Goal: Task Accomplishment & Management: Manage account settings

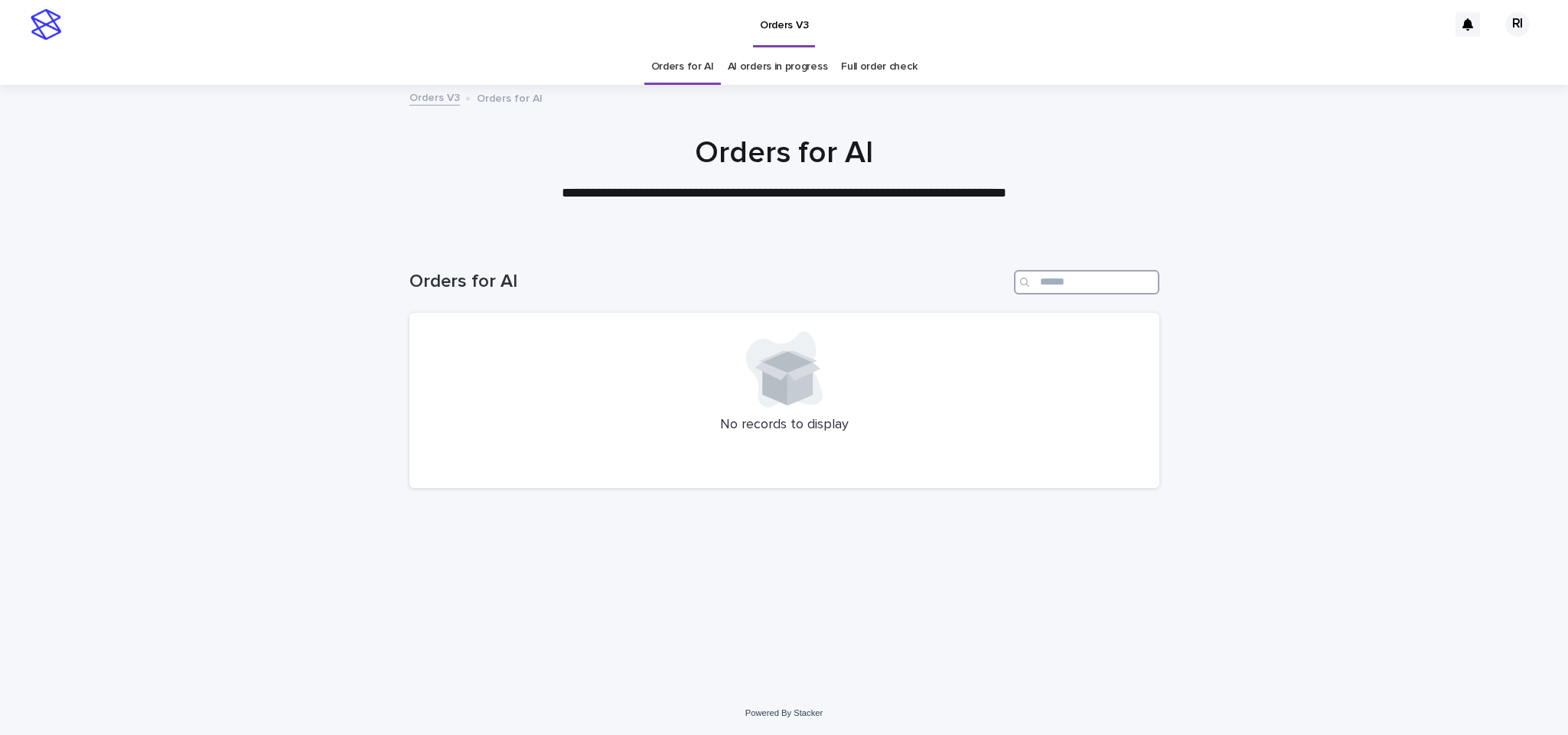
click at [1100, 274] on input "Search" at bounding box center [1086, 282] width 146 height 24
type input "****"
click at [692, 68] on link "Orders for AI" at bounding box center [682, 67] width 63 height 36
click at [701, 78] on link "Orders for AI" at bounding box center [682, 67] width 63 height 36
click at [699, 76] on link "Orders for AI" at bounding box center [682, 67] width 63 height 36
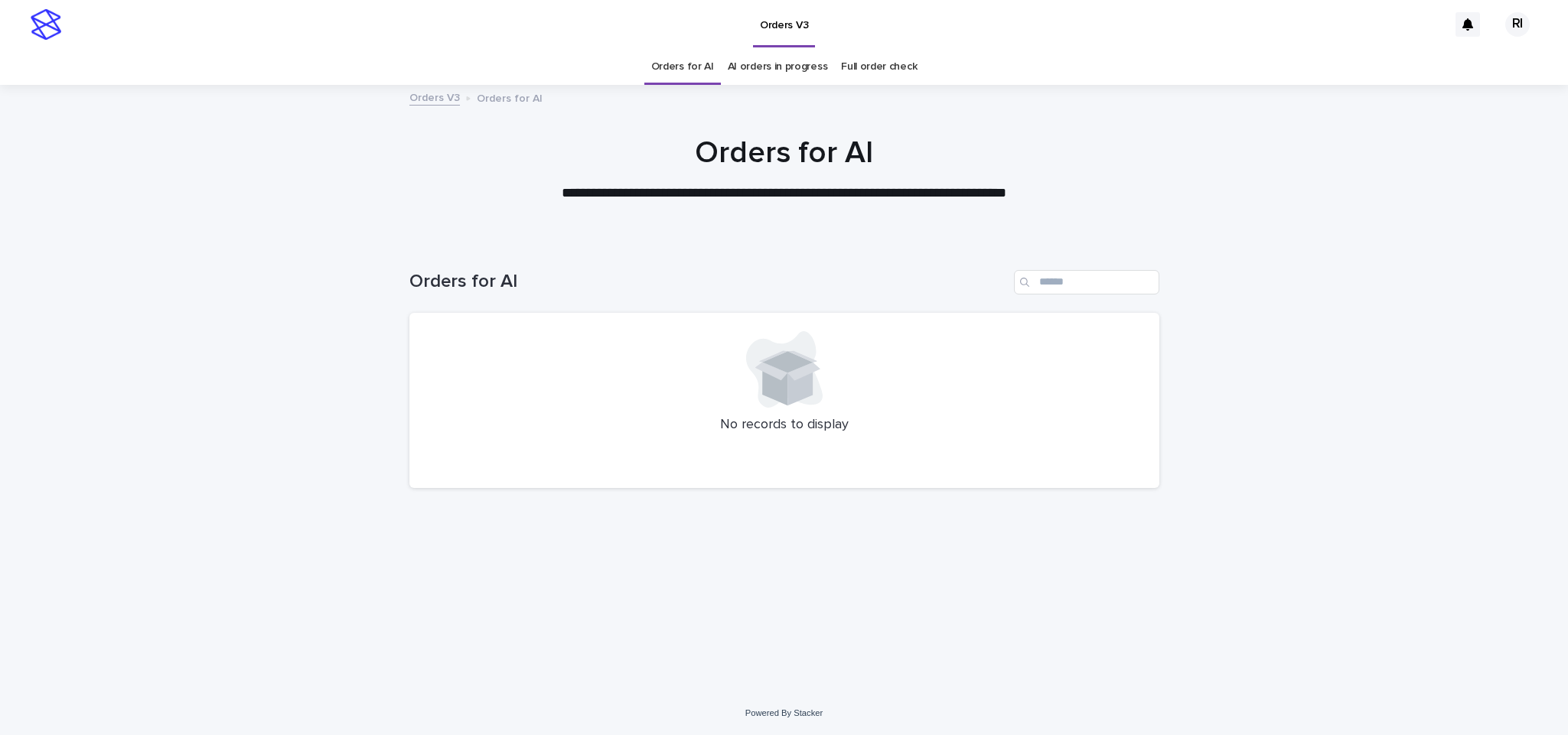
click at [700, 71] on link "Orders for AI" at bounding box center [682, 67] width 63 height 36
click at [691, 60] on link "Orders for AI" at bounding box center [682, 67] width 63 height 36
click at [691, 62] on link "Orders for AI" at bounding box center [682, 67] width 63 height 36
click at [692, 73] on link "Orders for AI" at bounding box center [682, 67] width 63 height 36
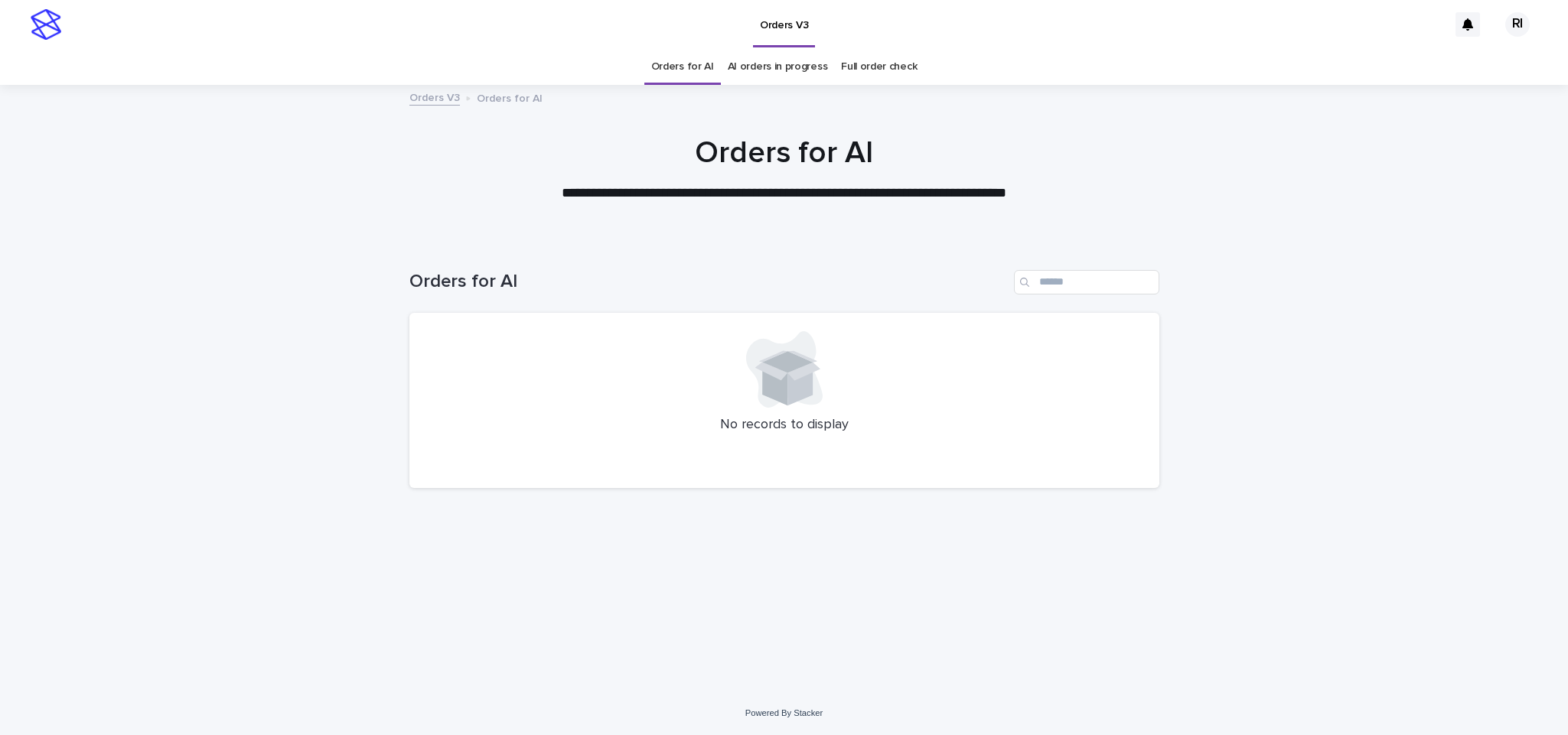
click at [763, 62] on link "AI orders in progress" at bounding box center [777, 67] width 100 height 36
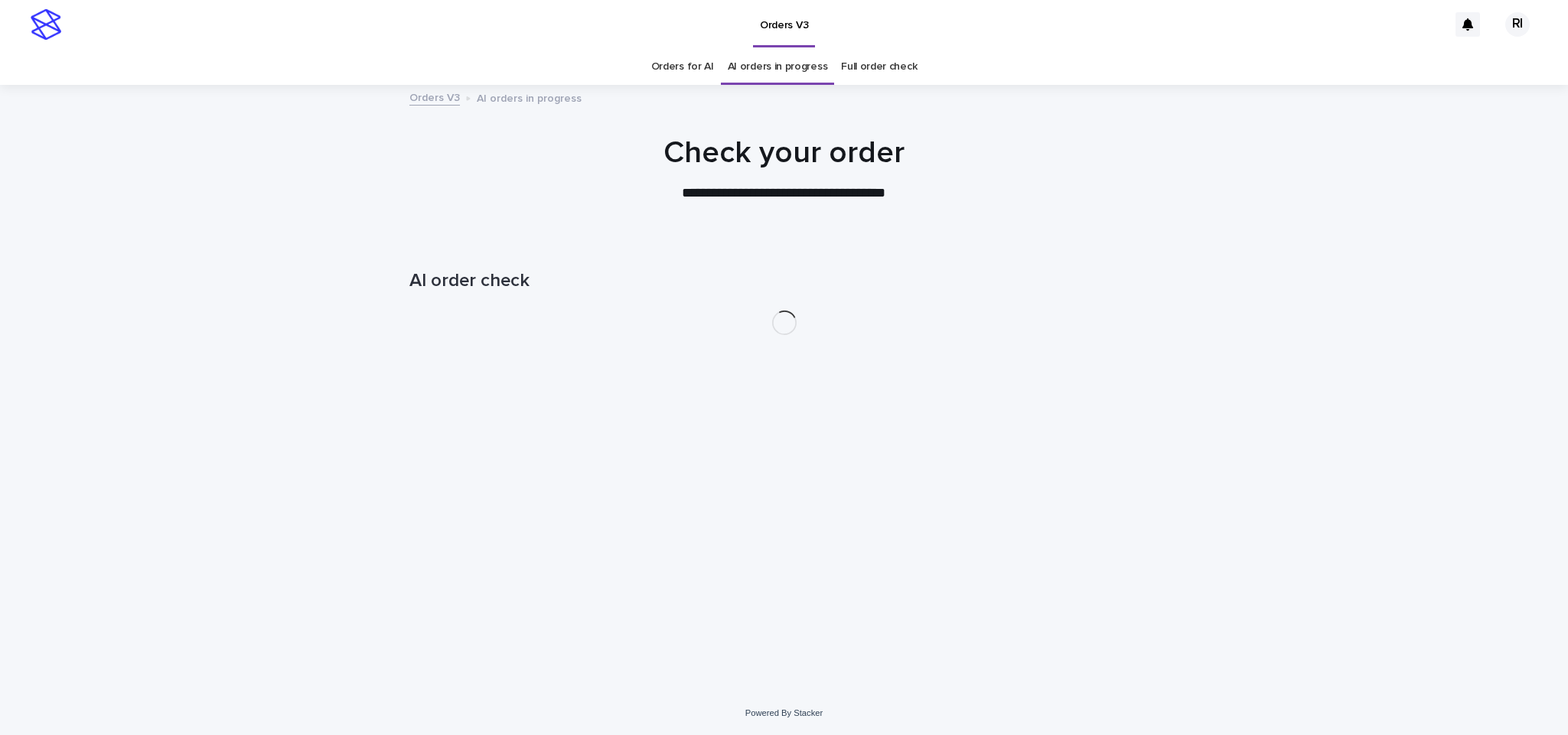
click at [703, 73] on link "Orders for AI" at bounding box center [682, 67] width 63 height 36
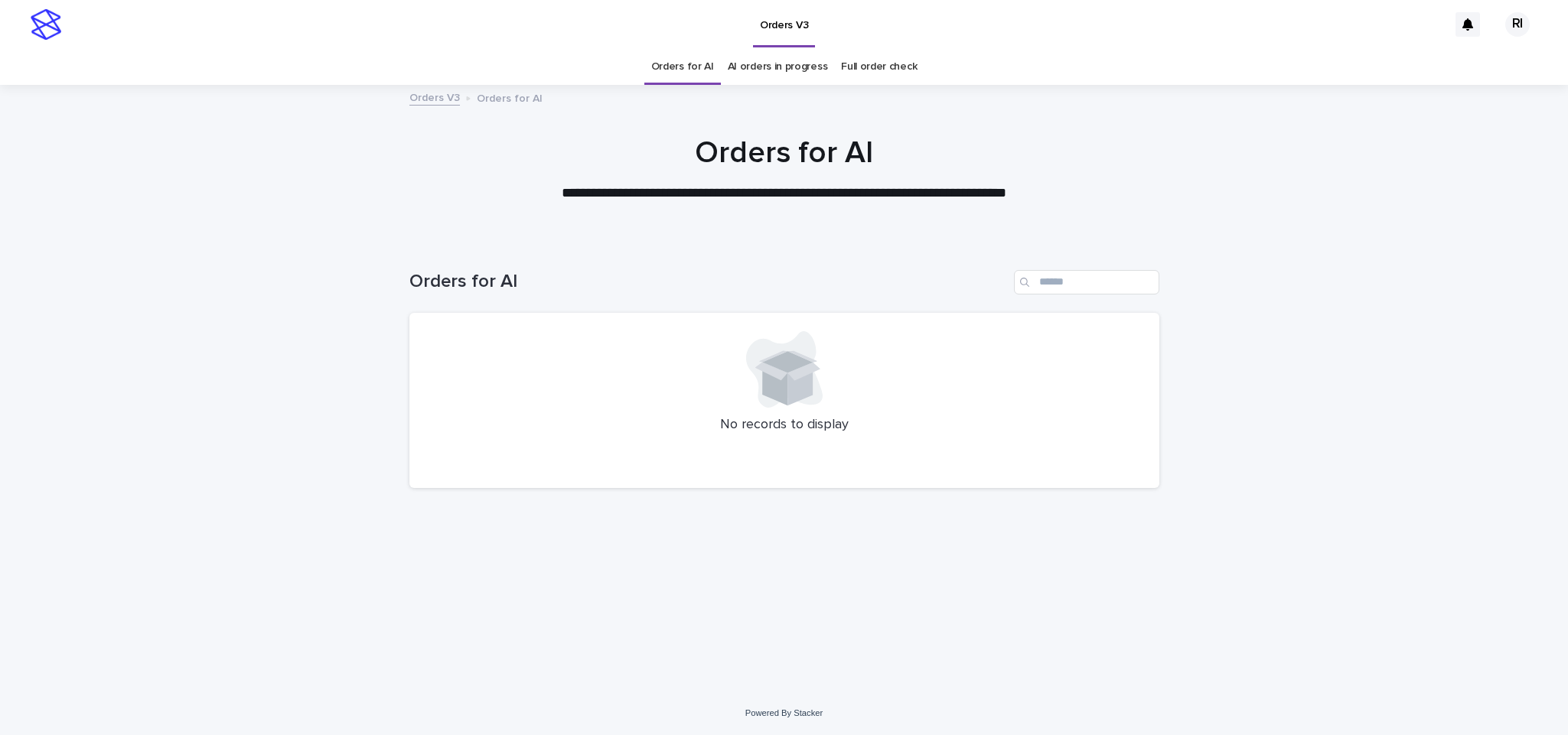
click at [696, 73] on link "Orders for AI" at bounding box center [682, 67] width 63 height 36
click at [696, 69] on link "Orders for AI" at bounding box center [682, 67] width 63 height 36
click at [694, 71] on link "Orders for AI" at bounding box center [682, 67] width 63 height 36
click at [693, 69] on link "Orders for AI" at bounding box center [682, 67] width 63 height 36
click at [696, 71] on link "Orders for AI" at bounding box center [682, 67] width 63 height 36
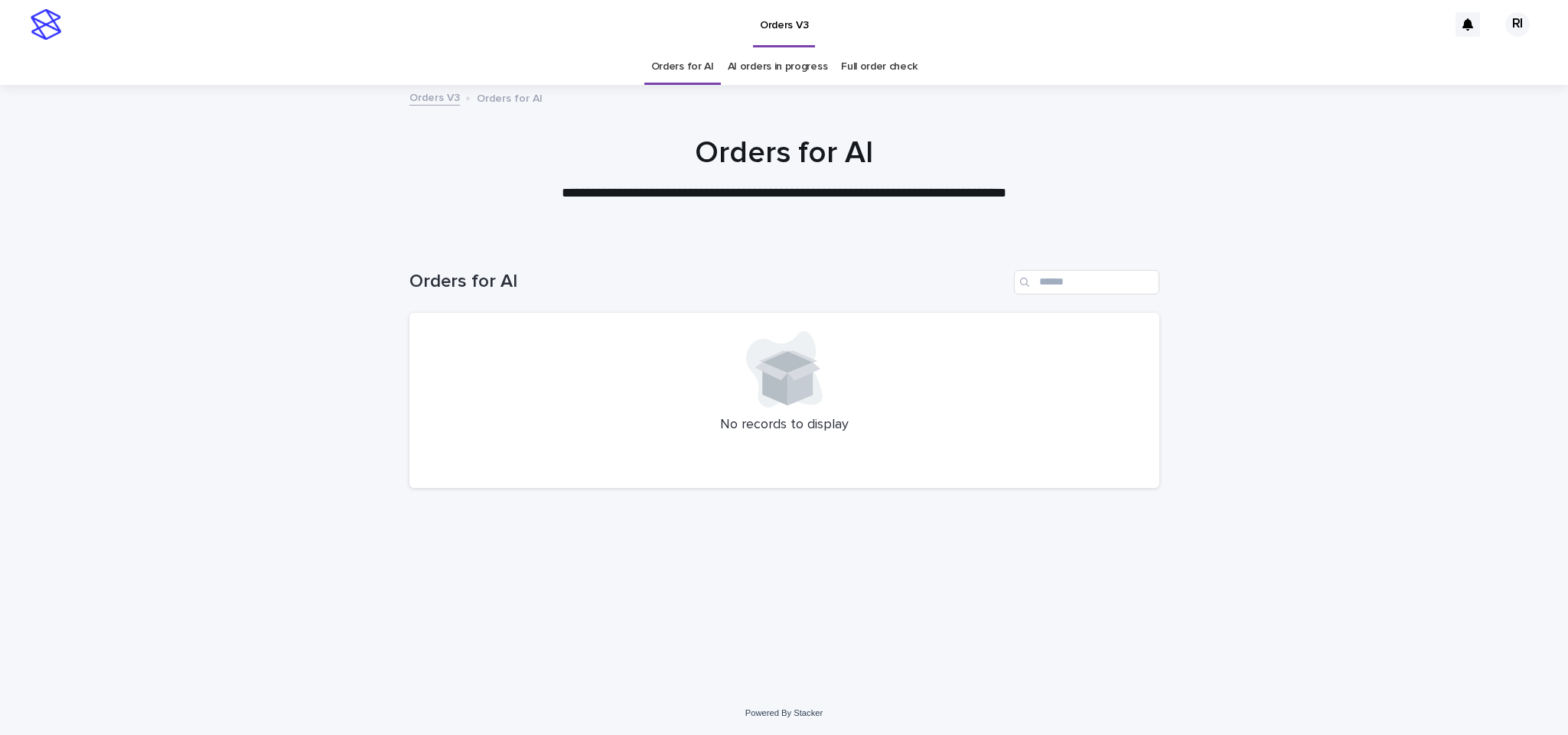
click at [684, 78] on link "Orders for AI" at bounding box center [682, 67] width 63 height 36
click at [685, 76] on link "Orders for AI" at bounding box center [682, 67] width 63 height 36
click at [687, 73] on link "Orders for AI" at bounding box center [682, 67] width 63 height 36
click at [706, 65] on link "Orders for AI" at bounding box center [682, 67] width 63 height 36
click at [703, 65] on link "Orders for AI" at bounding box center [682, 67] width 63 height 36
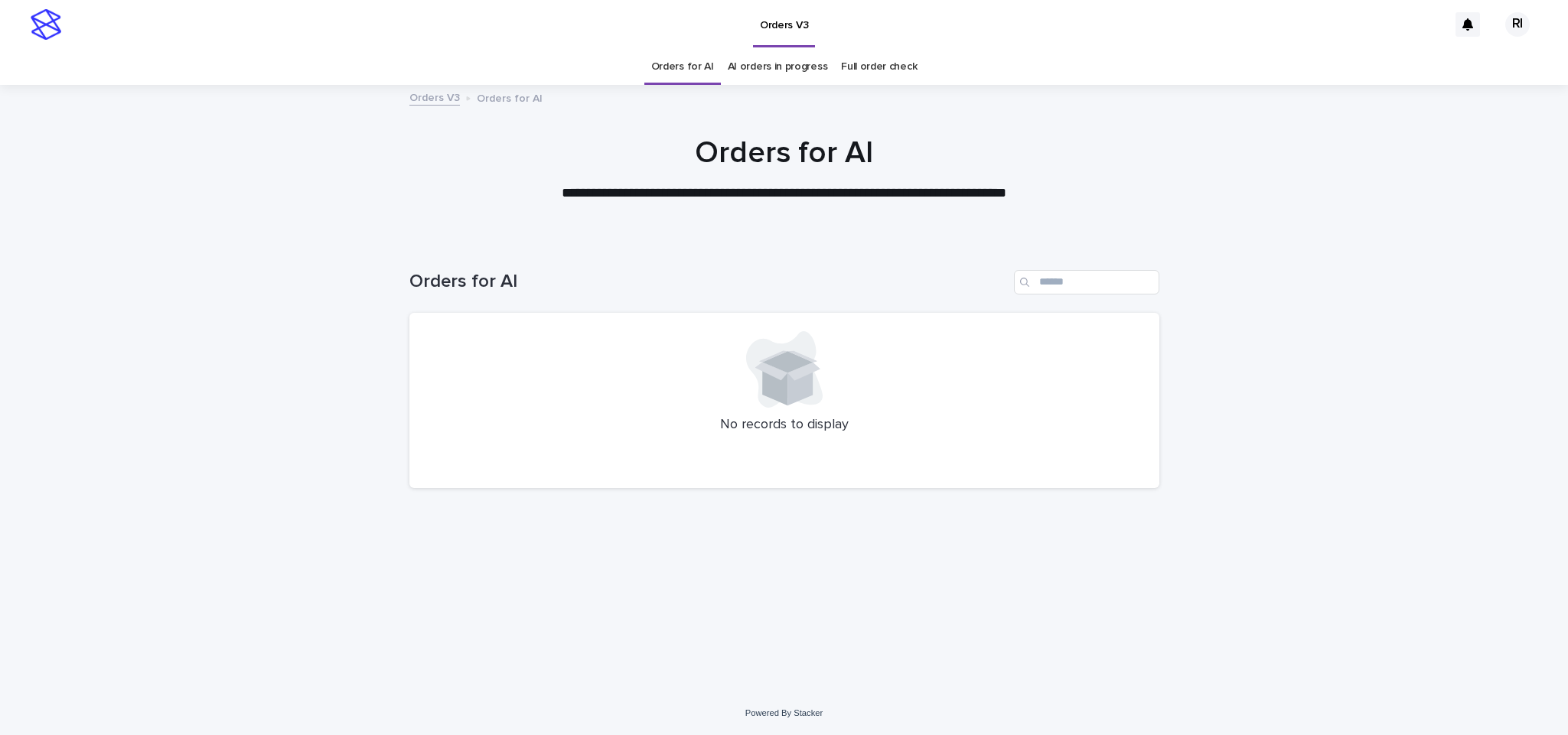
click at [703, 68] on link "Orders for AI" at bounding box center [682, 67] width 63 height 36
click at [1044, 278] on input "Search" at bounding box center [1086, 282] width 146 height 24
paste input "****"
type input "****"
click at [675, 73] on link "Orders for AI" at bounding box center [682, 67] width 63 height 36
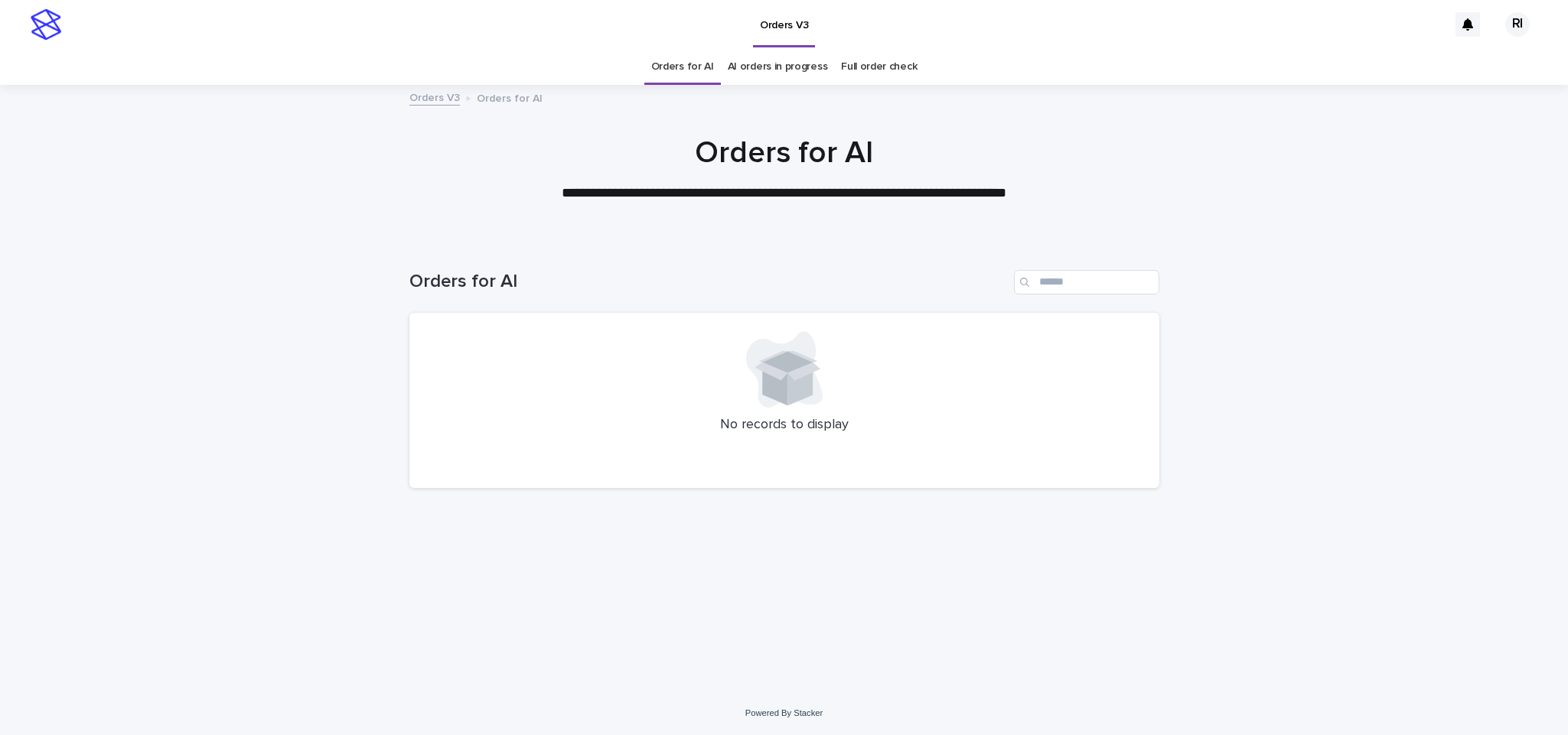
click at [689, 80] on link "Orders for AI" at bounding box center [682, 67] width 63 height 36
click at [689, 74] on link "Orders for AI" at bounding box center [682, 67] width 63 height 36
click at [813, 592] on div "Loading... Saving… Loading... Saving… Orders for AI No records to display" at bounding box center [784, 446] width 765 height 414
click at [692, 71] on link "Orders for AI" at bounding box center [682, 67] width 63 height 36
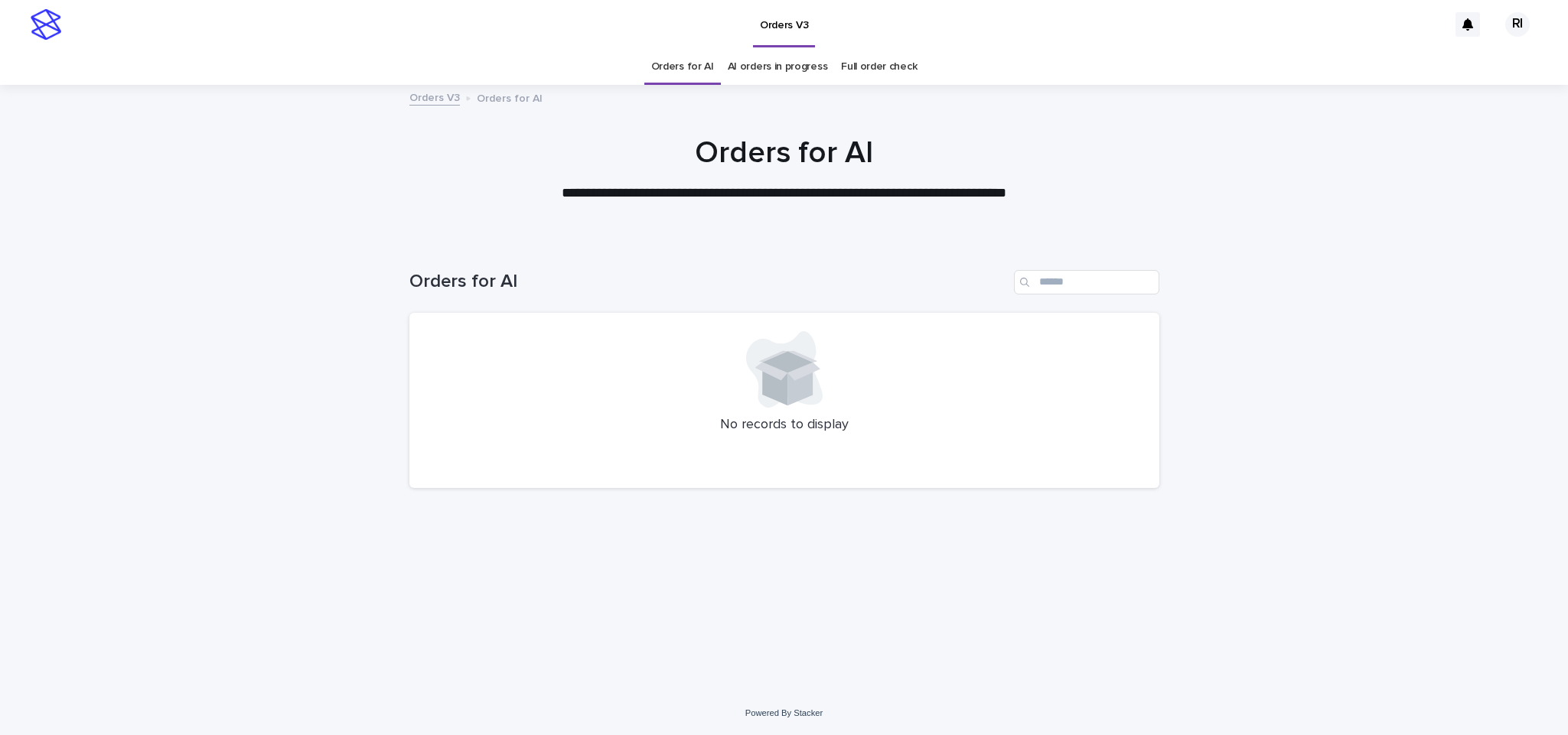
click at [691, 69] on link "Orders for AI" at bounding box center [682, 67] width 63 height 36
click at [701, 74] on link "Orders for AI" at bounding box center [682, 67] width 63 height 36
click at [703, 69] on link "Orders for AI" at bounding box center [682, 67] width 63 height 36
click at [693, 67] on link "Orders for AI" at bounding box center [682, 67] width 63 height 36
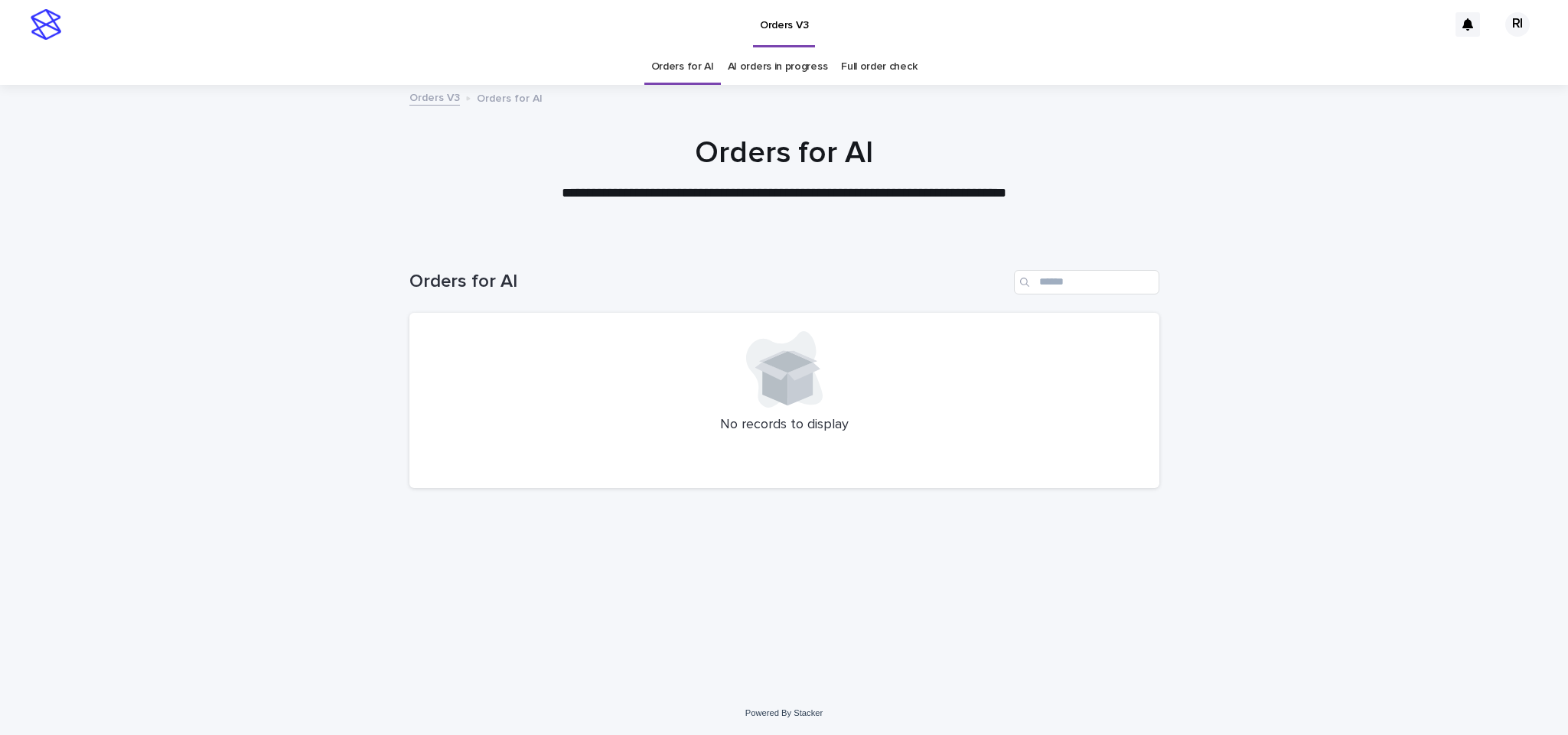
click at [692, 69] on link "Orders for AI" at bounding box center [682, 67] width 63 height 36
click at [693, 68] on link "Orders for AI" at bounding box center [682, 67] width 63 height 36
click at [682, 71] on link "Orders for AI" at bounding box center [682, 67] width 63 height 36
click at [682, 76] on link "Orders for AI" at bounding box center [682, 67] width 63 height 36
click at [753, 65] on link "AI orders in progress" at bounding box center [777, 67] width 100 height 36
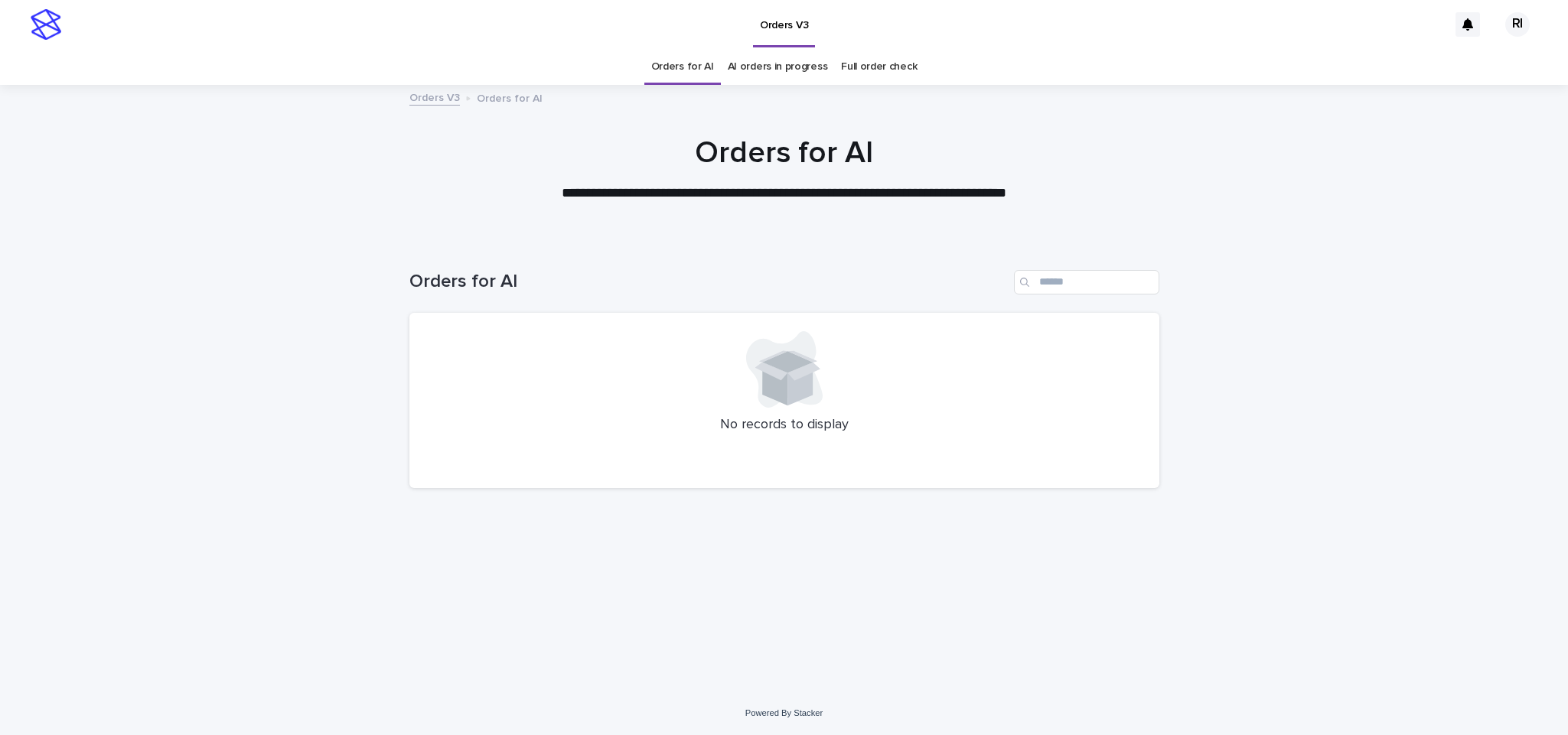
click at [692, 62] on link "Orders for AI" at bounding box center [682, 67] width 63 height 36
click at [692, 69] on link "Orders for AI" at bounding box center [682, 67] width 63 height 36
click at [678, 71] on link "Orders for AI" at bounding box center [682, 67] width 63 height 36
click at [682, 69] on link "Orders for AI" at bounding box center [682, 67] width 63 height 36
click at [682, 71] on link "Orders for AI" at bounding box center [682, 67] width 63 height 36
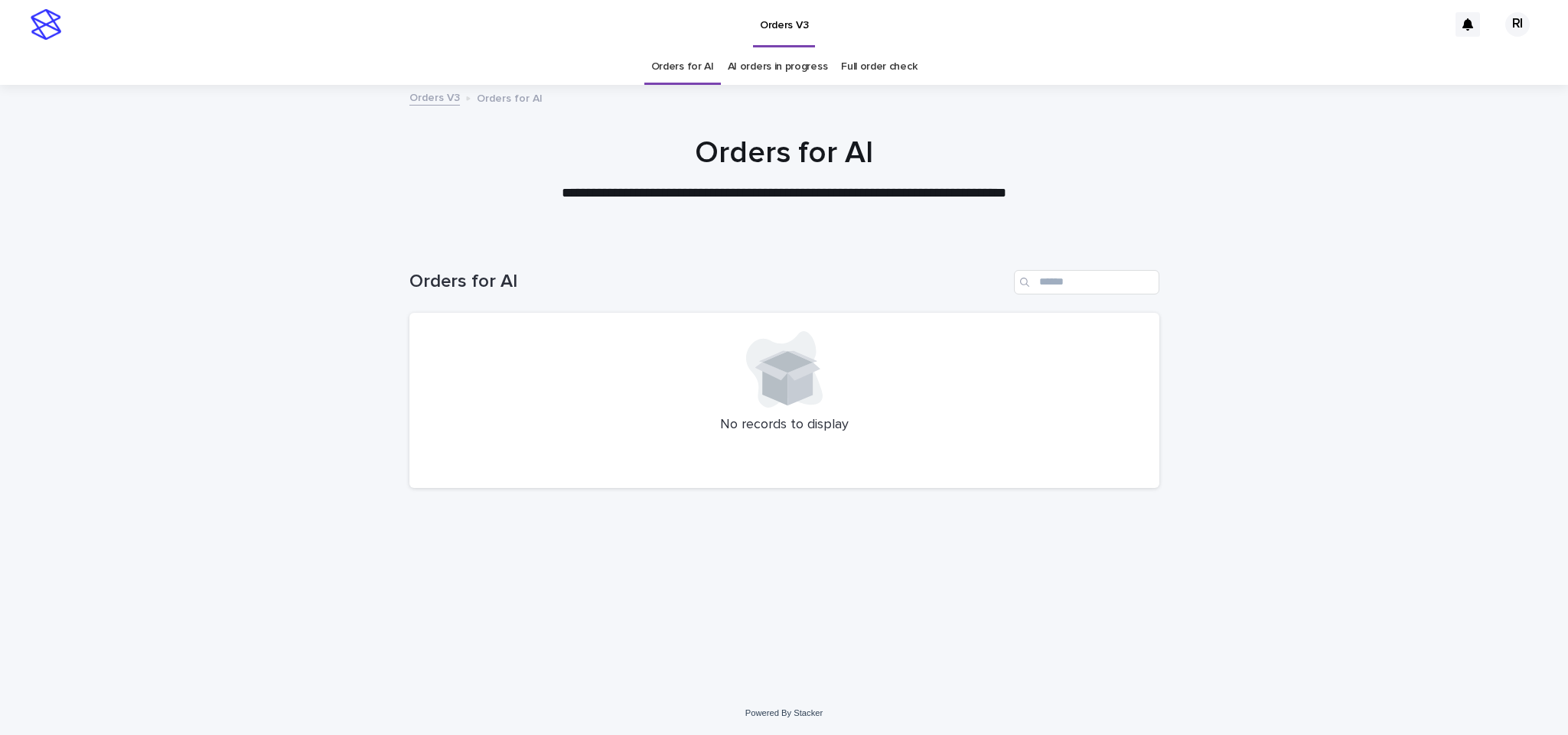
click at [682, 69] on link "Orders for AI" at bounding box center [682, 67] width 63 height 36
click at [696, 63] on link "Orders for AI" at bounding box center [682, 67] width 63 height 36
click at [687, 67] on link "Orders for AI" at bounding box center [682, 67] width 63 height 36
click at [691, 63] on link "Orders for AI" at bounding box center [682, 67] width 63 height 36
click at [745, 63] on link "AI orders in progress" at bounding box center [777, 67] width 100 height 36
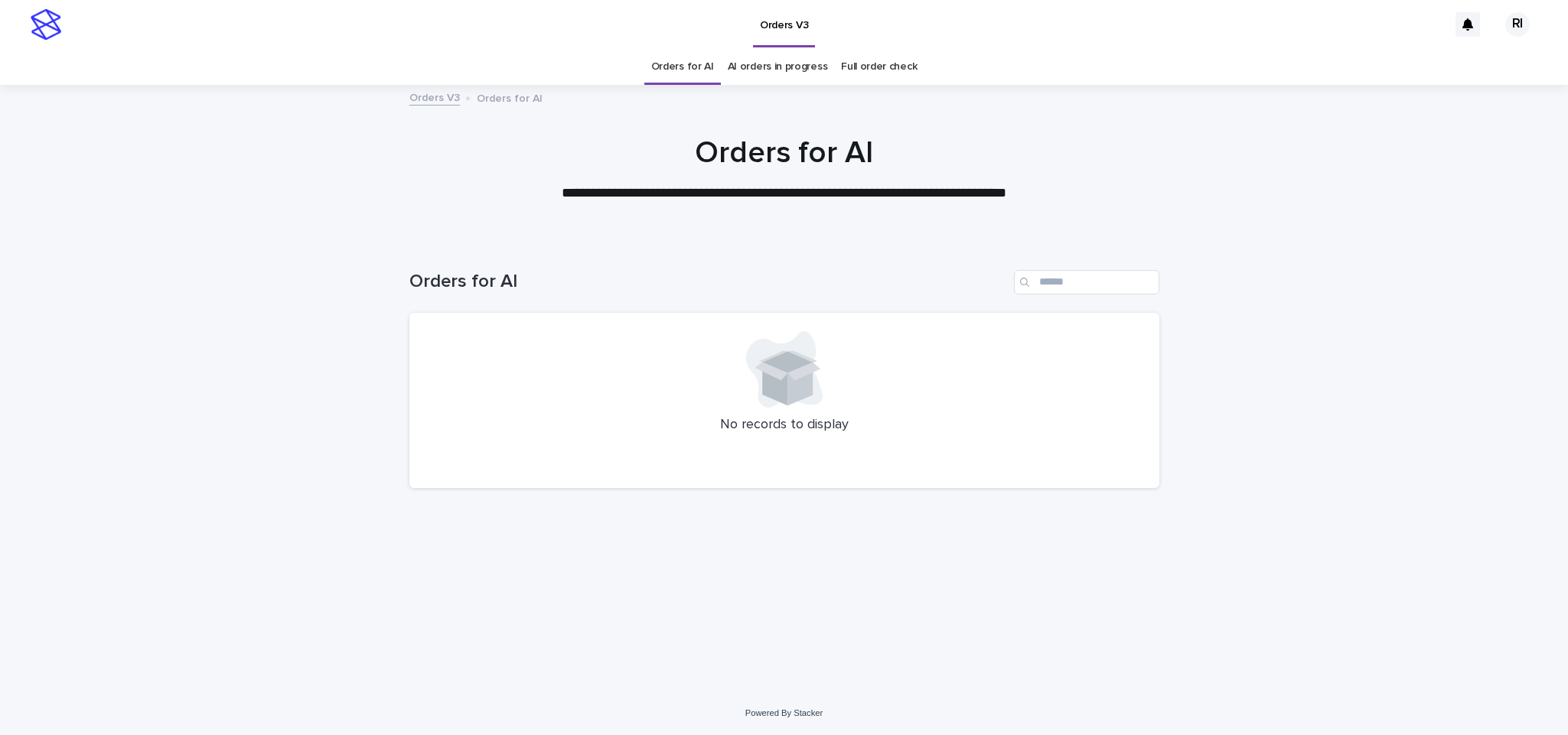
click at [699, 71] on link "Orders for AI" at bounding box center [682, 67] width 63 height 36
click at [751, 79] on link "AI orders in progress" at bounding box center [777, 67] width 100 height 36
click at [737, 65] on link "AI orders in progress" at bounding box center [777, 67] width 100 height 36
click at [694, 68] on link "Orders for AI" at bounding box center [682, 67] width 63 height 36
click at [696, 79] on link "Orders for AI" at bounding box center [682, 67] width 63 height 36
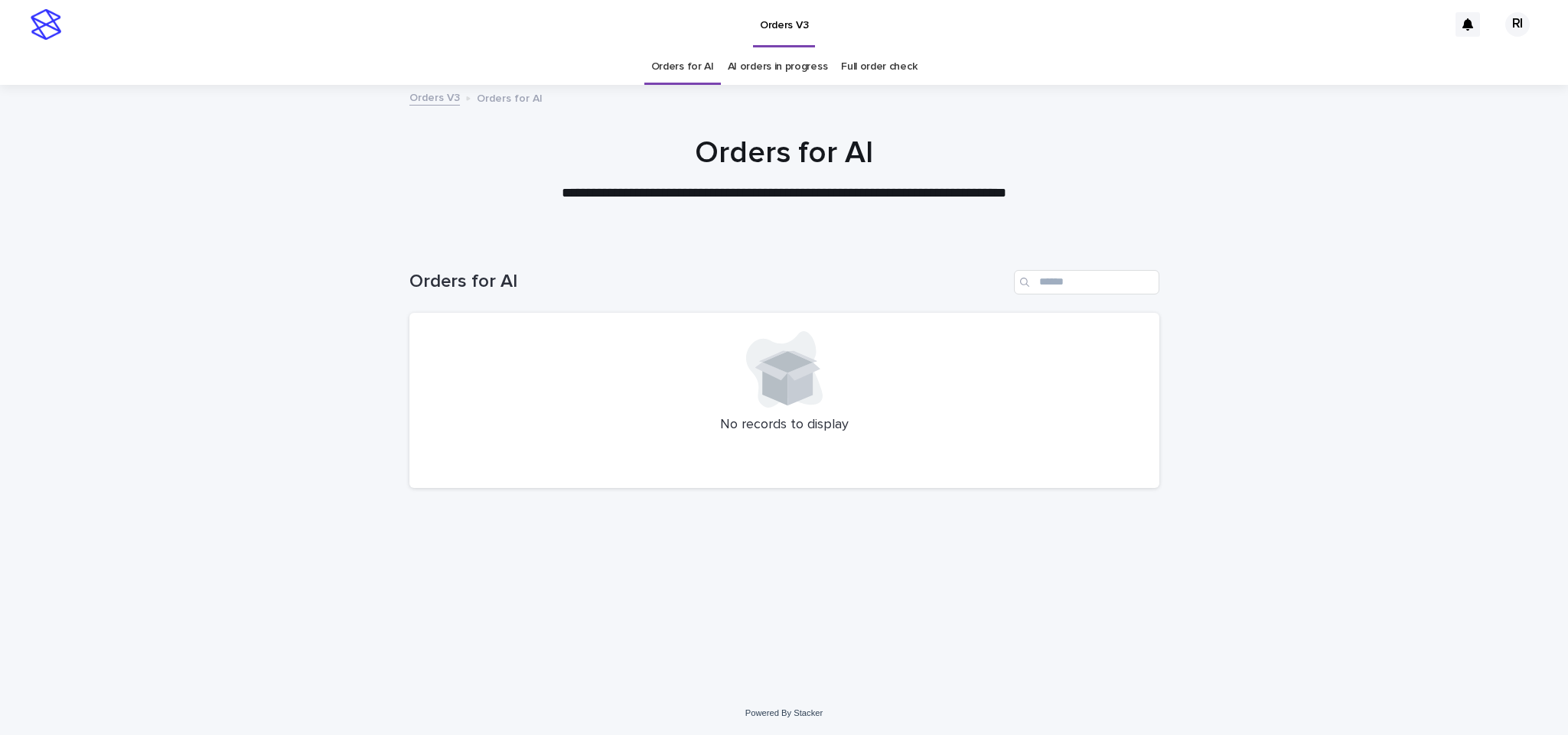
click at [742, 65] on link "AI orders in progress" at bounding box center [777, 67] width 100 height 36
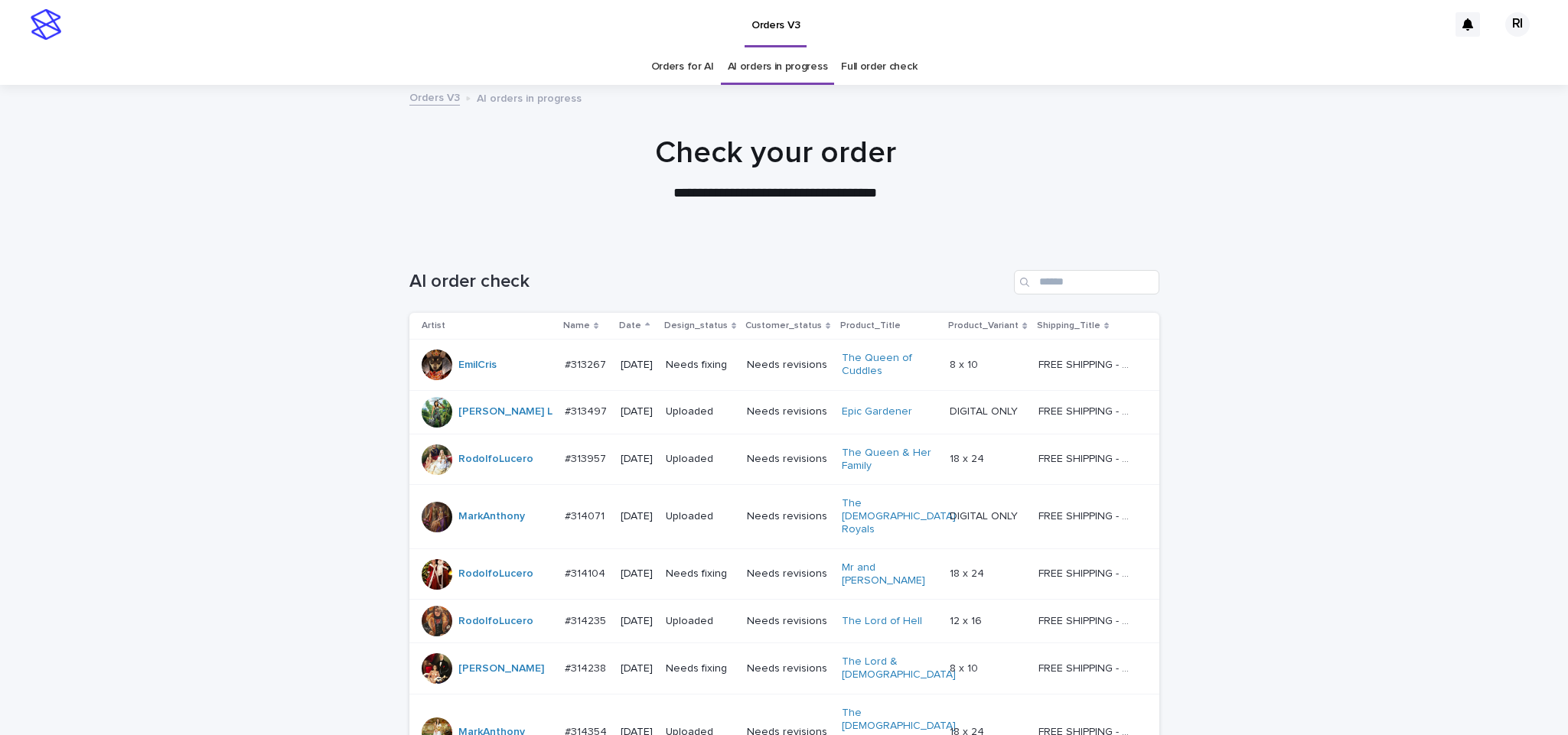
click at [692, 68] on link "Orders for AI" at bounding box center [682, 67] width 63 height 36
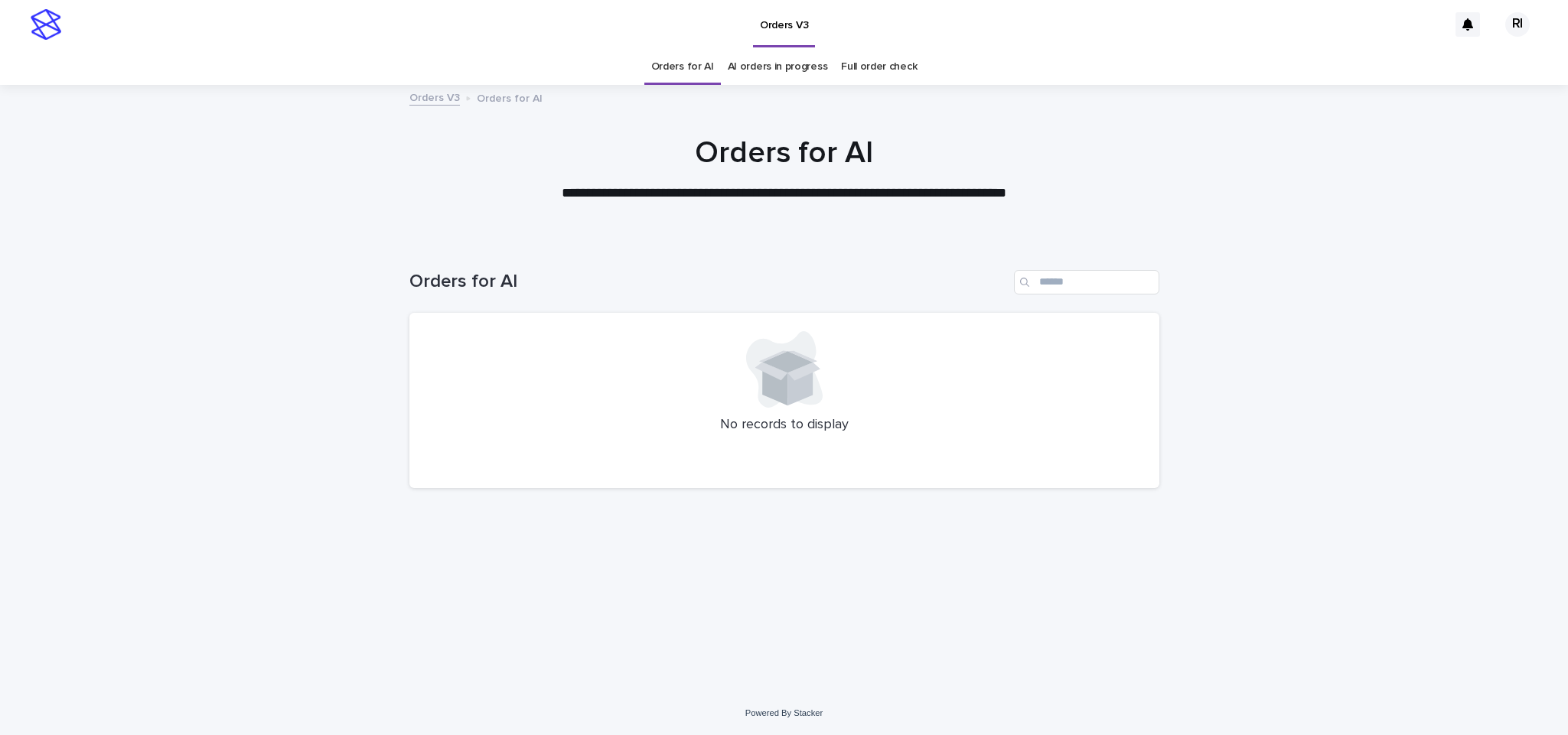
click at [699, 69] on link "Orders for AI" at bounding box center [682, 67] width 63 height 36
click at [703, 69] on link "Orders for AI" at bounding box center [682, 67] width 63 height 36
click at [747, 65] on link "AI orders in progress" at bounding box center [777, 67] width 100 height 36
click at [698, 71] on link "Orders for AI" at bounding box center [682, 67] width 63 height 36
click at [701, 71] on link "Orders for AI" at bounding box center [682, 67] width 63 height 36
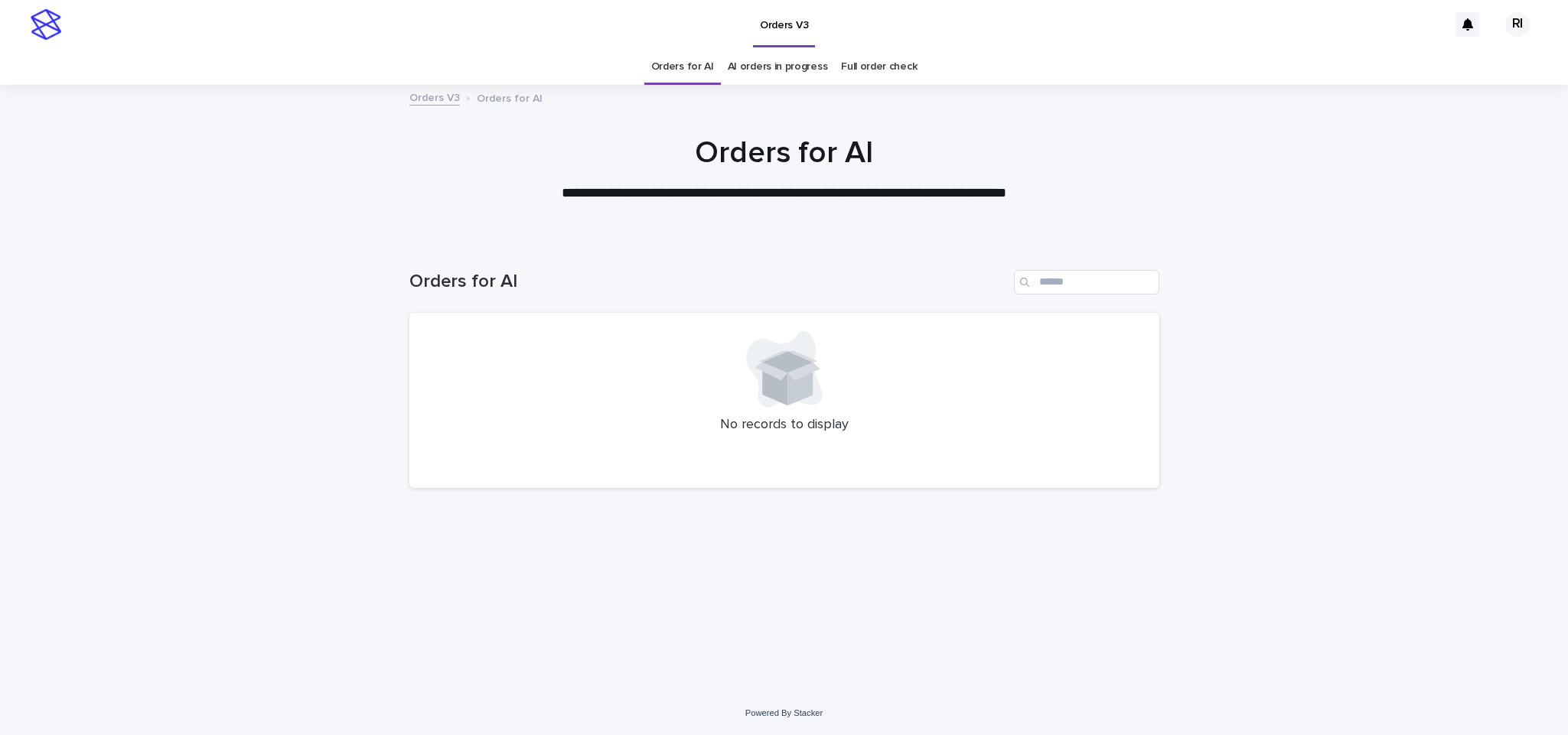
click at [703, 71] on link "Orders for AI" at bounding box center [682, 67] width 63 height 36
click at [693, 62] on link "Orders for AI" at bounding box center [682, 67] width 63 height 36
click at [749, 65] on link "AI orders in progress" at bounding box center [777, 67] width 100 height 36
click at [693, 61] on link "Orders for AI" at bounding box center [682, 67] width 63 height 36
click at [696, 61] on link "Orders for AI" at bounding box center [682, 67] width 63 height 36
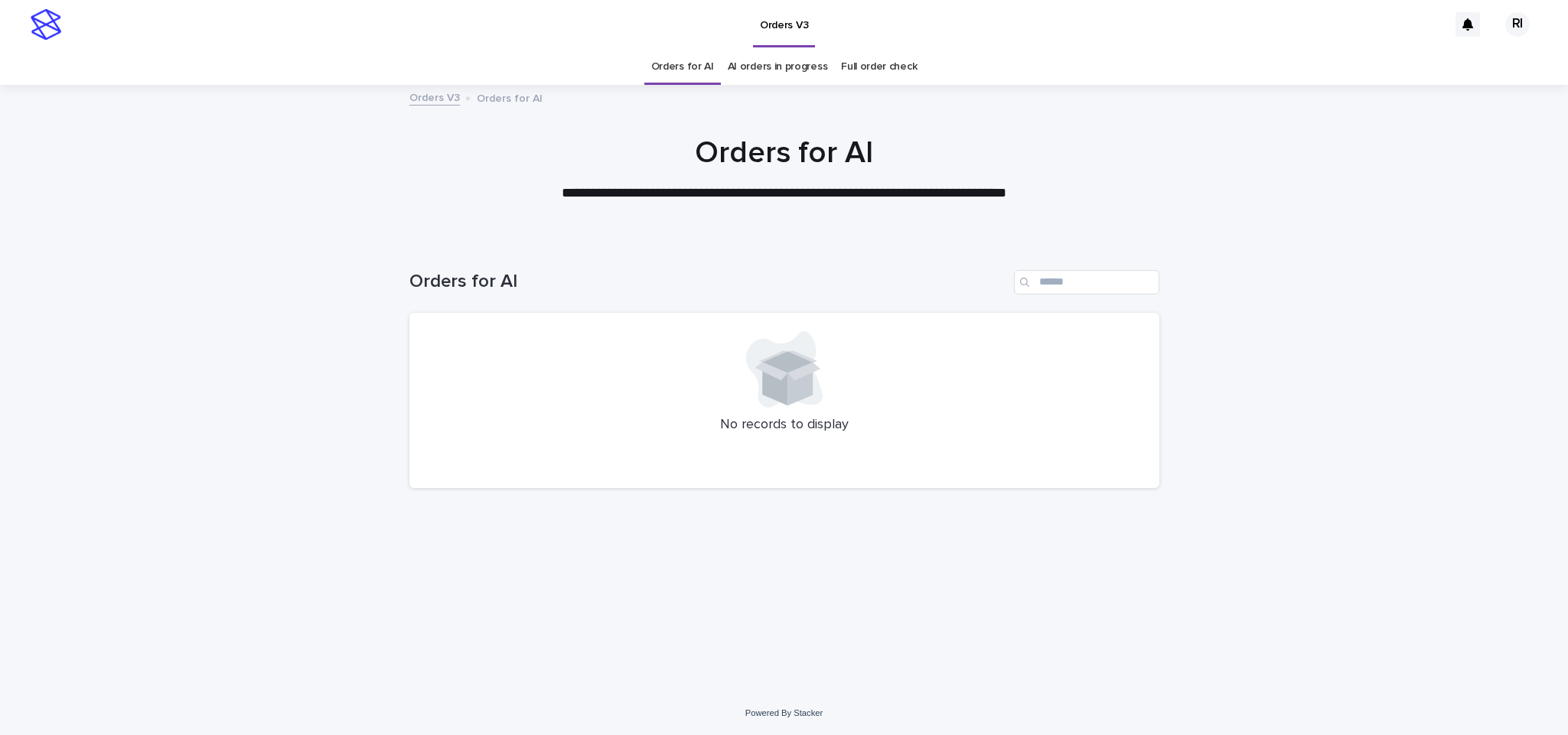
click at [744, 62] on link "AI orders in progress" at bounding box center [777, 67] width 100 height 36
click at [706, 69] on link "Orders for AI" at bounding box center [682, 67] width 63 height 36
click at [698, 74] on link "Orders for AI" at bounding box center [682, 67] width 63 height 36
click at [692, 69] on link "Orders for AI" at bounding box center [682, 67] width 63 height 36
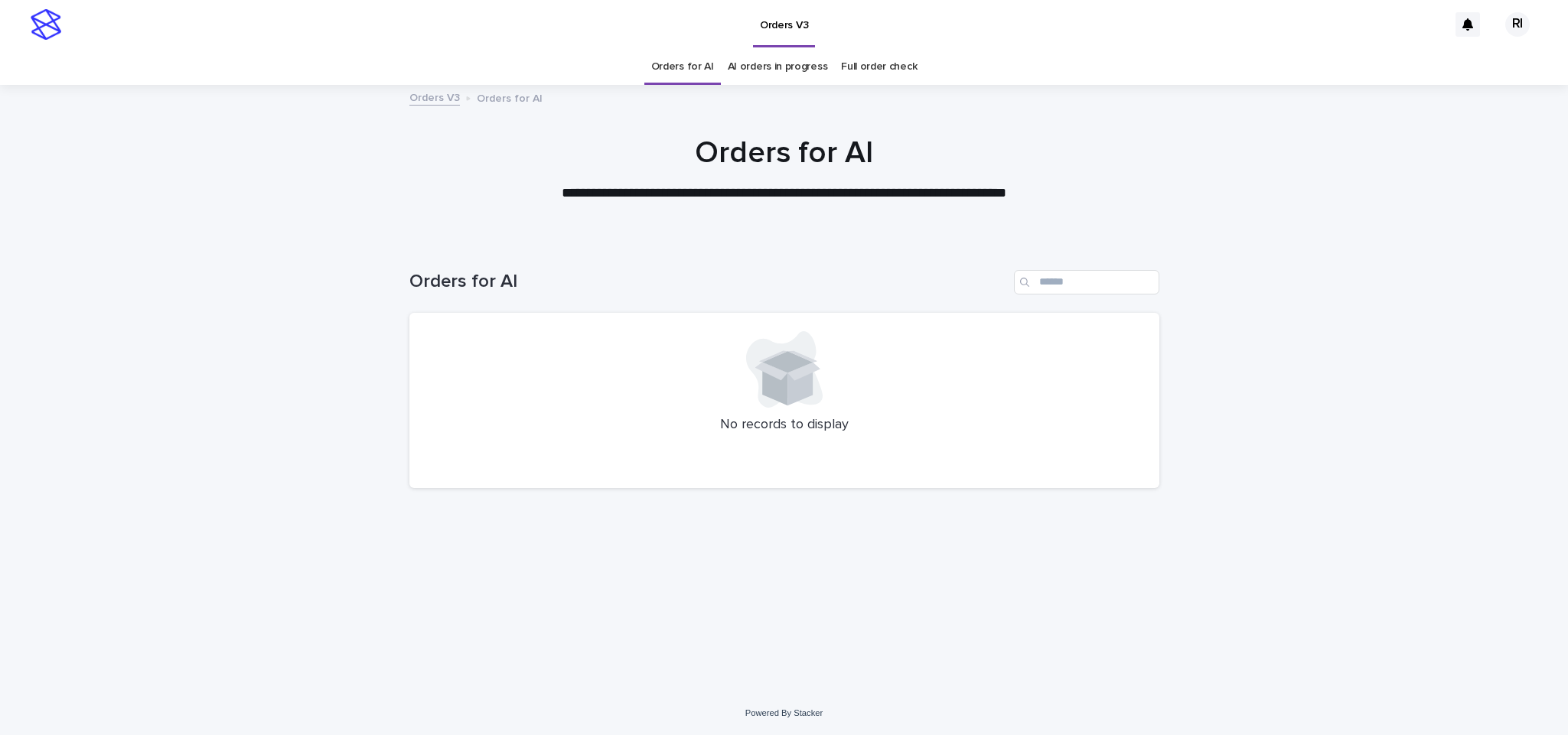
click at [692, 69] on link "Orders for AI" at bounding box center [682, 67] width 63 height 36
click at [581, 457] on div at bounding box center [784, 462] width 714 height 16
click at [673, 65] on link "Orders for AI" at bounding box center [682, 67] width 63 height 36
click at [691, 58] on link "Orders for AI" at bounding box center [682, 67] width 63 height 36
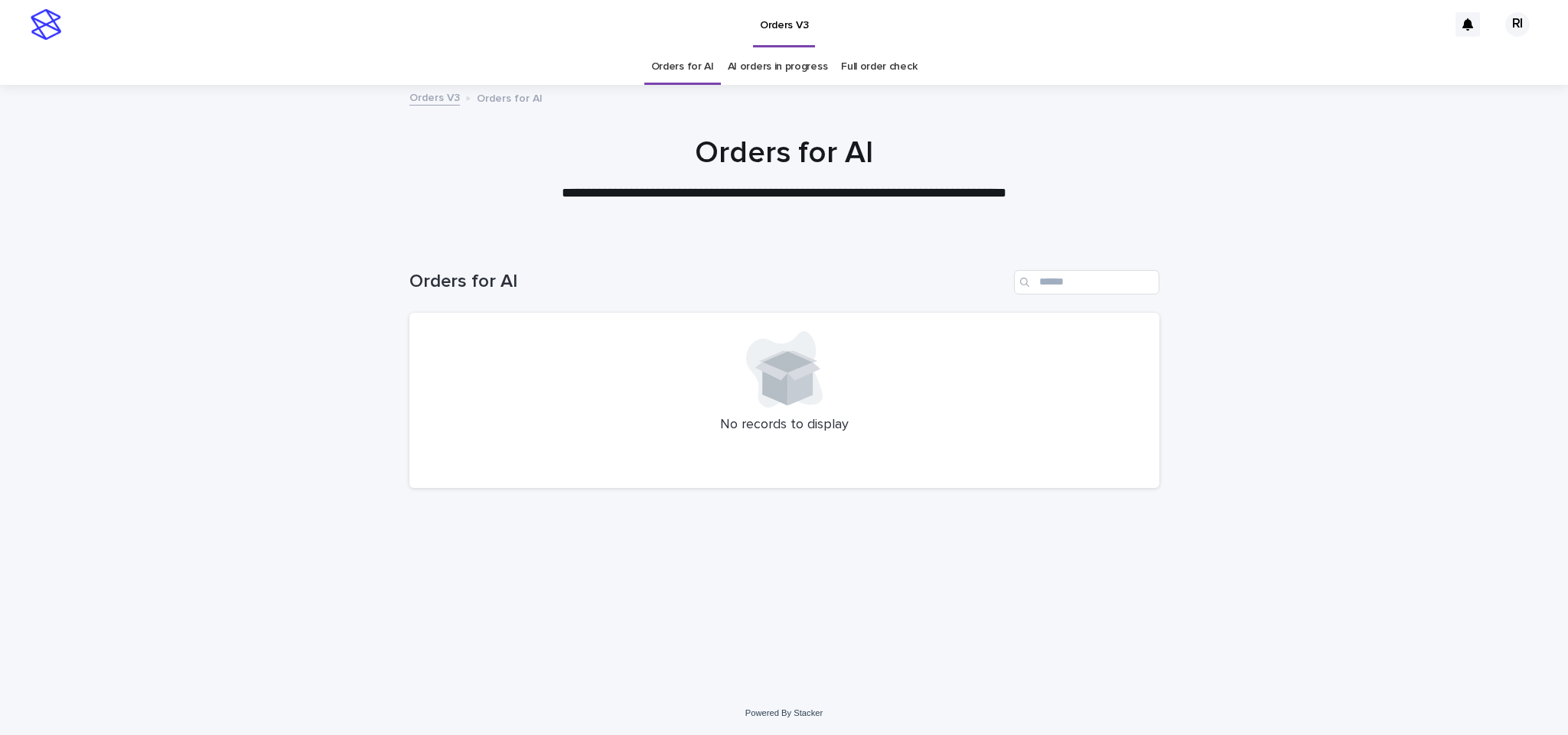
click at [693, 69] on link "Orders for AI" at bounding box center [682, 67] width 63 height 36
click at [682, 63] on link "Orders for AI" at bounding box center [682, 67] width 63 height 36
click at [752, 65] on link "AI orders in progress" at bounding box center [777, 67] width 100 height 36
click at [684, 58] on link "Orders for AI" at bounding box center [682, 67] width 63 height 36
click at [756, 76] on link "AI orders in progress" at bounding box center [777, 67] width 100 height 36
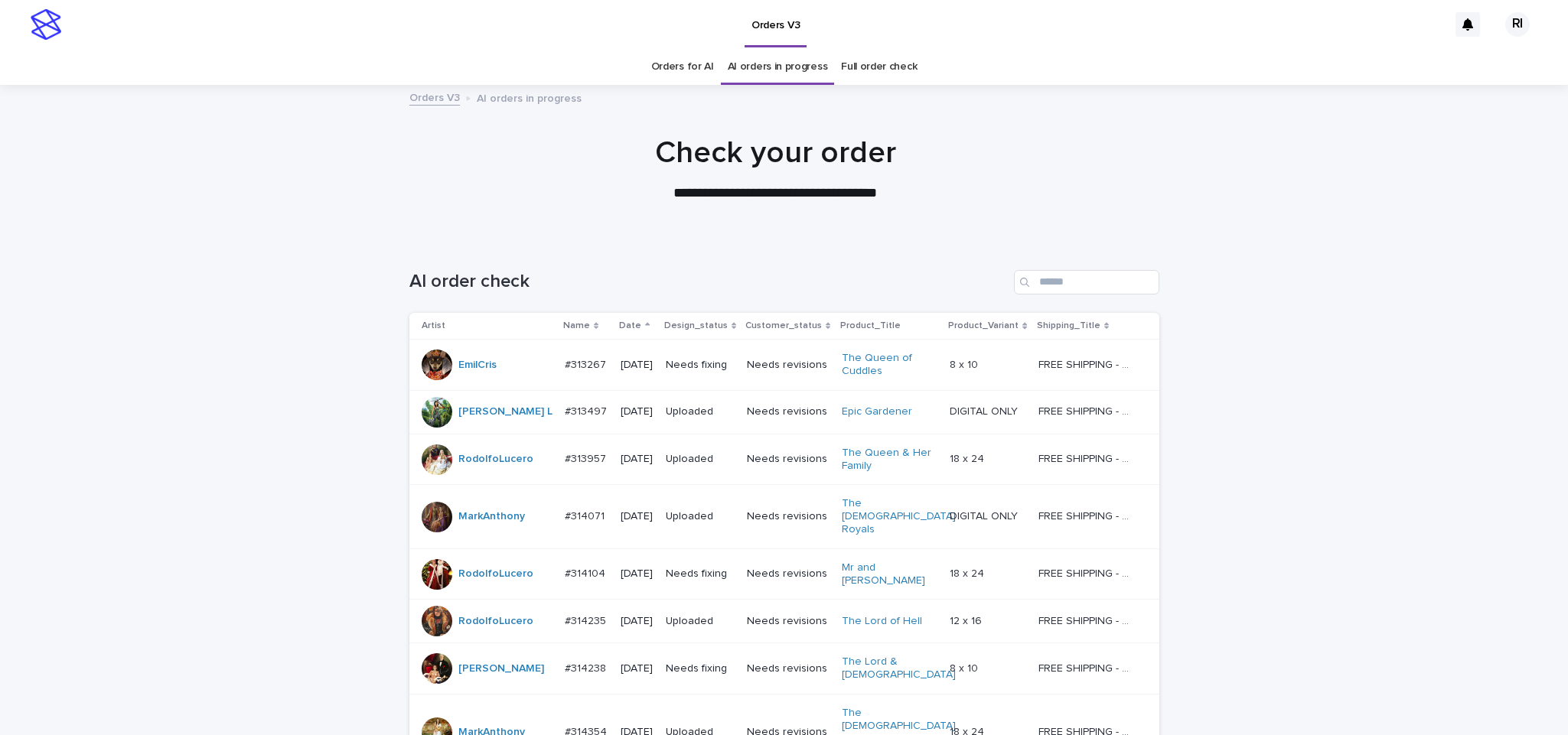
click at [687, 69] on link "Orders for AI" at bounding box center [682, 67] width 63 height 36
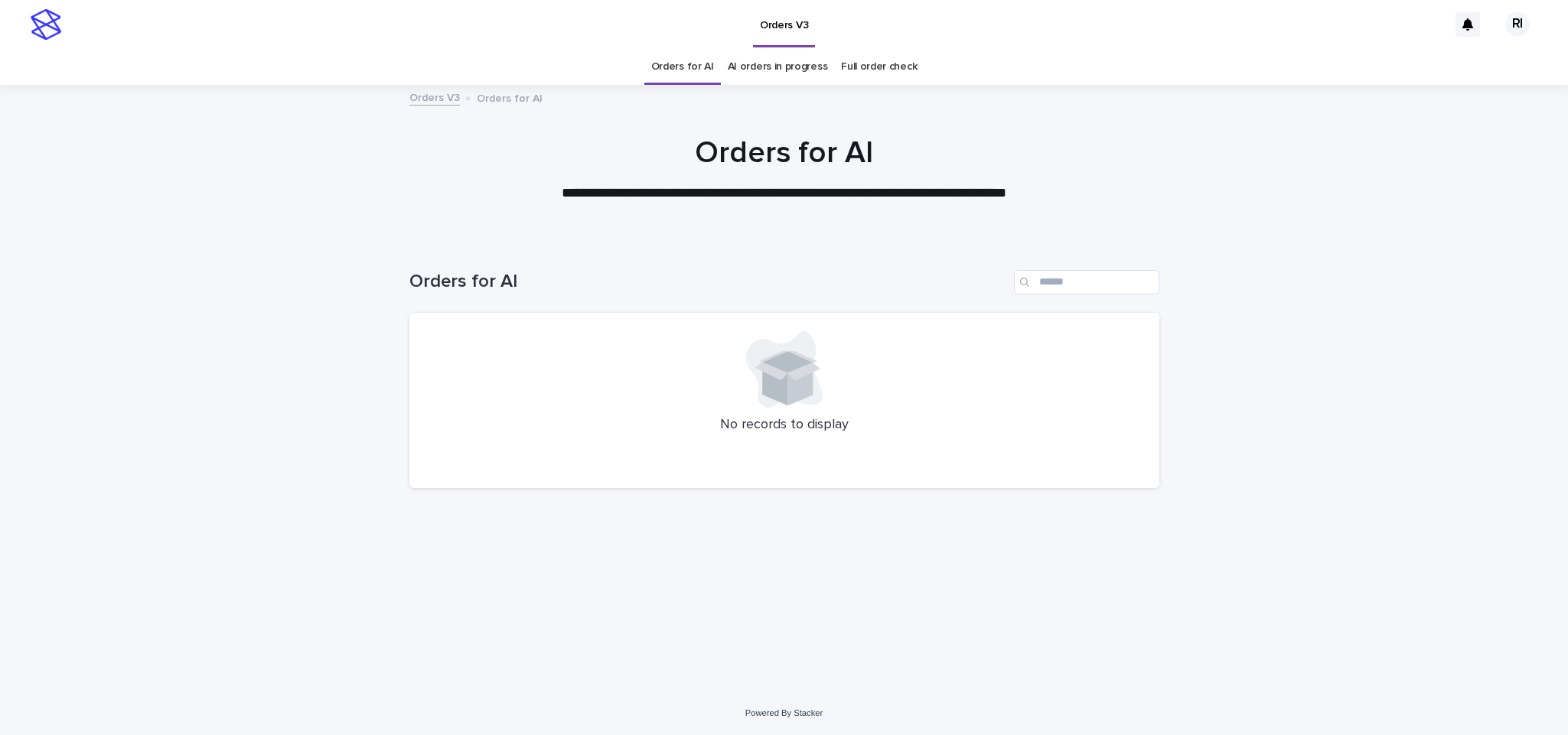
click at [678, 81] on link "Orders for AI" at bounding box center [682, 67] width 63 height 36
click at [687, 73] on link "Orders for AI" at bounding box center [682, 67] width 63 height 36
click at [742, 69] on link "AI orders in progress" at bounding box center [777, 67] width 100 height 36
click at [699, 71] on link "Orders for AI" at bounding box center [682, 67] width 63 height 36
click at [756, 65] on link "AI orders in progress" at bounding box center [777, 67] width 100 height 36
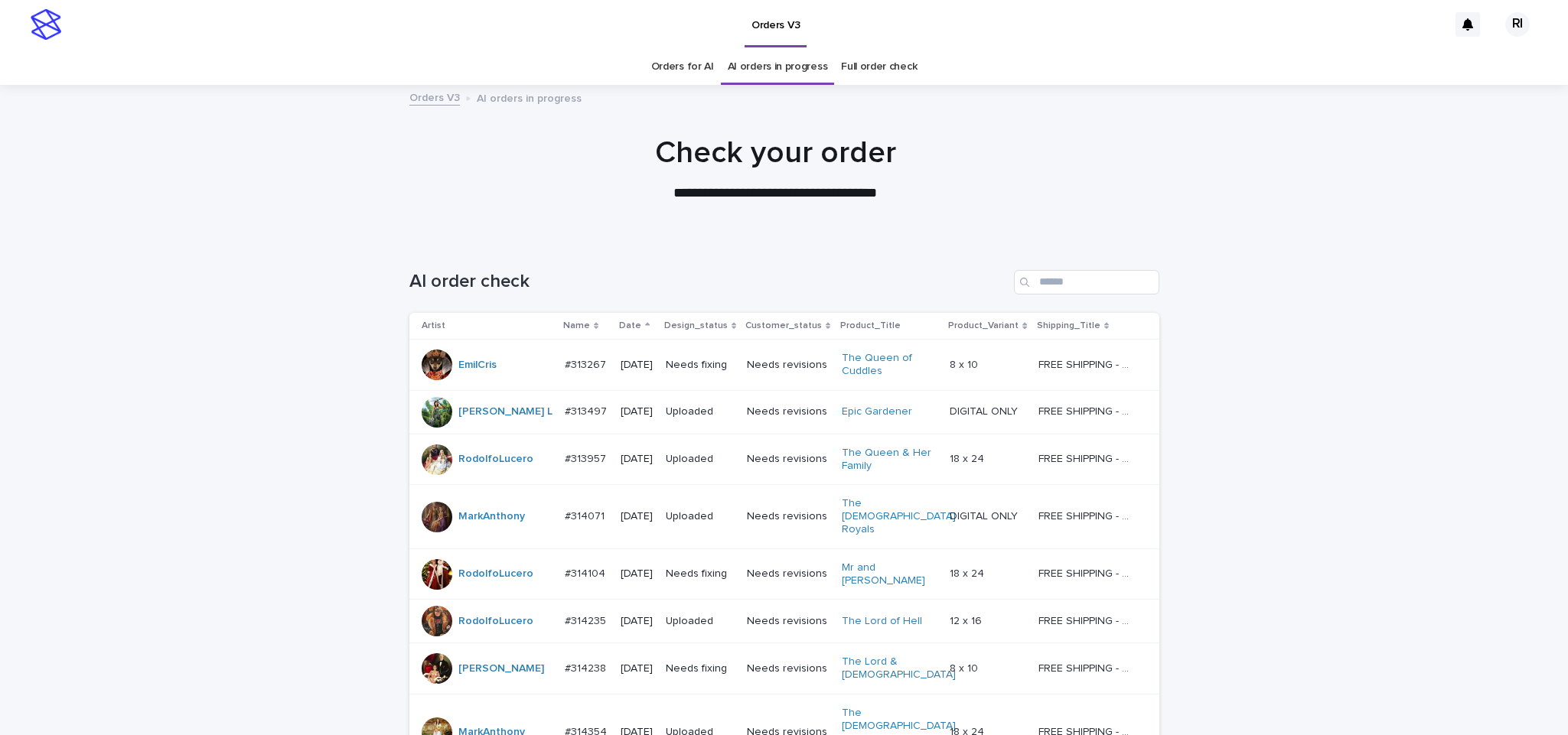
click at [689, 67] on link "Orders for AI" at bounding box center [682, 67] width 63 height 36
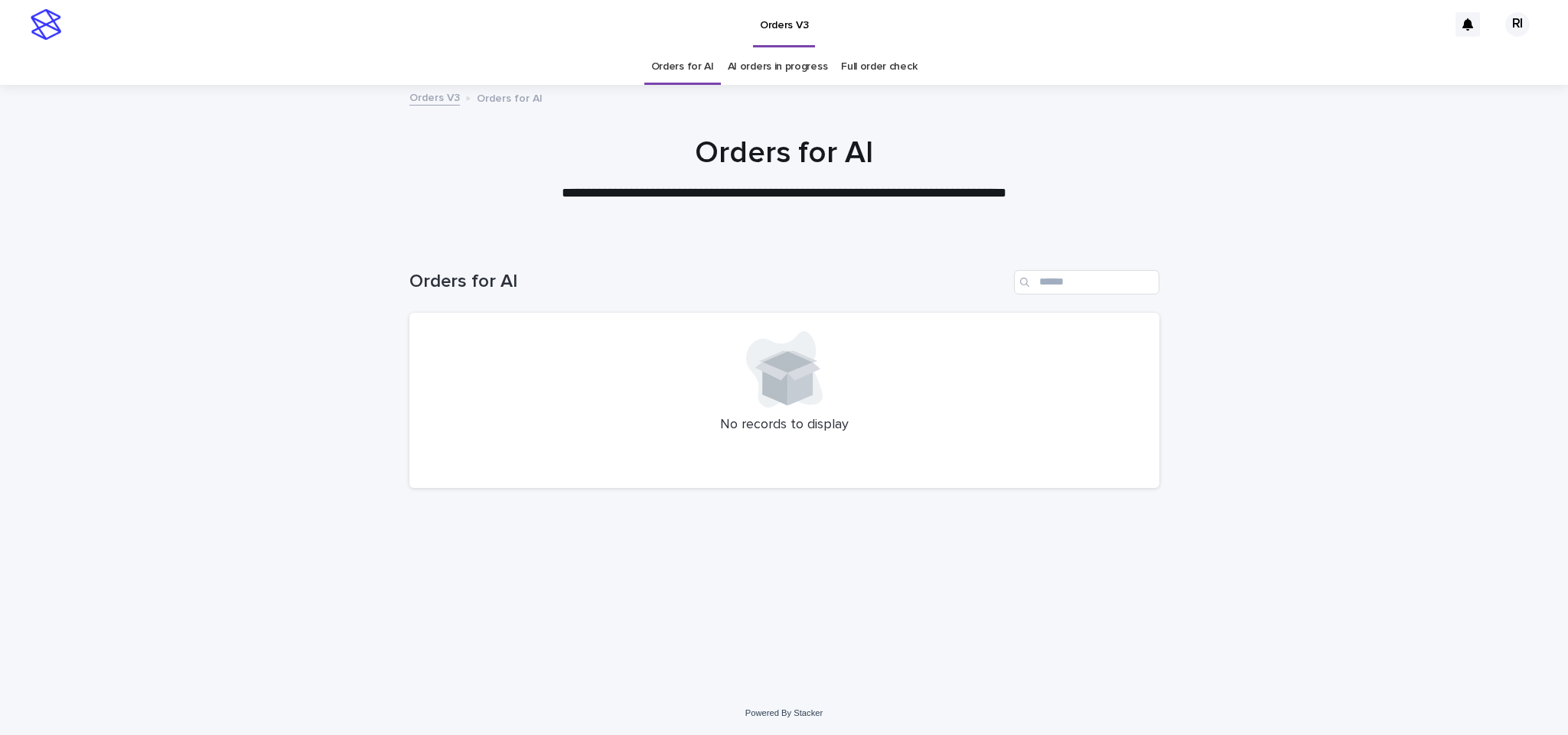
click at [692, 65] on link "Orders for AI" at bounding box center [682, 67] width 63 height 36
click at [696, 69] on link "Orders for AI" at bounding box center [682, 67] width 63 height 36
click at [760, 56] on link "AI orders in progress" at bounding box center [777, 67] width 100 height 36
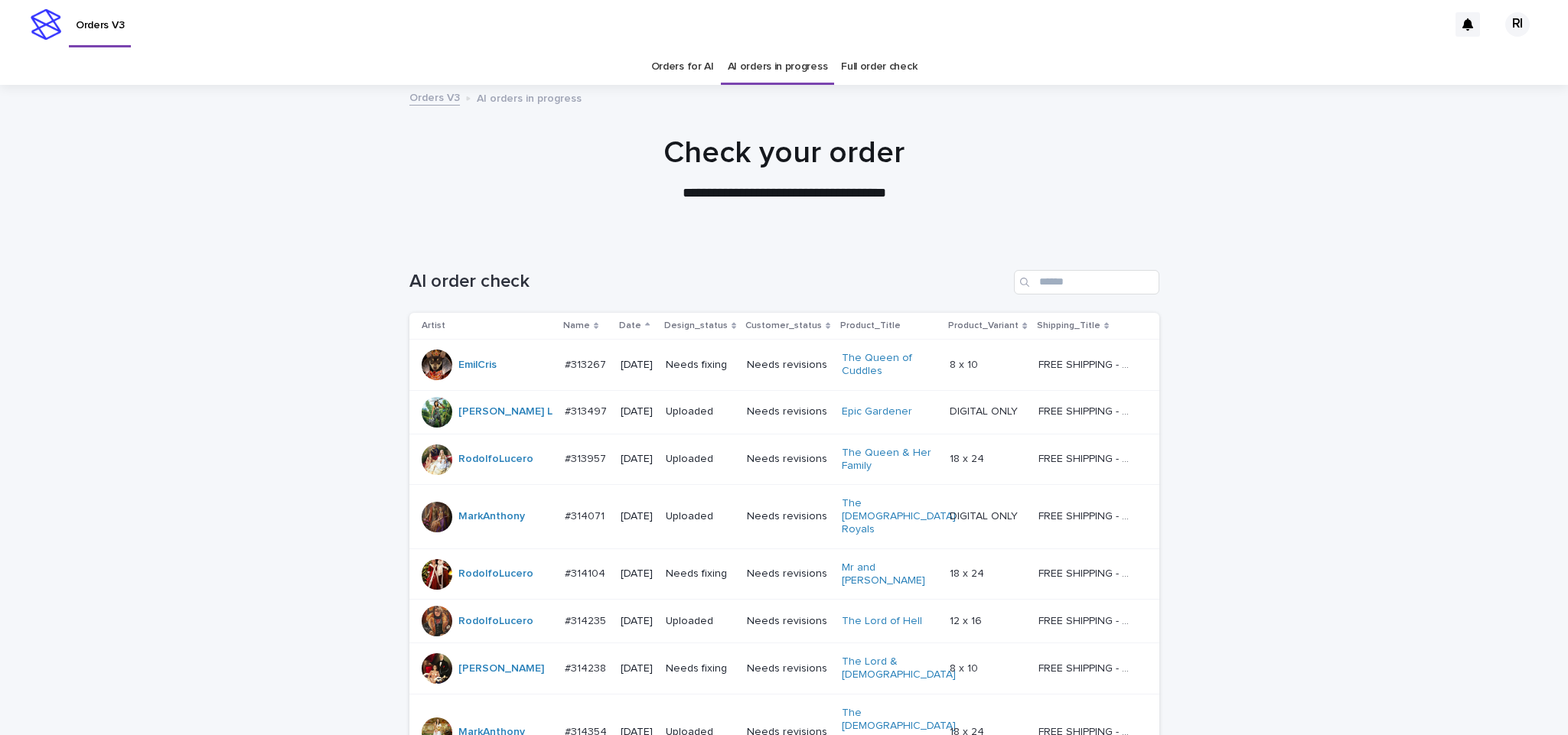
click at [763, 60] on link "AI orders in progress" at bounding box center [777, 67] width 100 height 36
click at [698, 69] on link "Orders for AI" at bounding box center [682, 67] width 63 height 36
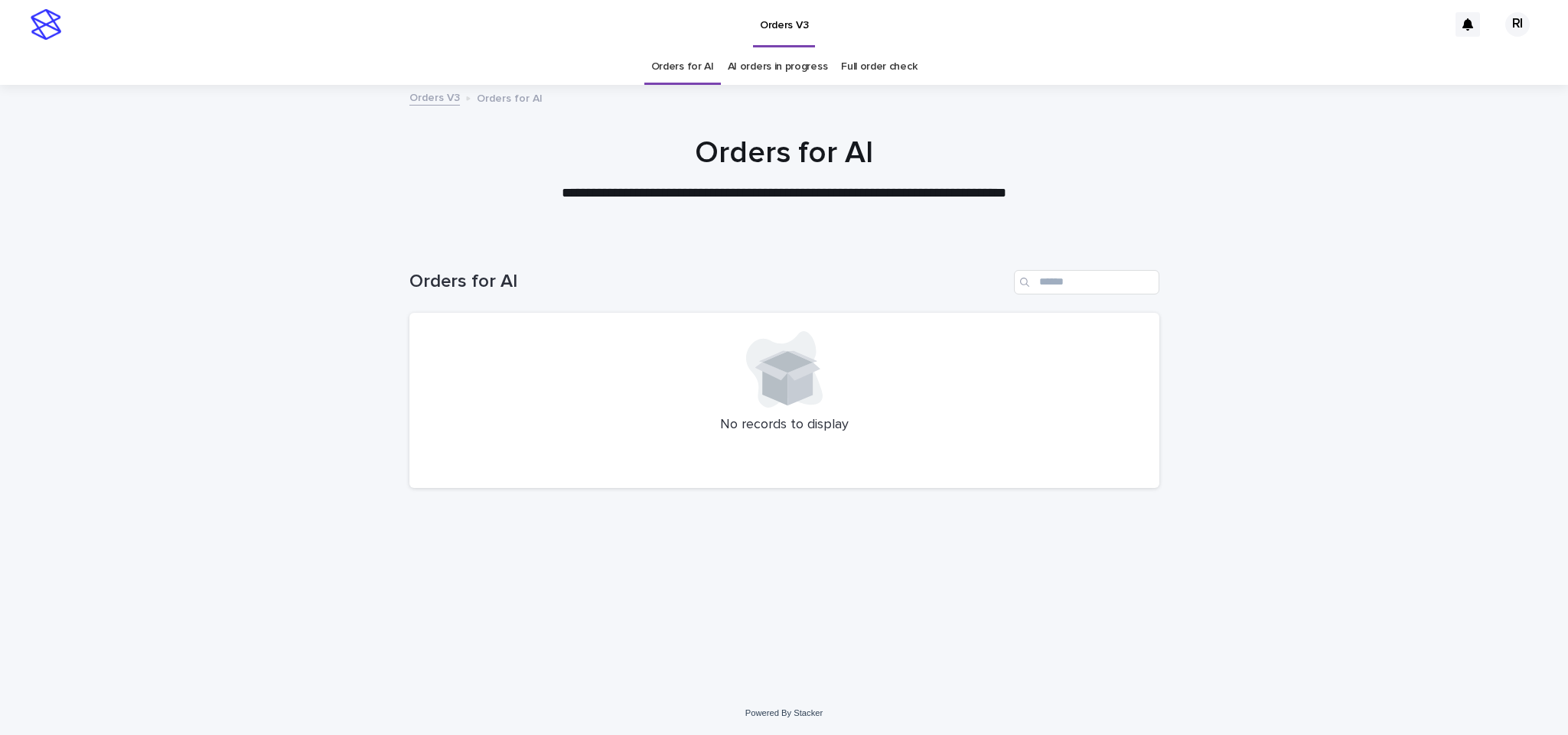
click at [758, 65] on link "AI orders in progress" at bounding box center [777, 67] width 100 height 36
click at [696, 72] on link "Orders for AI" at bounding box center [682, 67] width 63 height 36
click at [700, 71] on link "Orders for AI" at bounding box center [682, 67] width 63 height 36
click at [746, 68] on link "AI orders in progress" at bounding box center [777, 67] width 100 height 36
click at [700, 65] on link "Orders for AI" at bounding box center [682, 67] width 63 height 36
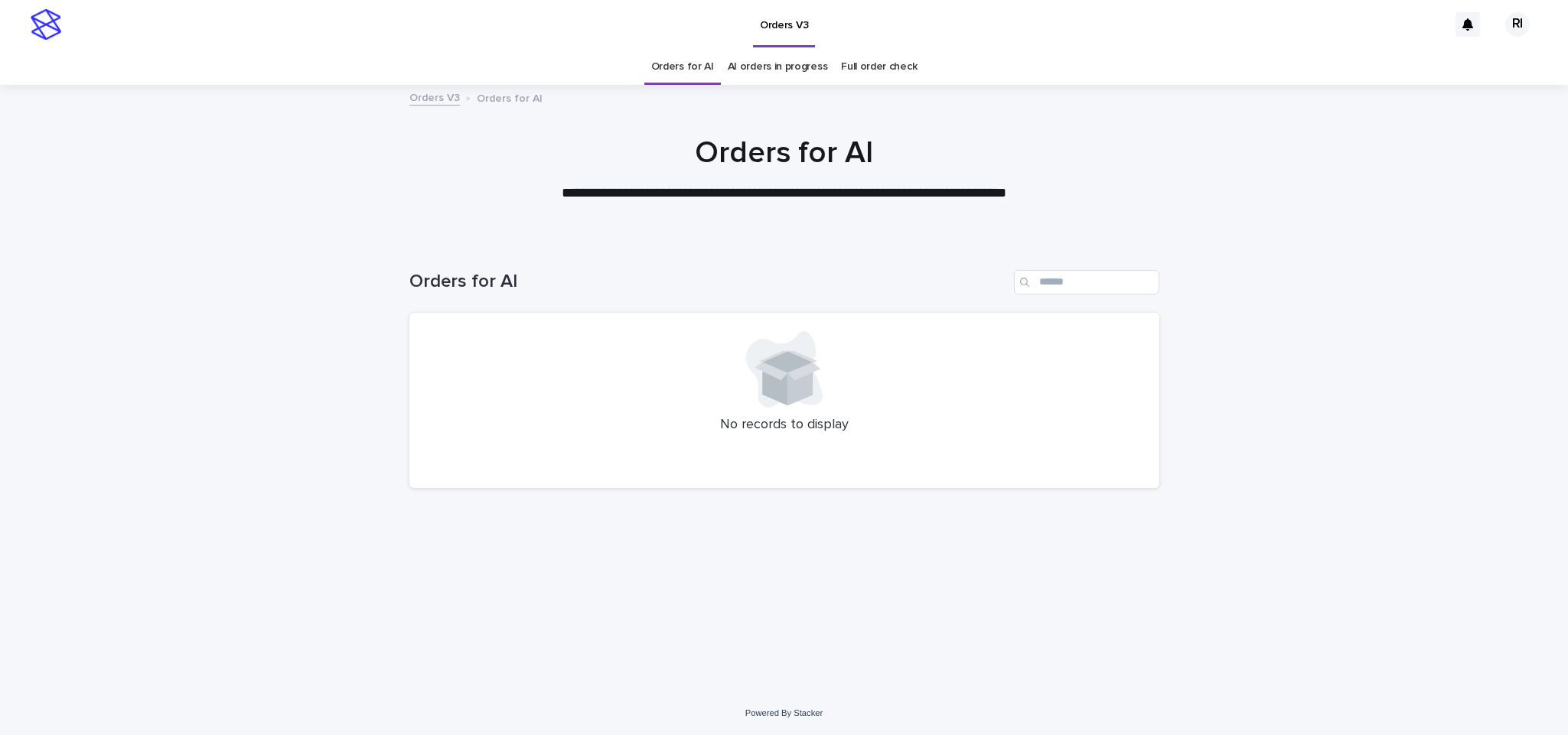
click at [703, 68] on link "Orders for AI" at bounding box center [682, 67] width 63 height 36
click at [675, 65] on link "Orders for AI" at bounding box center [682, 67] width 63 height 36
click at [675, 67] on link "Orders for AI" at bounding box center [682, 67] width 63 height 36
click at [707, 65] on link "Orders for AI" at bounding box center [682, 67] width 63 height 36
click at [707, 67] on link "Orders for AI" at bounding box center [682, 67] width 63 height 36
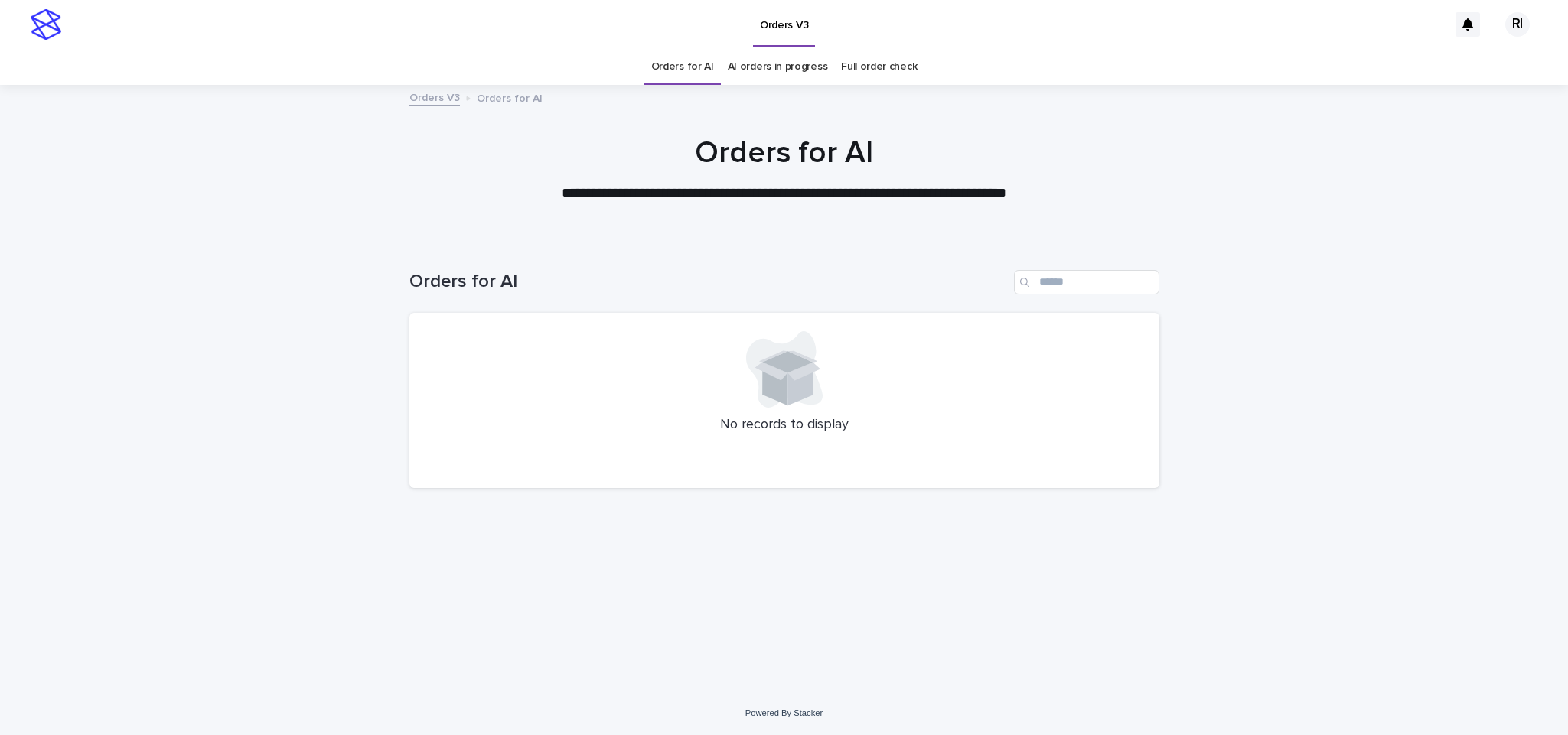
click at [696, 69] on link "Orders for AI" at bounding box center [682, 67] width 63 height 36
click at [699, 71] on link "Orders for AI" at bounding box center [682, 67] width 63 height 36
click at [703, 65] on link "Orders for AI" at bounding box center [682, 67] width 63 height 36
click at [703, 69] on link "Orders for AI" at bounding box center [682, 67] width 63 height 36
click at [691, 65] on link "Orders for AI" at bounding box center [682, 67] width 63 height 36
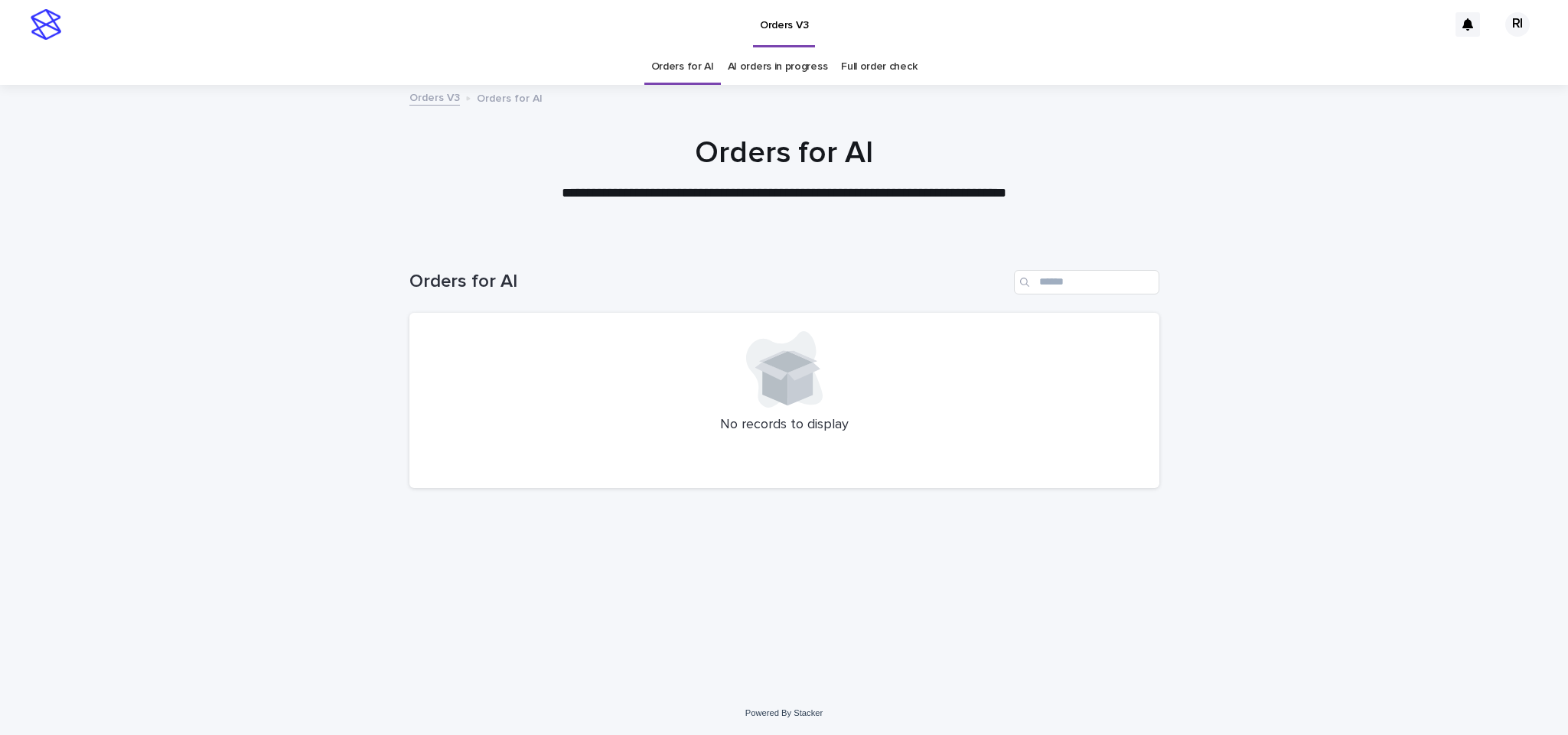
click at [693, 67] on link "Orders for AI" at bounding box center [682, 67] width 63 height 36
click at [694, 68] on link "Orders for AI" at bounding box center [682, 67] width 63 height 36
click at [754, 55] on link "AI orders in progress" at bounding box center [777, 67] width 100 height 36
click at [752, 71] on link "AI orders in progress" at bounding box center [777, 67] width 100 height 36
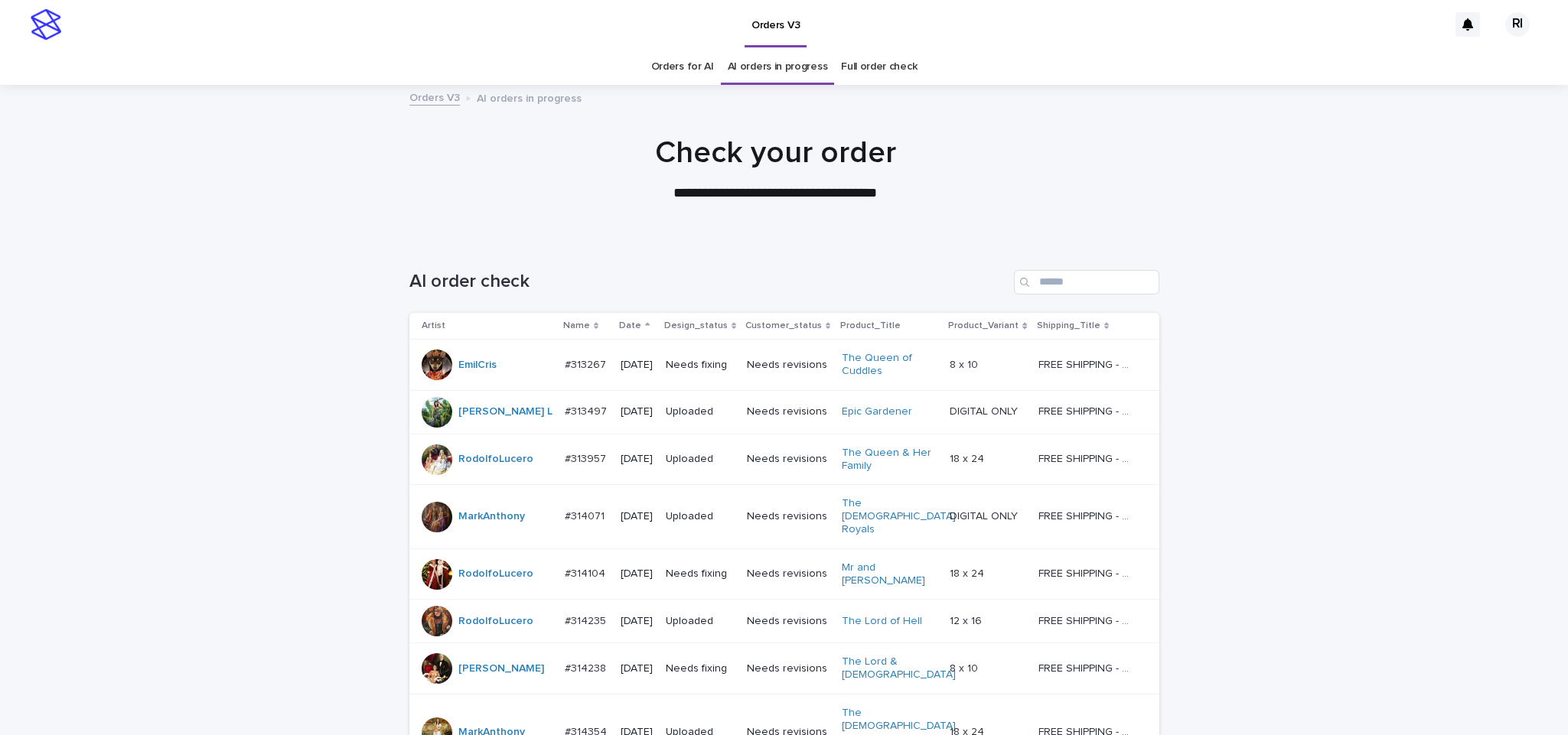
click at [694, 73] on link "Orders for AI" at bounding box center [682, 67] width 63 height 36
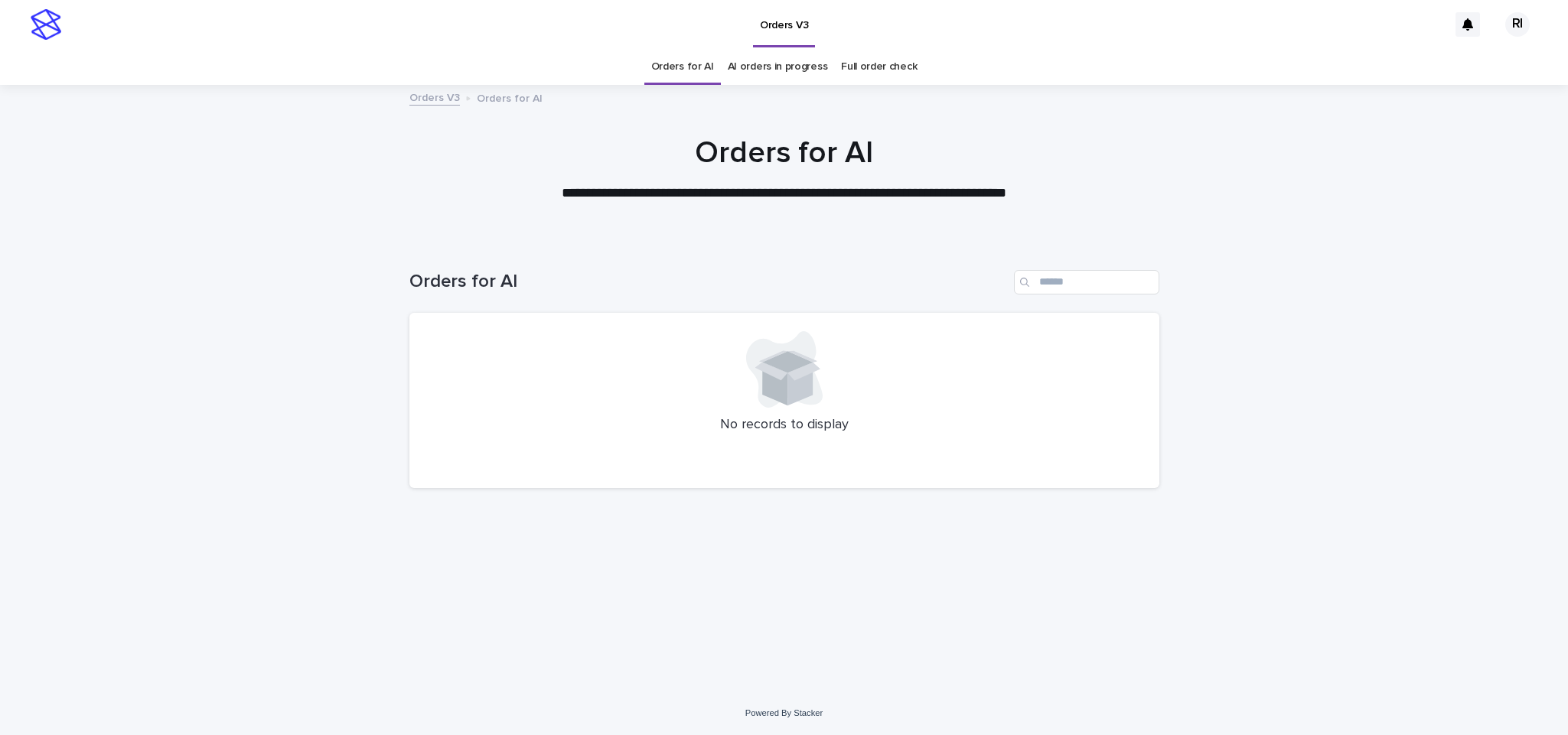
click at [739, 72] on link "AI orders in progress" at bounding box center [777, 67] width 100 height 36
click at [686, 67] on link "Orders for AI" at bounding box center [682, 67] width 63 height 36
click at [701, 71] on link "Orders for AI" at bounding box center [682, 67] width 63 height 36
click at [706, 63] on link "Orders for AI" at bounding box center [682, 67] width 63 height 36
click at [708, 65] on link "Orders for AI" at bounding box center [682, 67] width 63 height 36
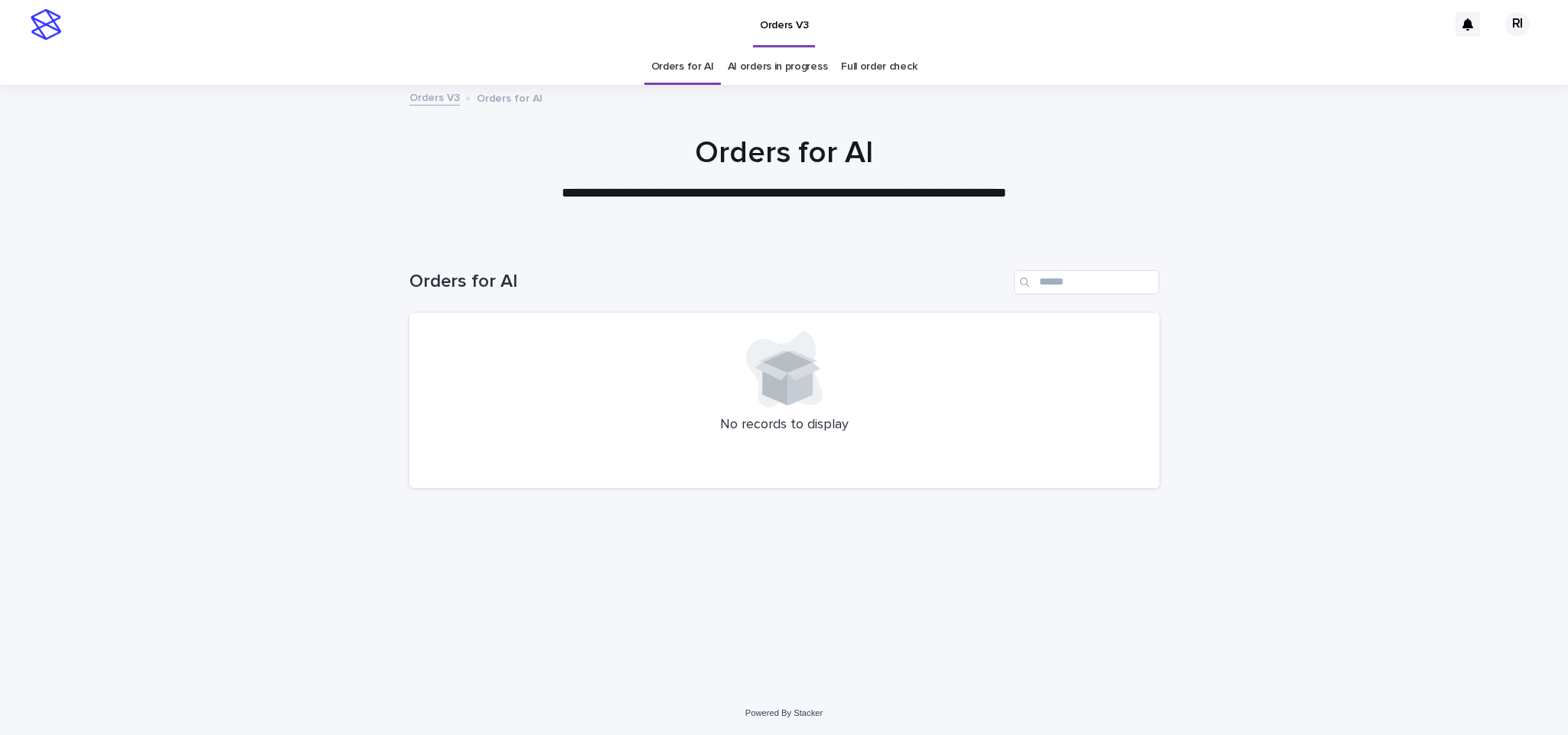
click at [706, 67] on link "Orders for AI" at bounding box center [682, 67] width 63 height 36
click at [707, 67] on link "Orders for AI" at bounding box center [682, 67] width 63 height 36
click at [691, 72] on link "Orders for AI" at bounding box center [682, 67] width 63 height 36
click at [672, 75] on link "Orders for AI" at bounding box center [682, 67] width 63 height 36
click at [418, 274] on h1 "Orders for AI" at bounding box center [708, 282] width 598 height 23
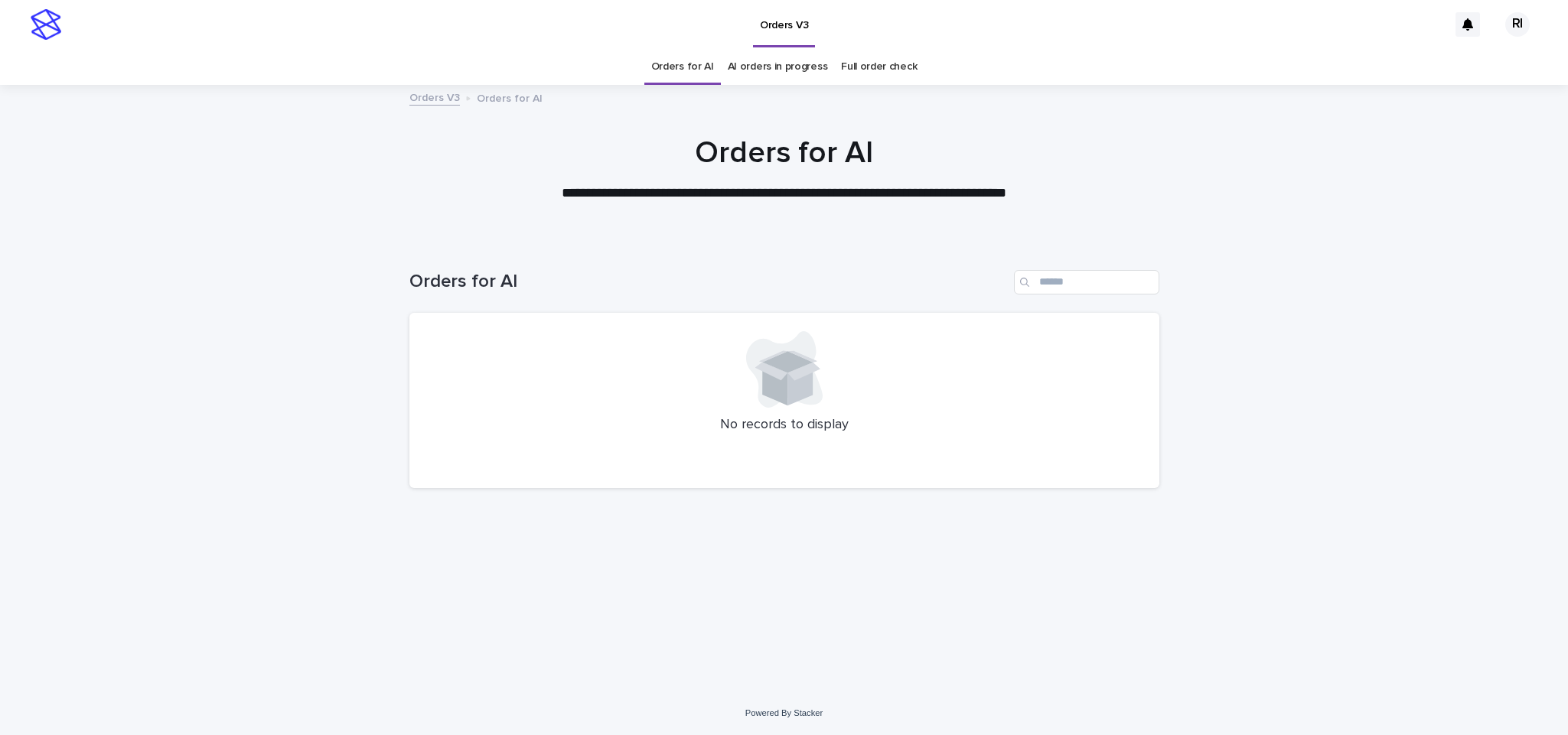
click at [686, 58] on link "Orders for AI" at bounding box center [682, 67] width 63 height 36
click at [699, 68] on link "Orders for AI" at bounding box center [682, 67] width 63 height 36
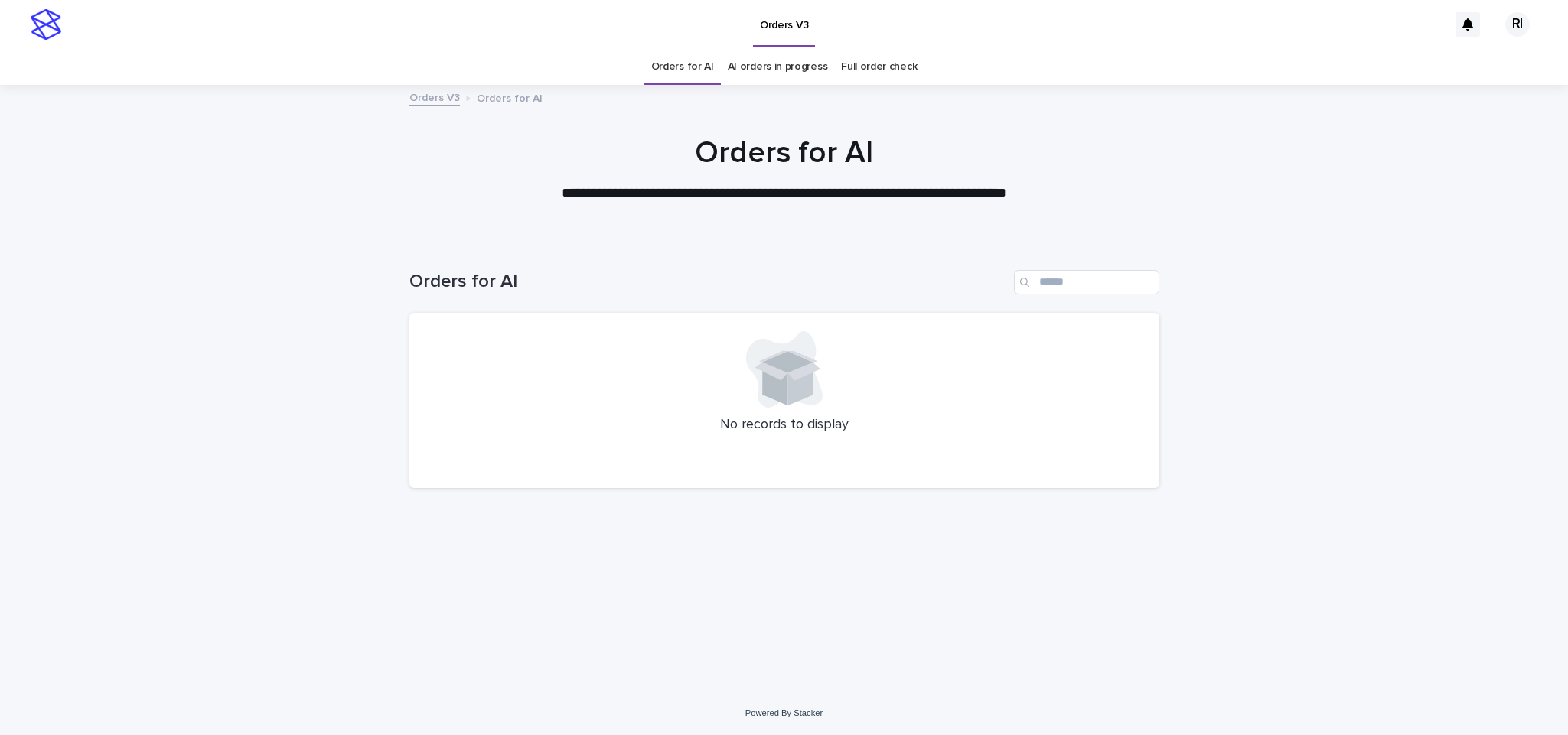
click at [696, 68] on link "Orders for AI" at bounding box center [682, 67] width 63 height 36
click at [693, 56] on link "Orders for AI" at bounding box center [682, 67] width 63 height 36
click at [703, 48] on div "Orders V3" at bounding box center [759, 24] width 1379 height 49
click at [700, 71] on link "Orders for AI" at bounding box center [682, 67] width 63 height 36
click at [684, 69] on link "Orders for AI" at bounding box center [682, 67] width 63 height 36
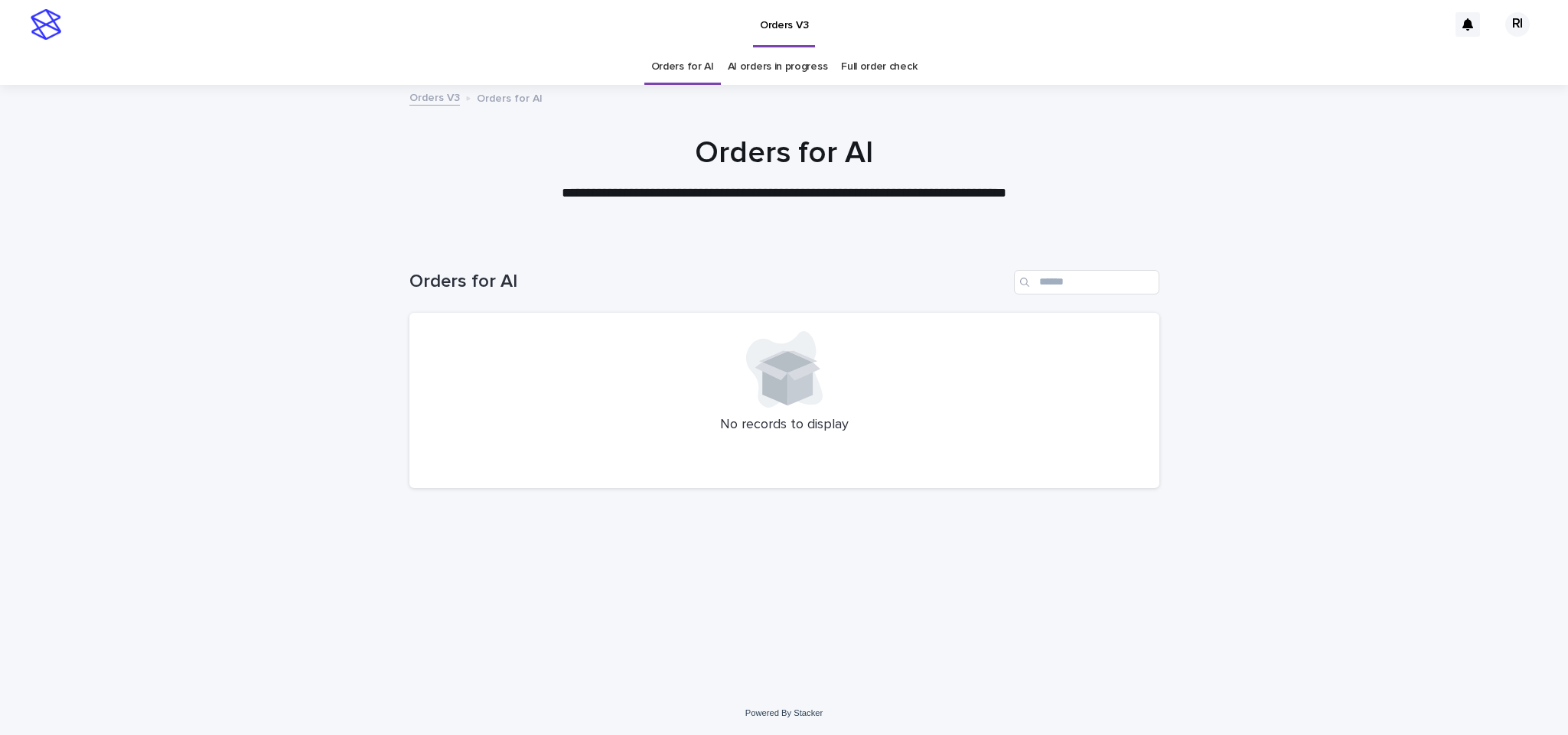
click at [700, 69] on link "Orders for AI" at bounding box center [682, 67] width 63 height 36
click at [689, 67] on link "Orders for AI" at bounding box center [682, 67] width 63 height 36
click at [746, 65] on link "AI orders in progress" at bounding box center [777, 67] width 100 height 36
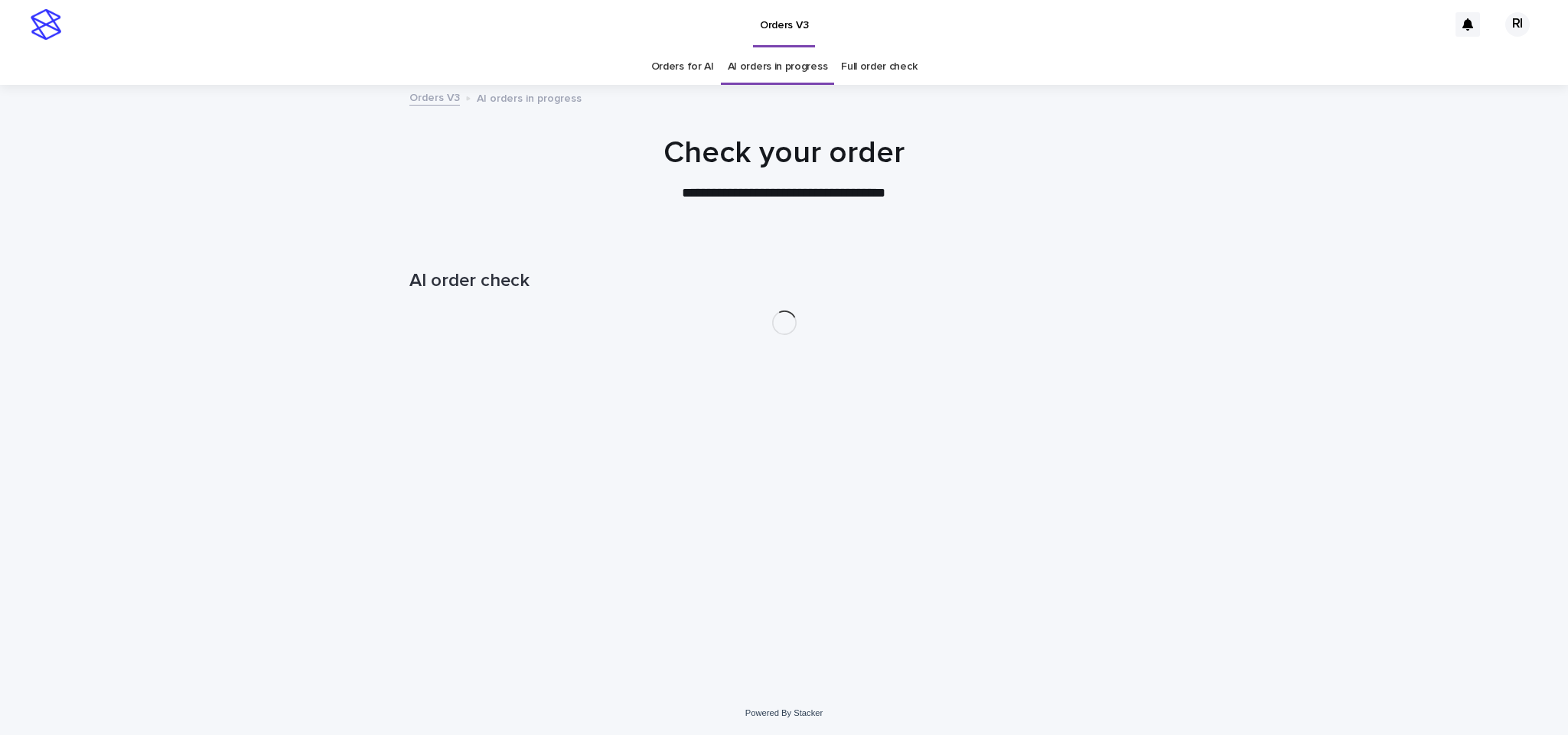
click at [686, 68] on link "Orders for AI" at bounding box center [682, 67] width 63 height 36
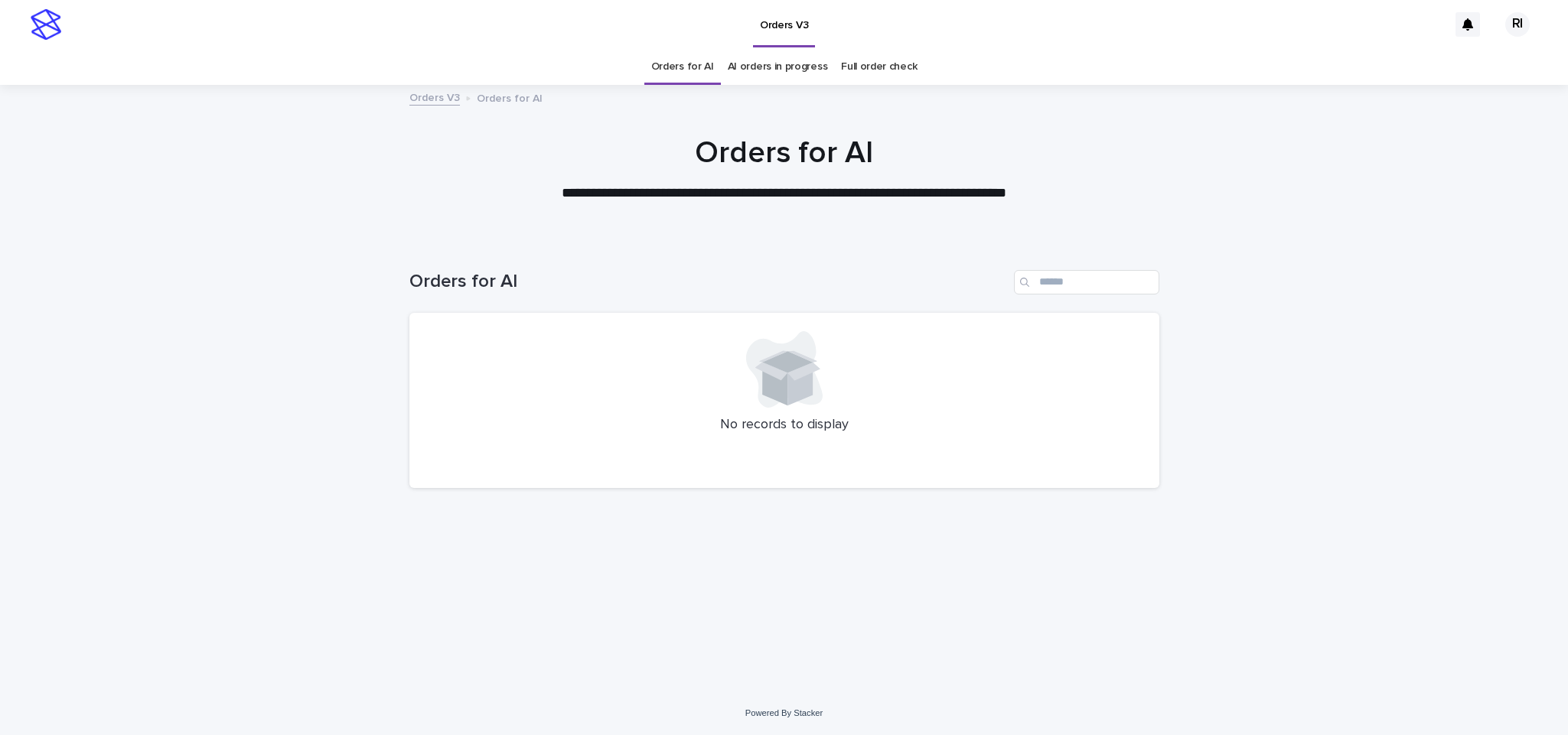
click at [756, 61] on link "AI orders in progress" at bounding box center [777, 67] width 100 height 36
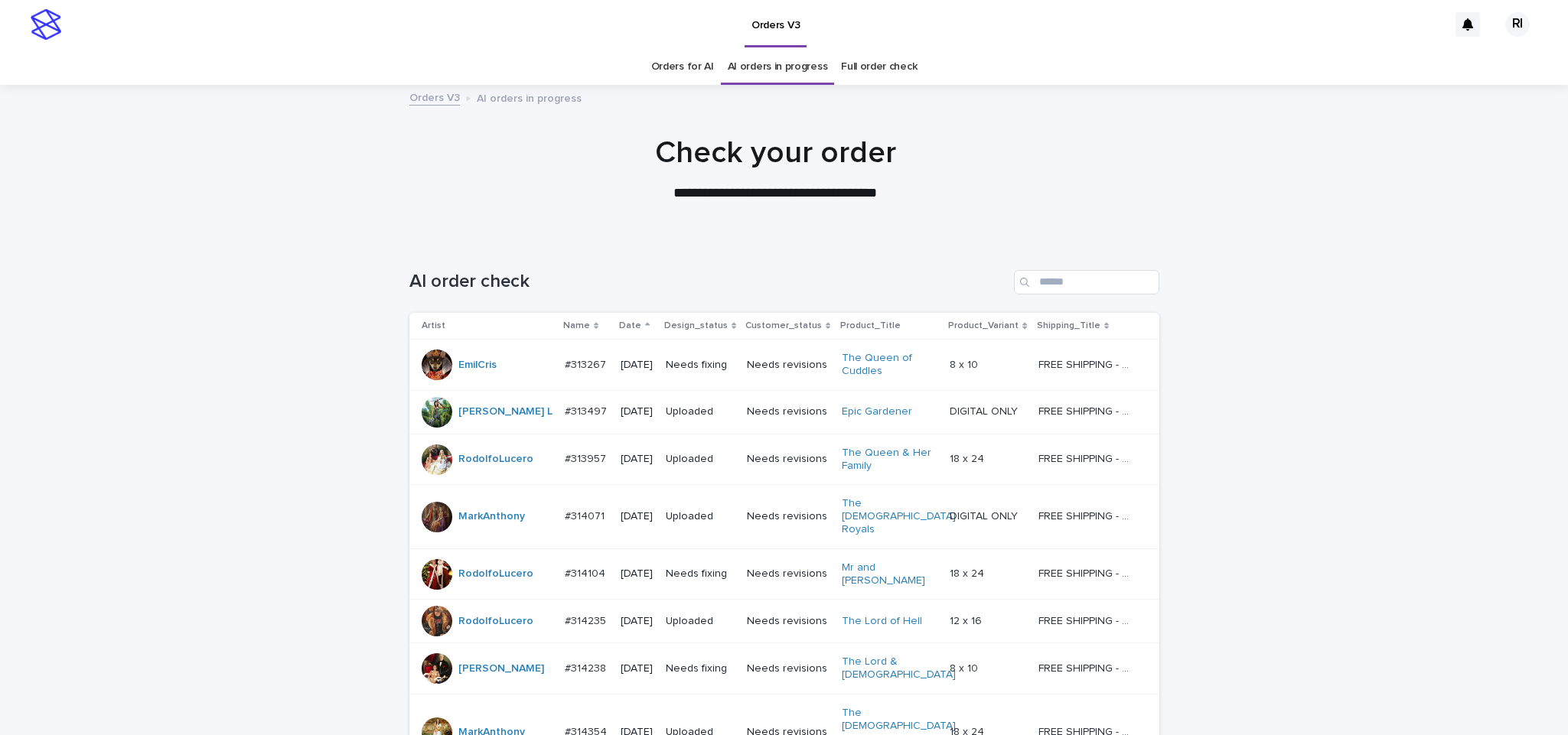
click at [692, 69] on link "Orders for AI" at bounding box center [682, 67] width 63 height 36
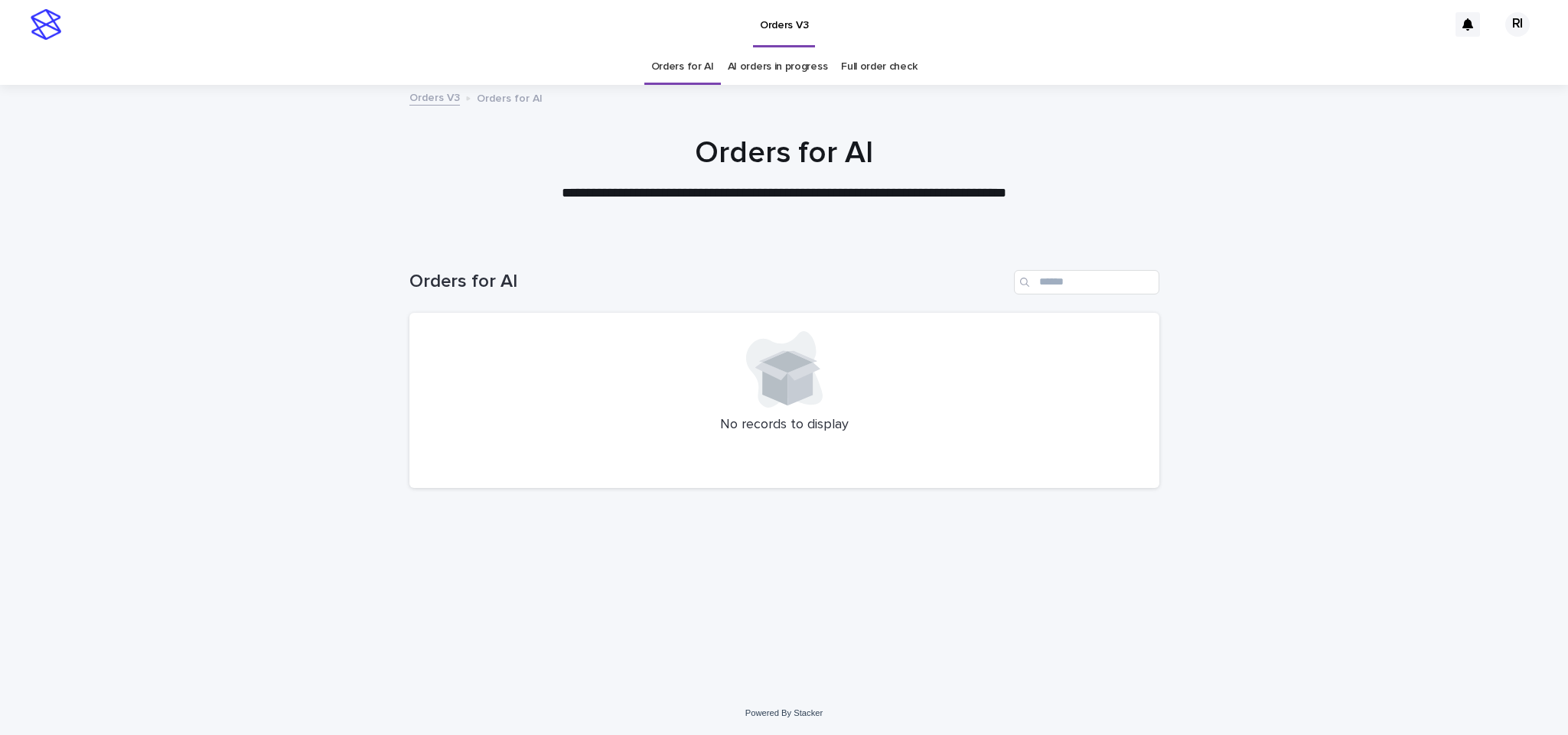
click at [682, 65] on link "Orders for AI" at bounding box center [682, 67] width 63 height 36
click at [756, 62] on link "AI orders in progress" at bounding box center [777, 67] width 100 height 36
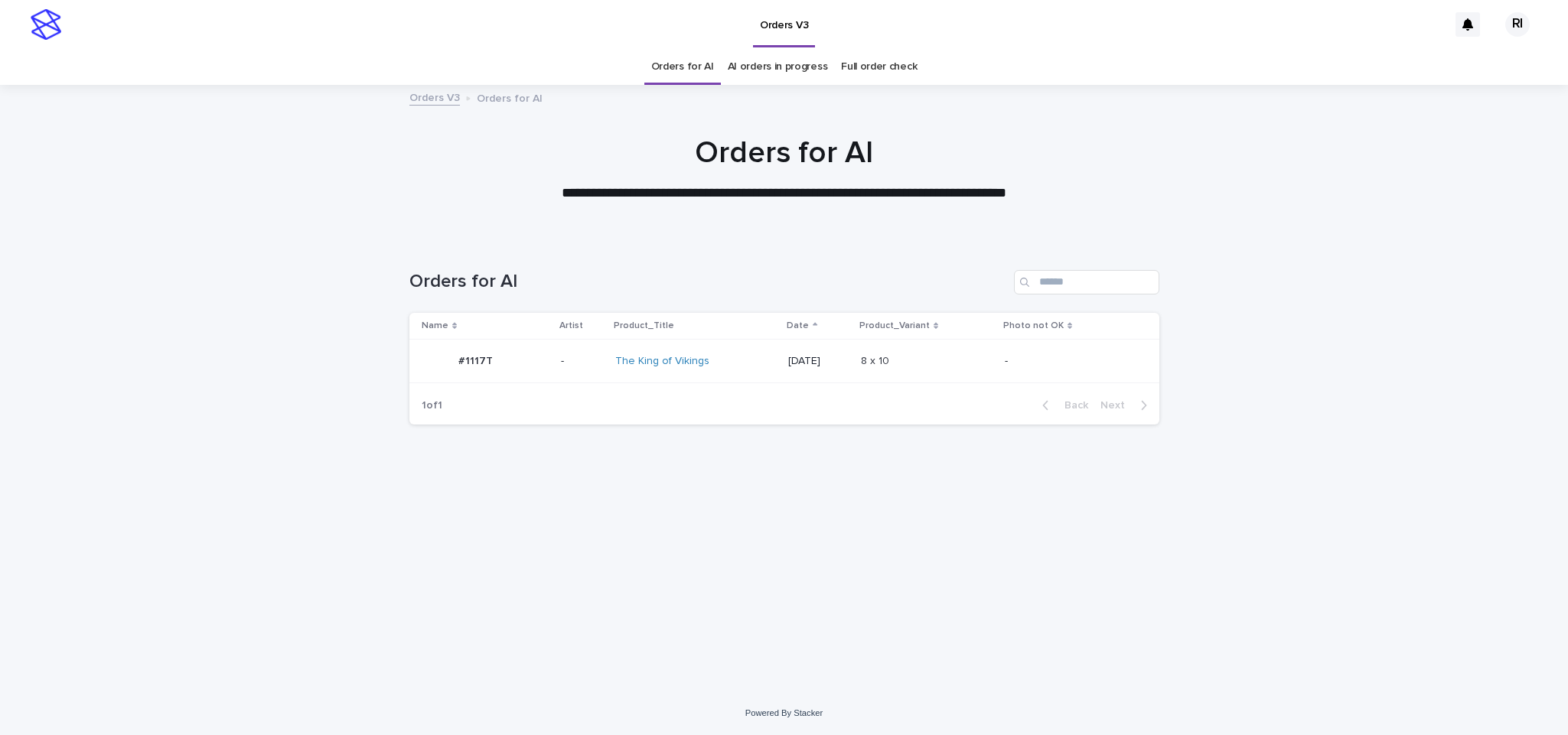
click at [672, 88] on div "Orders V3 Orders for AI" at bounding box center [784, 99] width 765 height 22
click at [675, 71] on link "Orders for AI" at bounding box center [682, 67] width 63 height 36
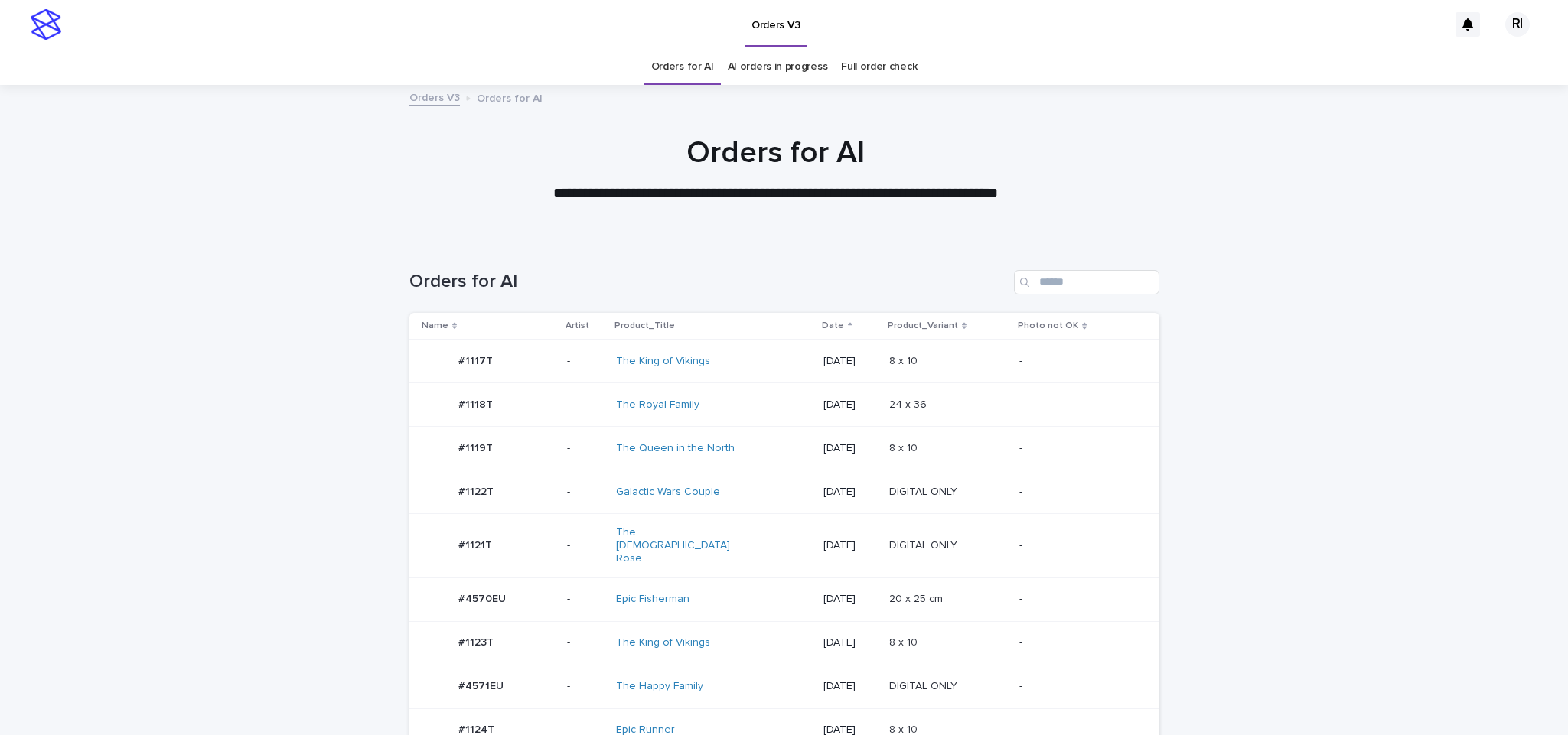
click at [1001, 439] on div "8 x 10 8 x 10" at bounding box center [949, 449] width 118 height 25
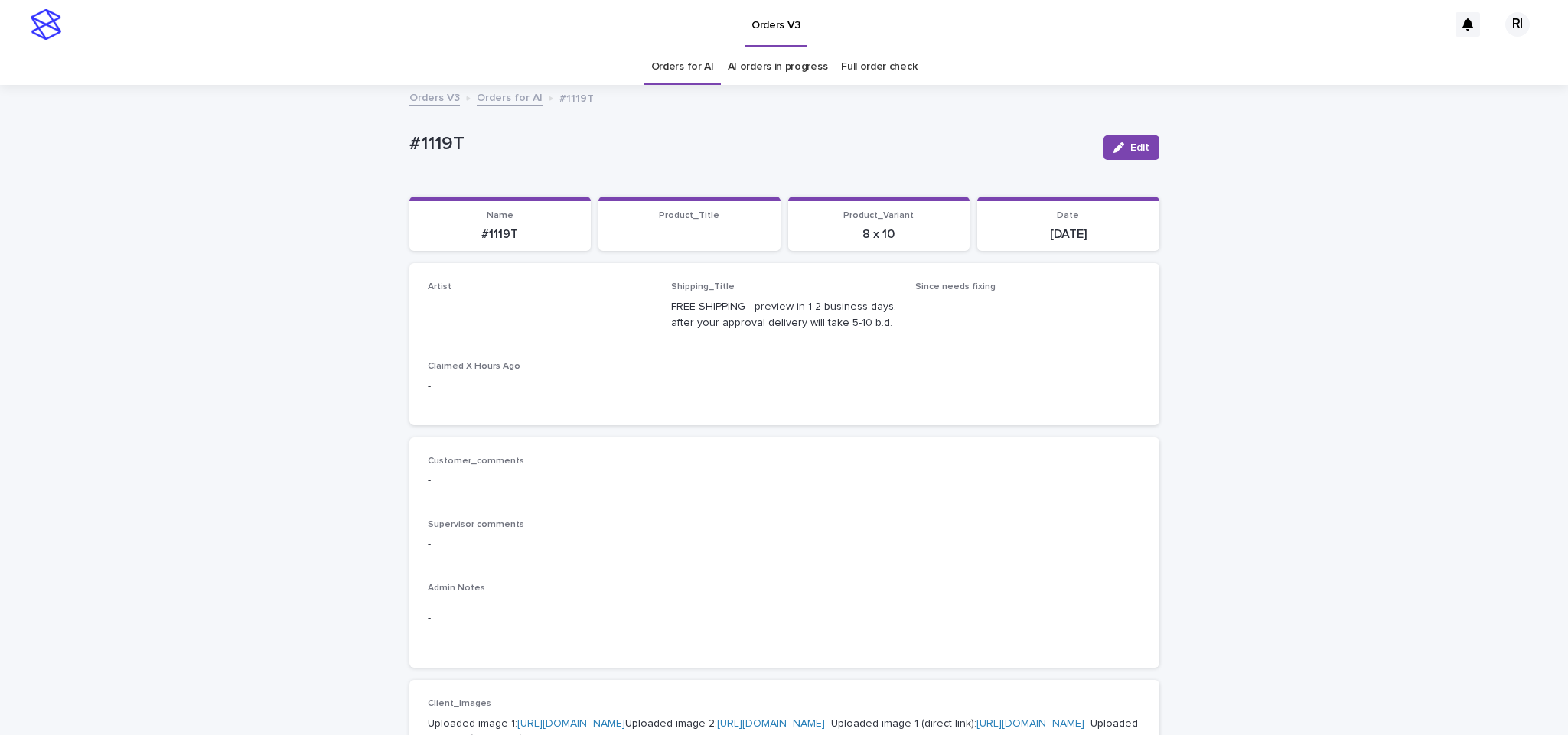
click at [1116, 148] on div "button" at bounding box center [1122, 148] width 17 height 11
paste input "****"
type input "****"
click at [539, 340] on div "Riqs" at bounding box center [531, 345] width 224 height 26
click at [1122, 143] on span "Save" at bounding box center [1135, 148] width 25 height 11
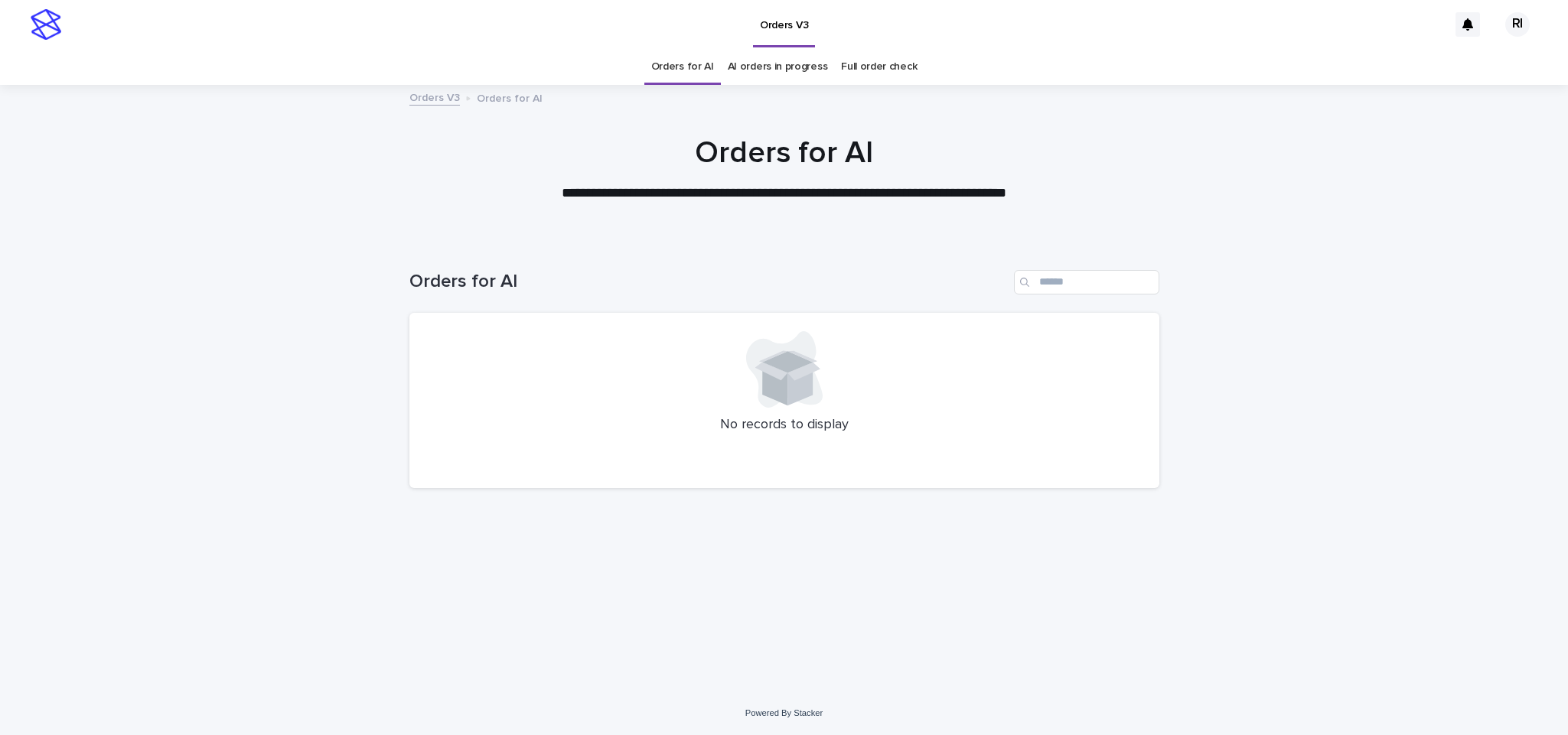
click at [692, 69] on link "Orders for AI" at bounding box center [682, 67] width 63 height 36
click at [691, 67] on link "Orders for AI" at bounding box center [682, 67] width 63 height 36
click at [694, 65] on link "Orders for AI" at bounding box center [682, 67] width 63 height 36
click at [696, 63] on link "Orders for AI" at bounding box center [682, 67] width 63 height 36
click at [696, 65] on link "Orders for AI" at bounding box center [682, 67] width 63 height 36
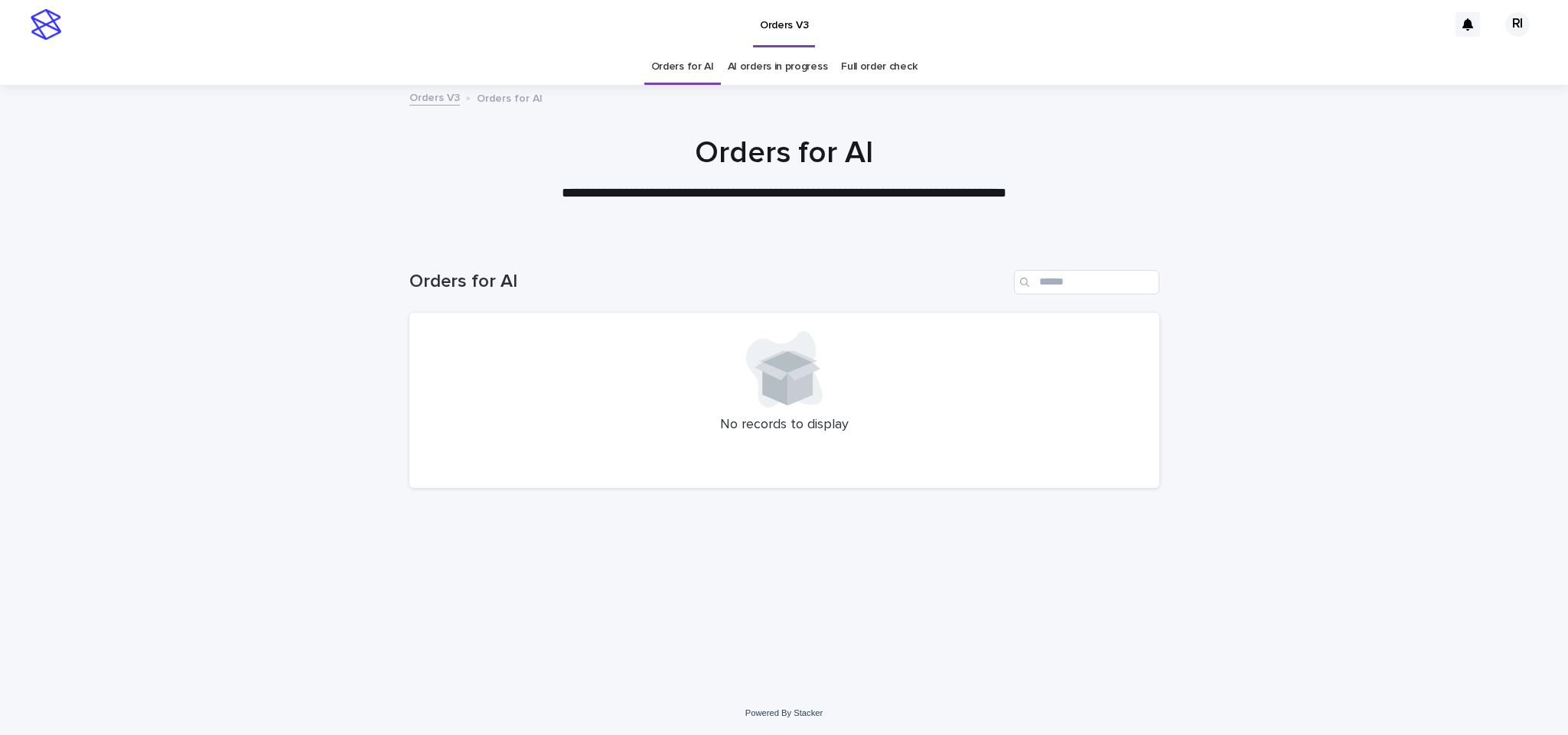
click at [671, 79] on link "Orders for AI" at bounding box center [682, 67] width 63 height 36
click at [664, 75] on link "Orders for AI" at bounding box center [682, 67] width 63 height 36
click at [668, 72] on link "Orders for AI" at bounding box center [682, 67] width 63 height 36
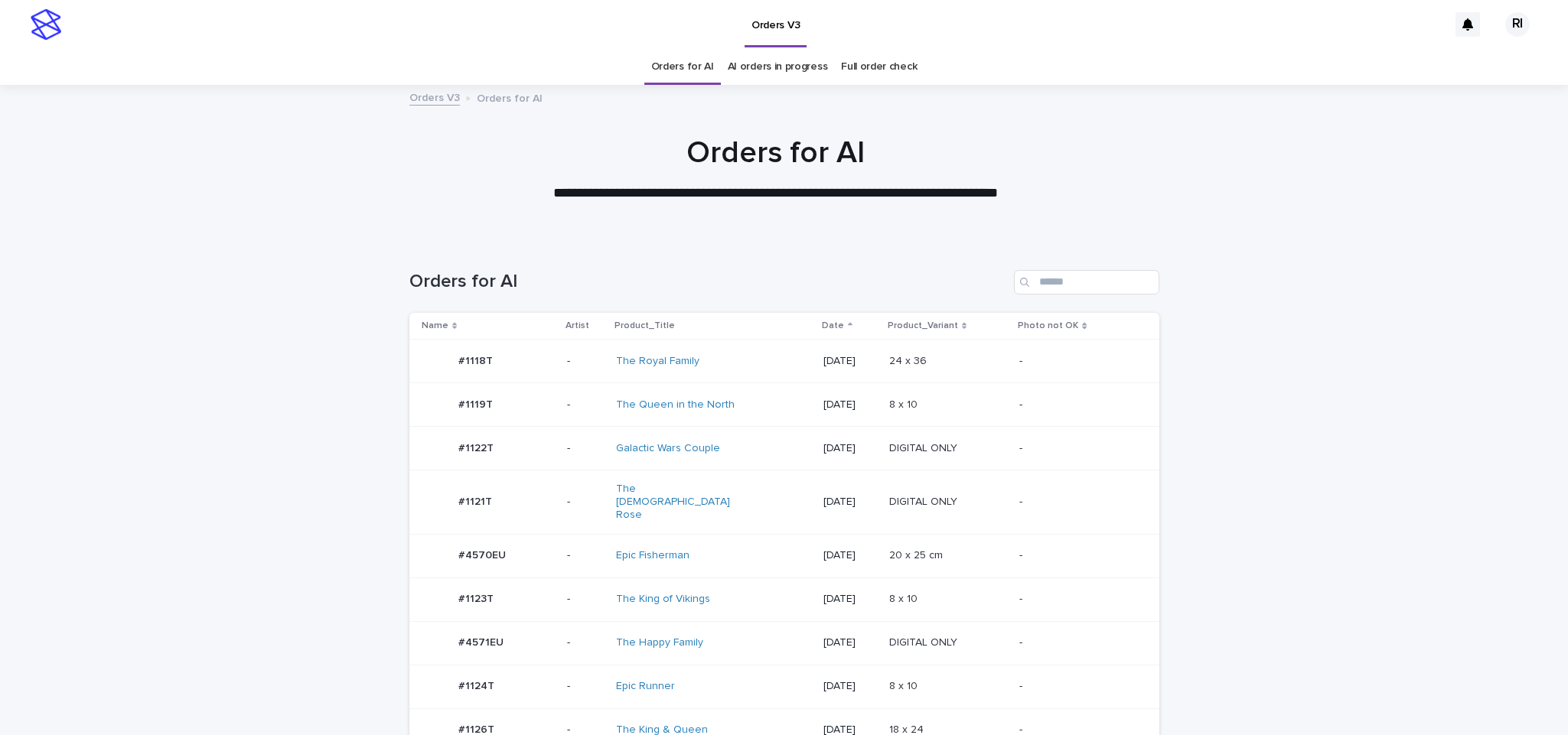
click at [1064, 360] on p "-" at bounding box center [1077, 361] width 115 height 13
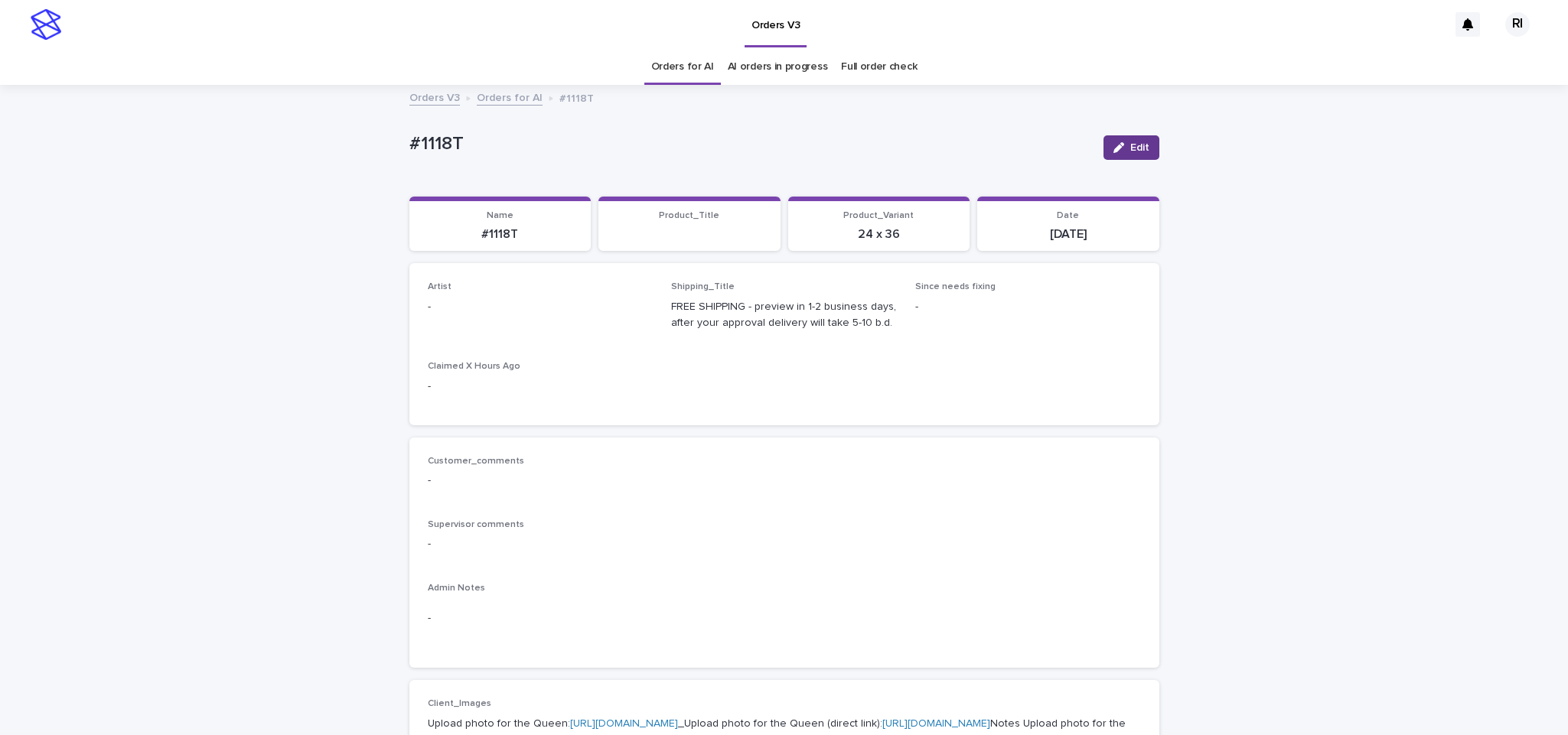
click at [1135, 141] on button "Edit" at bounding box center [1131, 147] width 56 height 24
click at [489, 345] on div "Riqs" at bounding box center [531, 345] width 224 height 26
click at [1106, 148] on icon "button" at bounding box center [1110, 147] width 9 height 7
click at [1131, 150] on span "Edit" at bounding box center [1140, 148] width 19 height 11
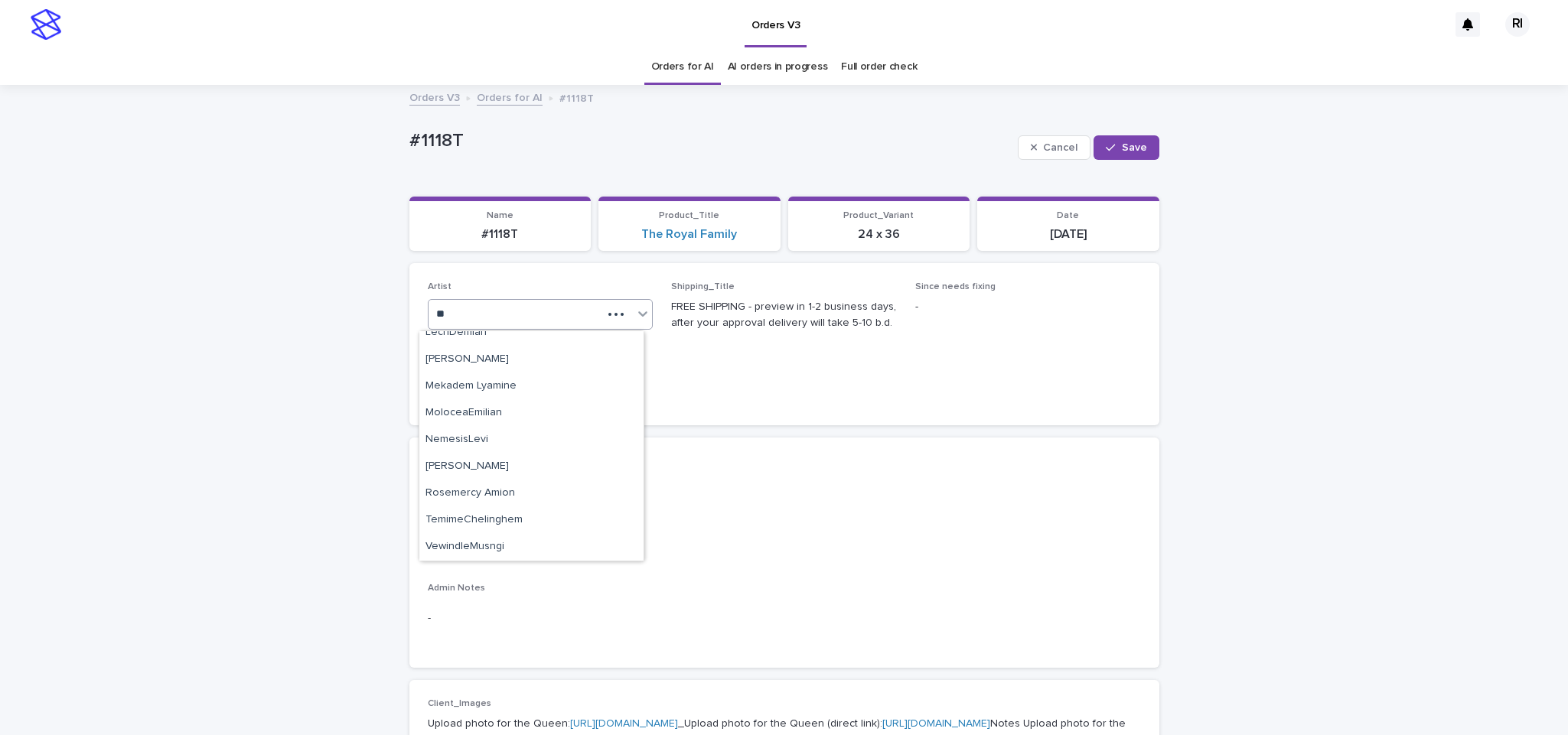
scroll to position [359, 0]
type input "****"
click at [1135, 150] on span "Save" at bounding box center [1135, 148] width 25 height 11
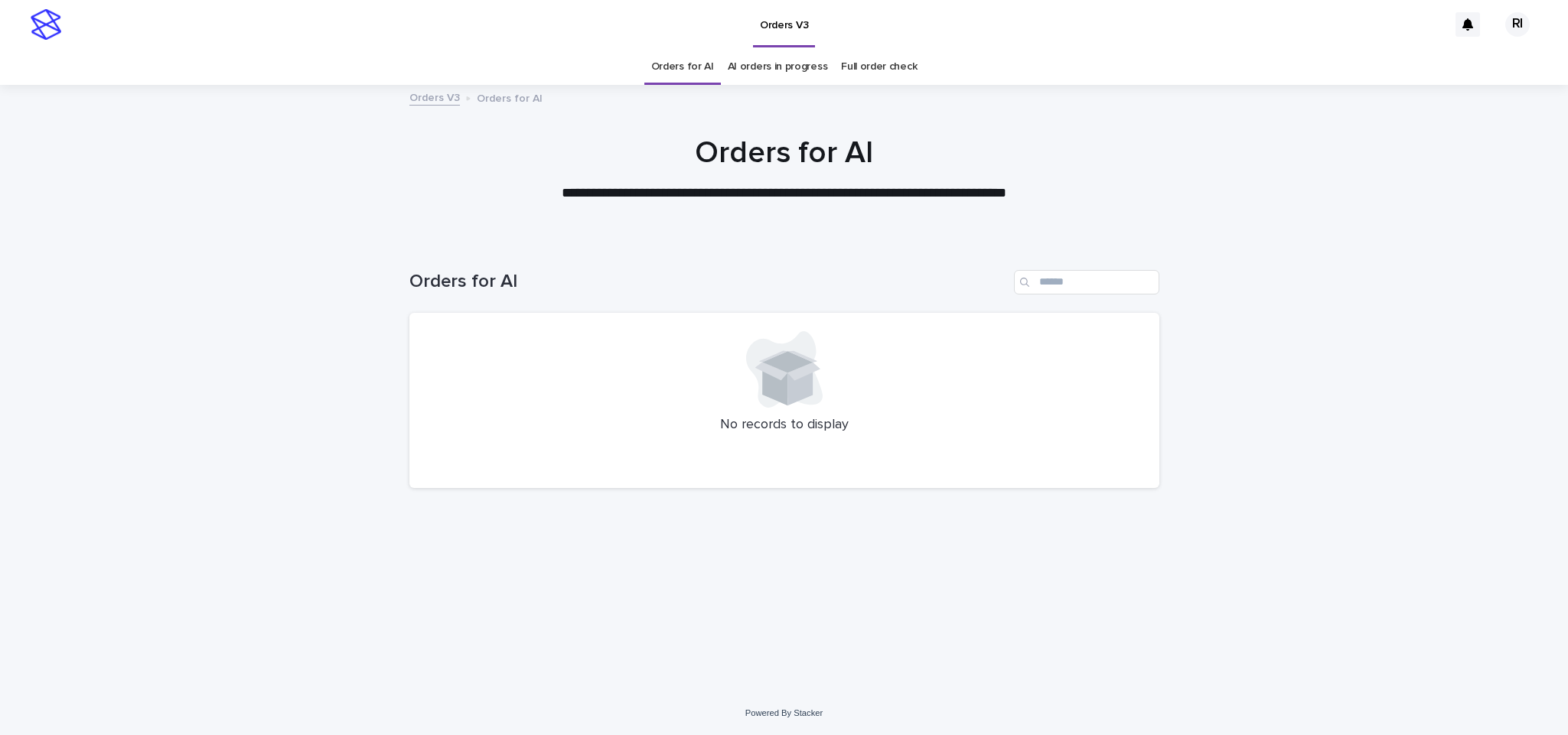
click at [710, 229] on div at bounding box center [784, 162] width 1568 height 153
click at [510, 539] on div "Loading... Saving… Loading... Saving… Orders for AI No records to display" at bounding box center [784, 446] width 765 height 414
click at [669, 65] on link "Orders for AI" at bounding box center [682, 67] width 63 height 36
click at [671, 65] on link "Orders for AI" at bounding box center [682, 67] width 63 height 36
click at [1325, 430] on div "Loading... Saving… Loading... Saving… Orders for AI No records to display" at bounding box center [784, 465] width 1568 height 452
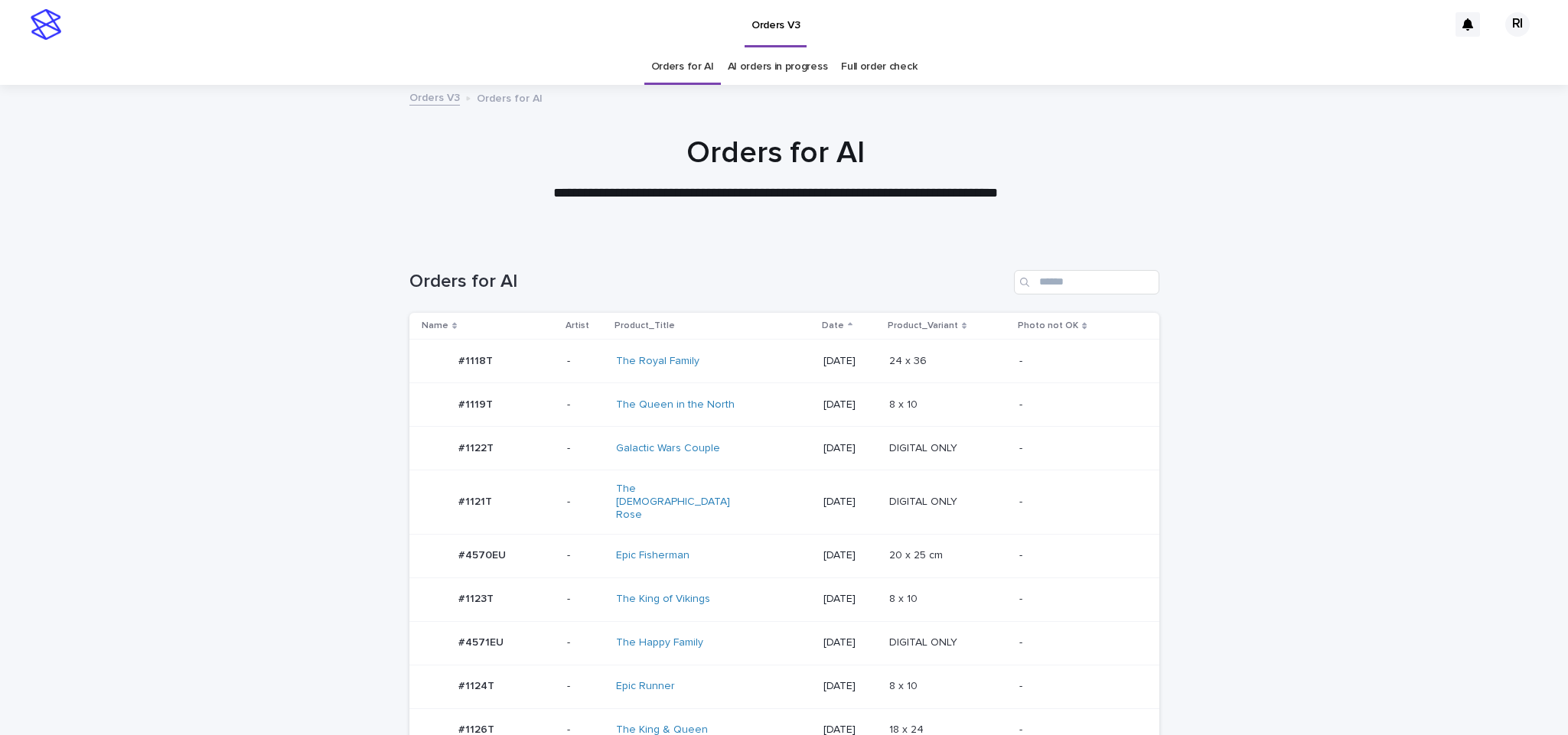
click at [1020, 501] on div "-" at bounding box center [1077, 502] width 115 height 25
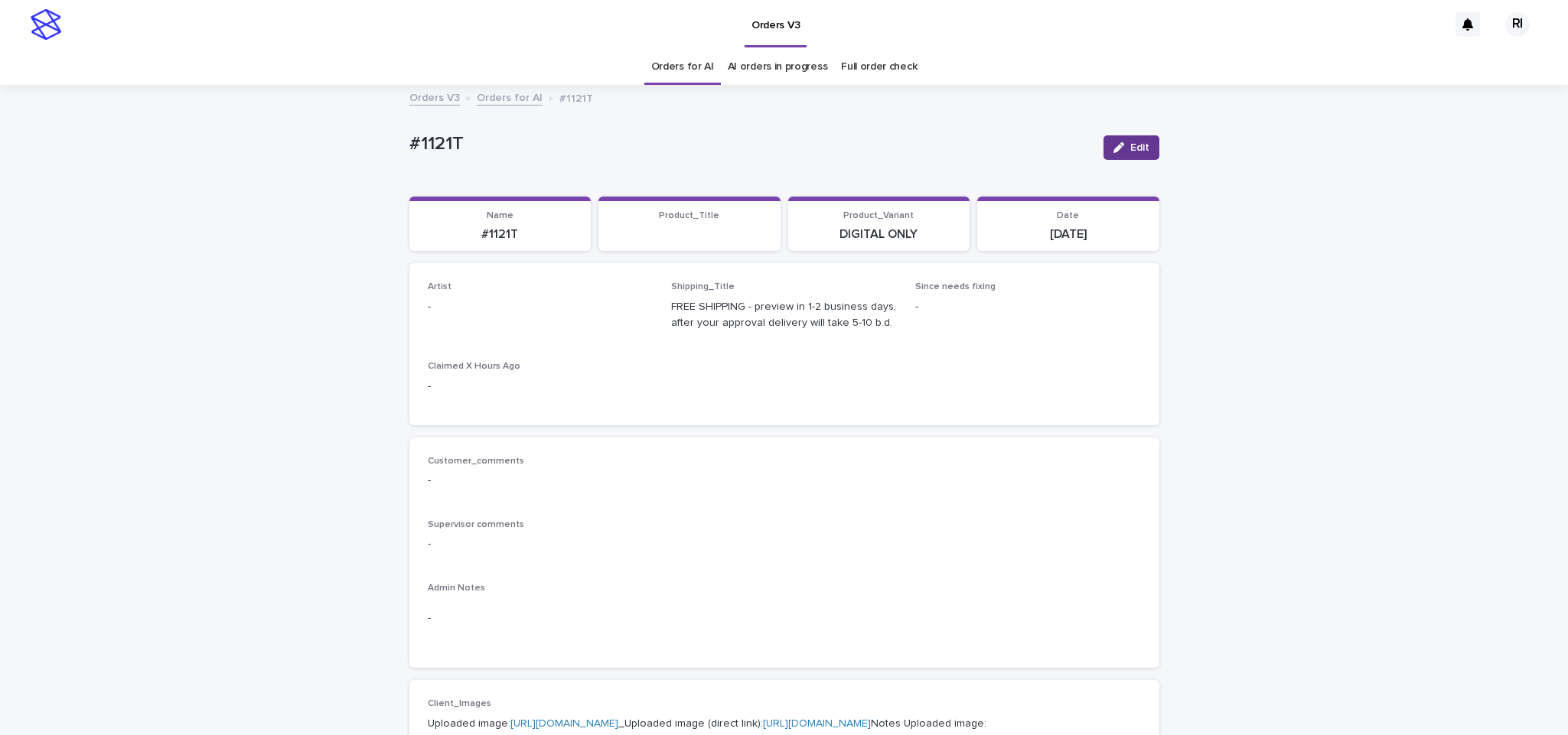
click at [1103, 141] on button "Edit" at bounding box center [1131, 147] width 56 height 24
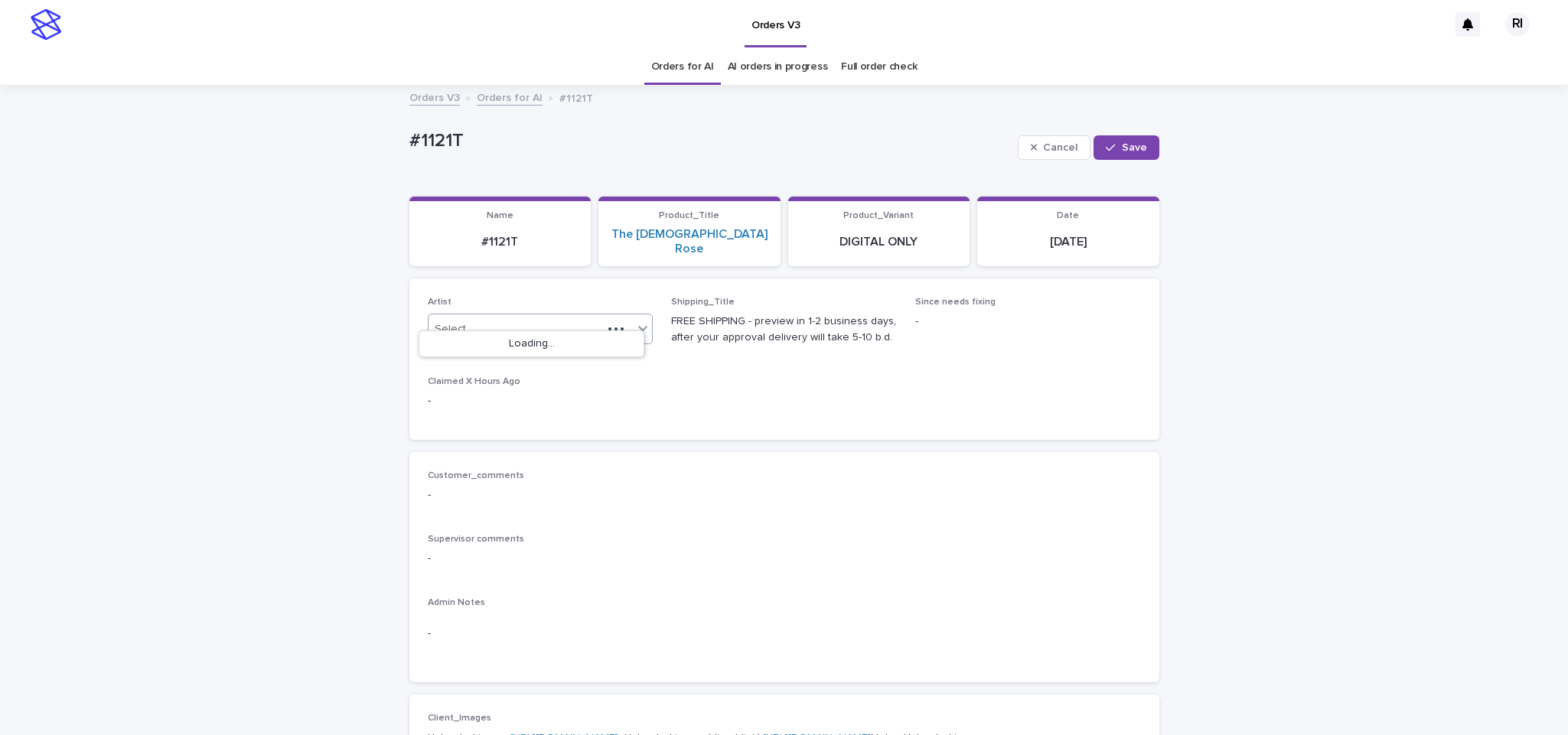
paste input "****"
type input "****"
click at [1114, 143] on div "button" at bounding box center [1114, 148] width 16 height 11
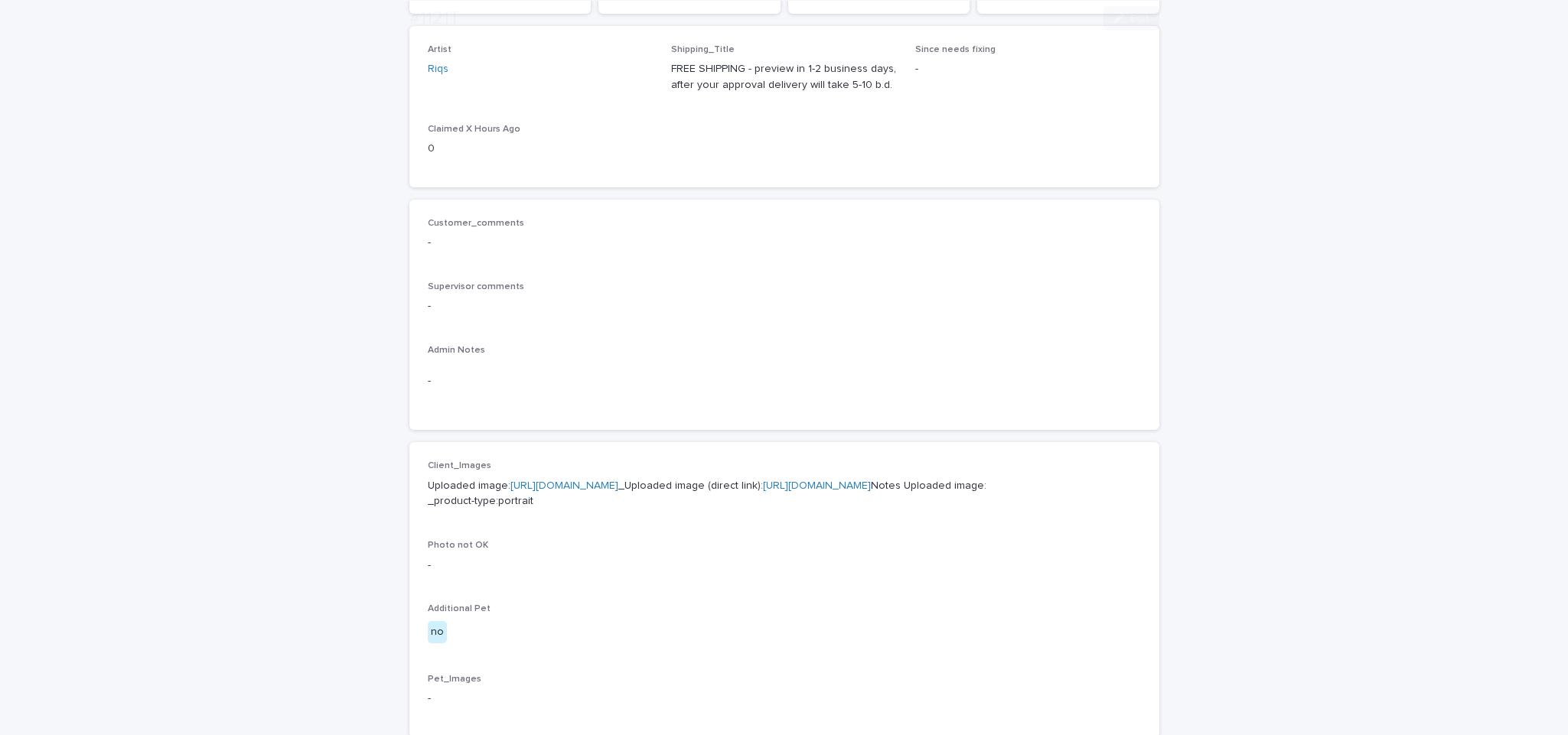
scroll to position [273, 0]
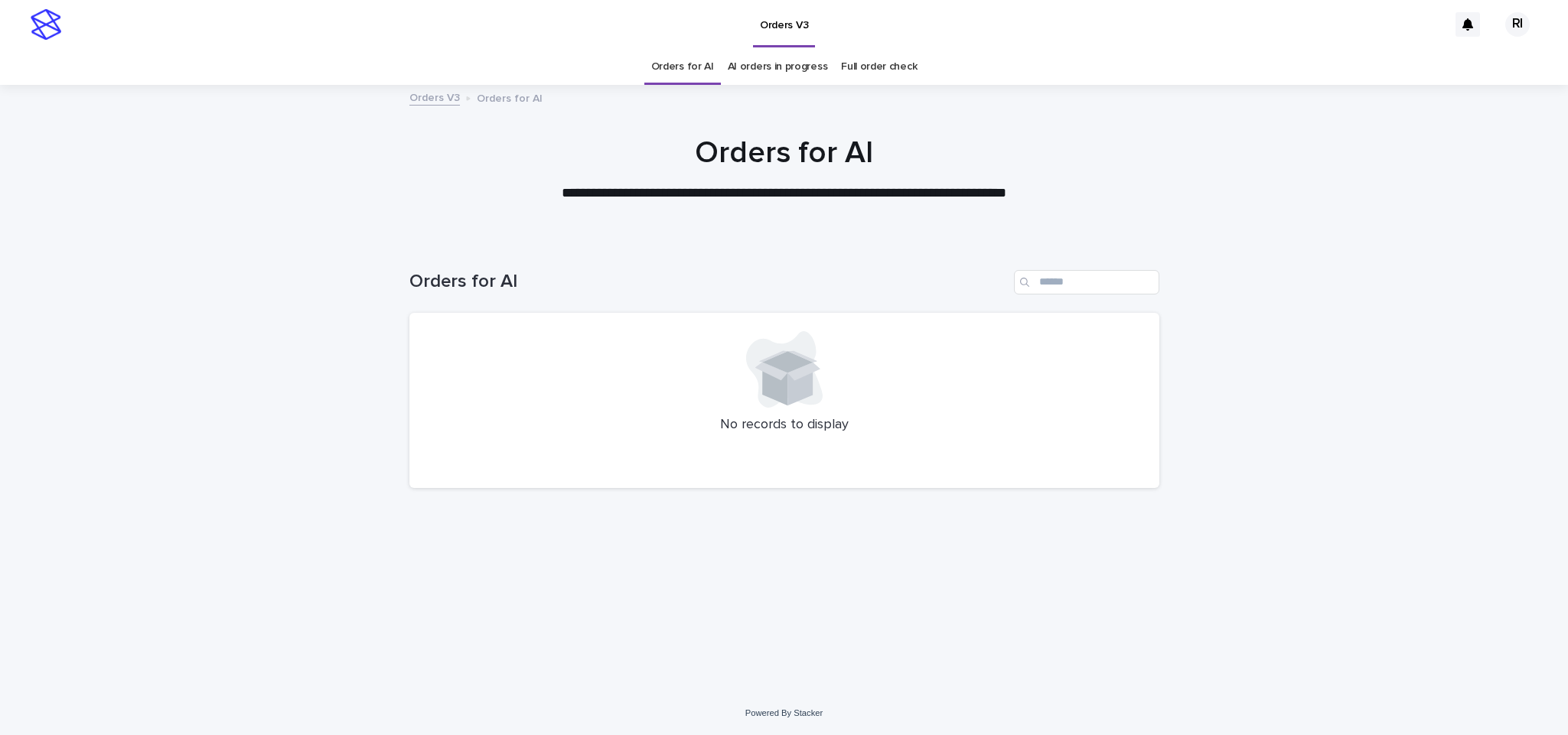
click at [1336, 447] on div "Loading... Saving… Loading... Saving… Orders for AI No records to display" at bounding box center [784, 465] width 1568 height 452
click at [689, 65] on link "Orders for AI" at bounding box center [682, 67] width 63 height 36
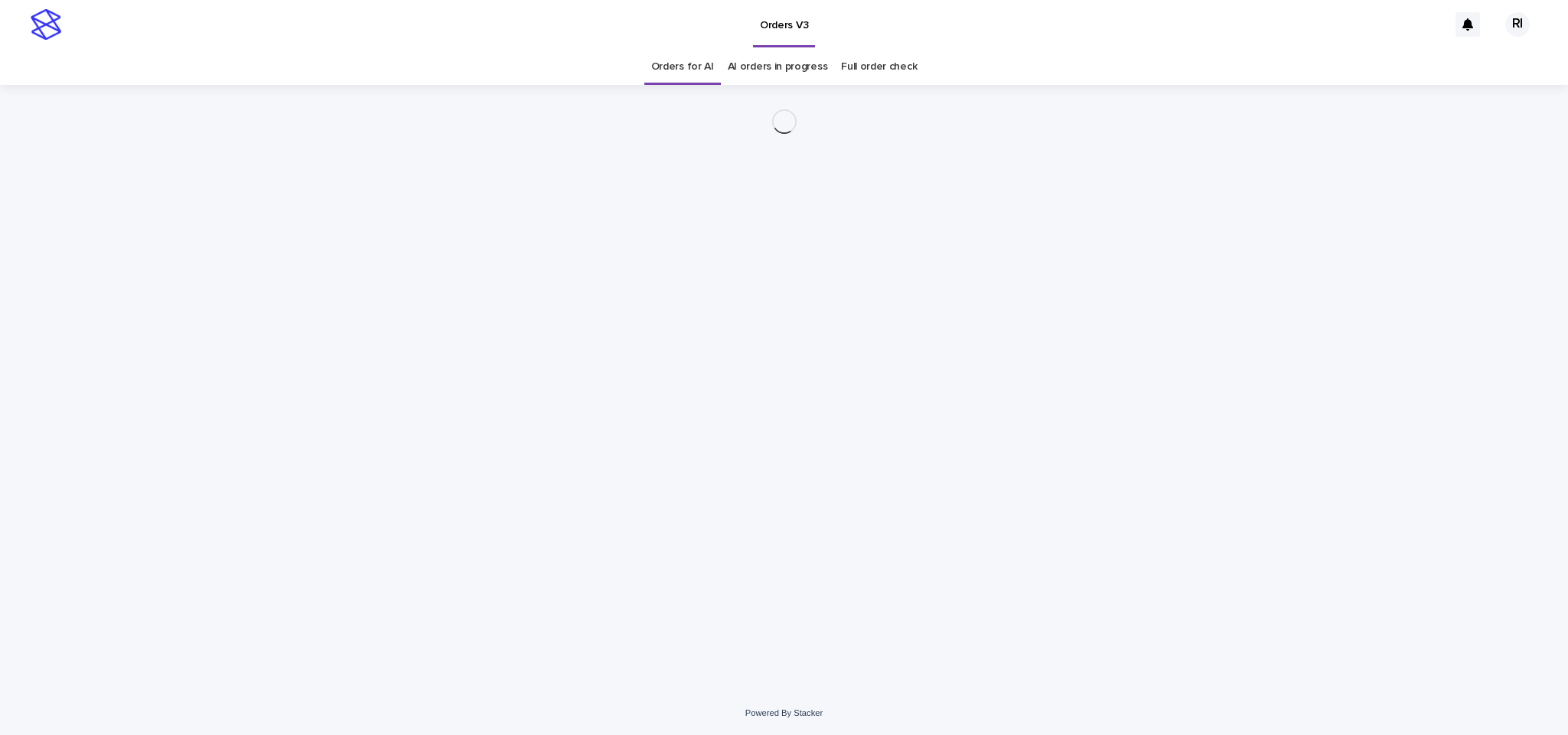
click at [682, 80] on link "Orders for AI" at bounding box center [682, 67] width 63 height 36
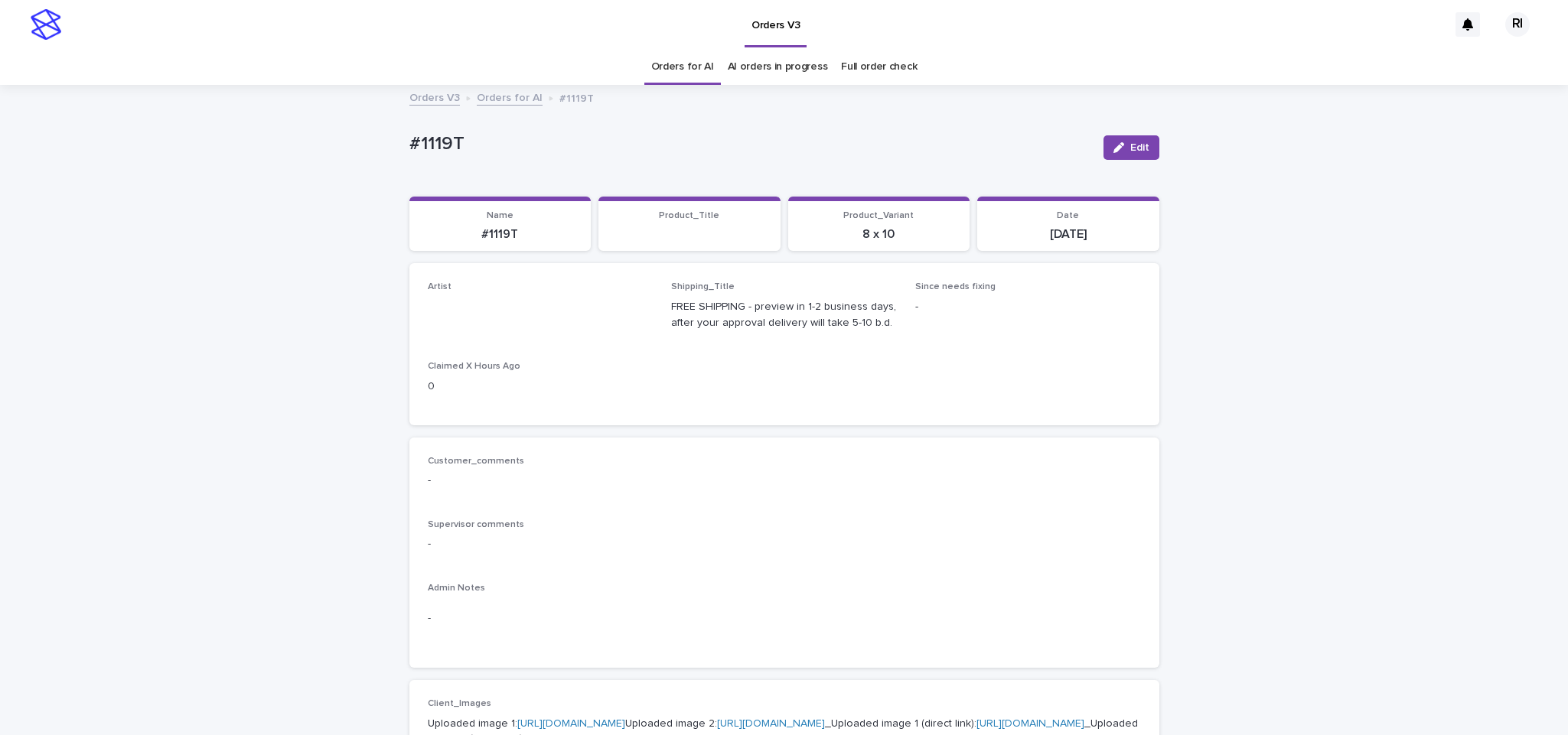
click at [1131, 142] on span "Edit" at bounding box center [1140, 148] width 19 height 11
click at [672, 68] on link "Orders for AI" at bounding box center [682, 67] width 63 height 36
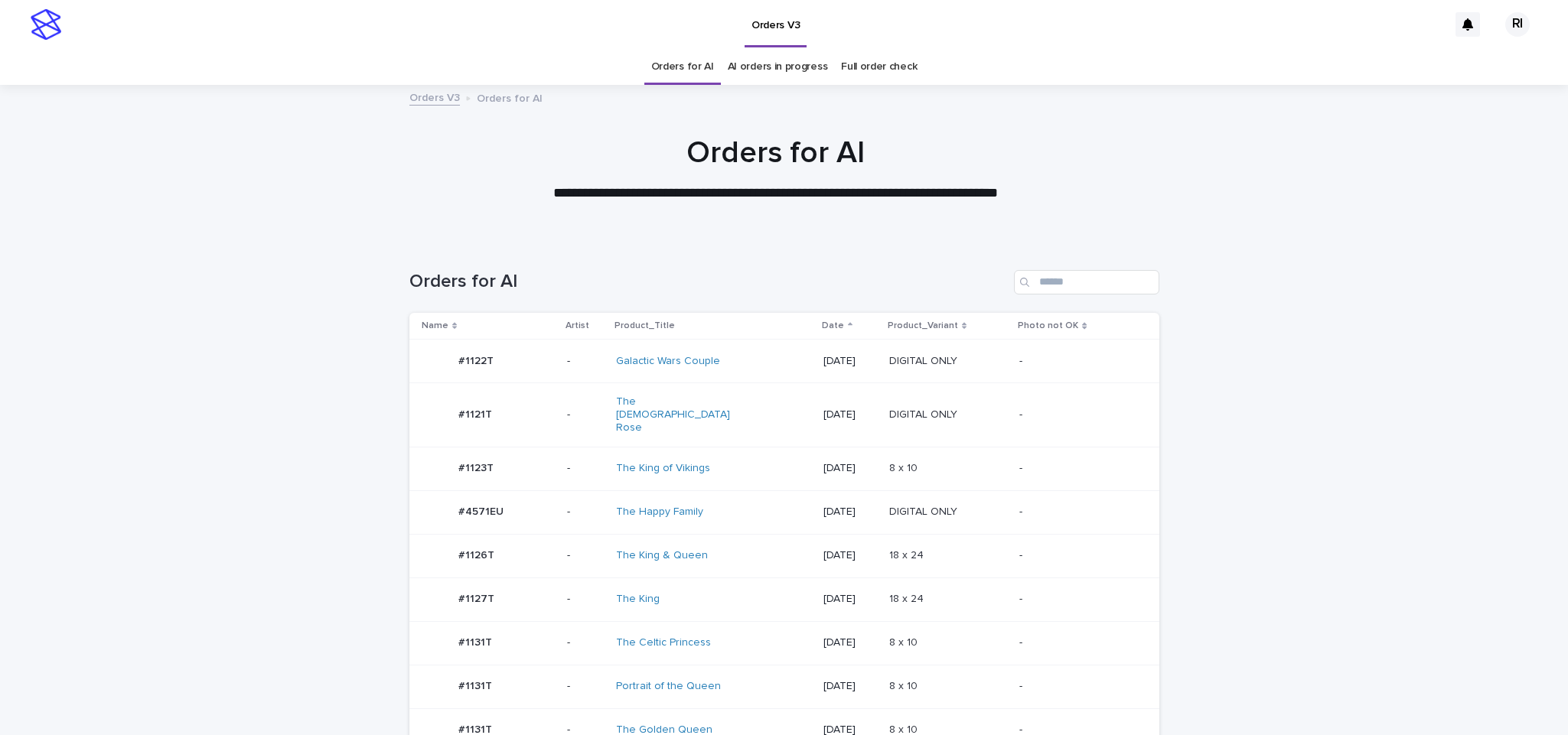
click at [1040, 358] on p "-" at bounding box center [1077, 361] width 115 height 13
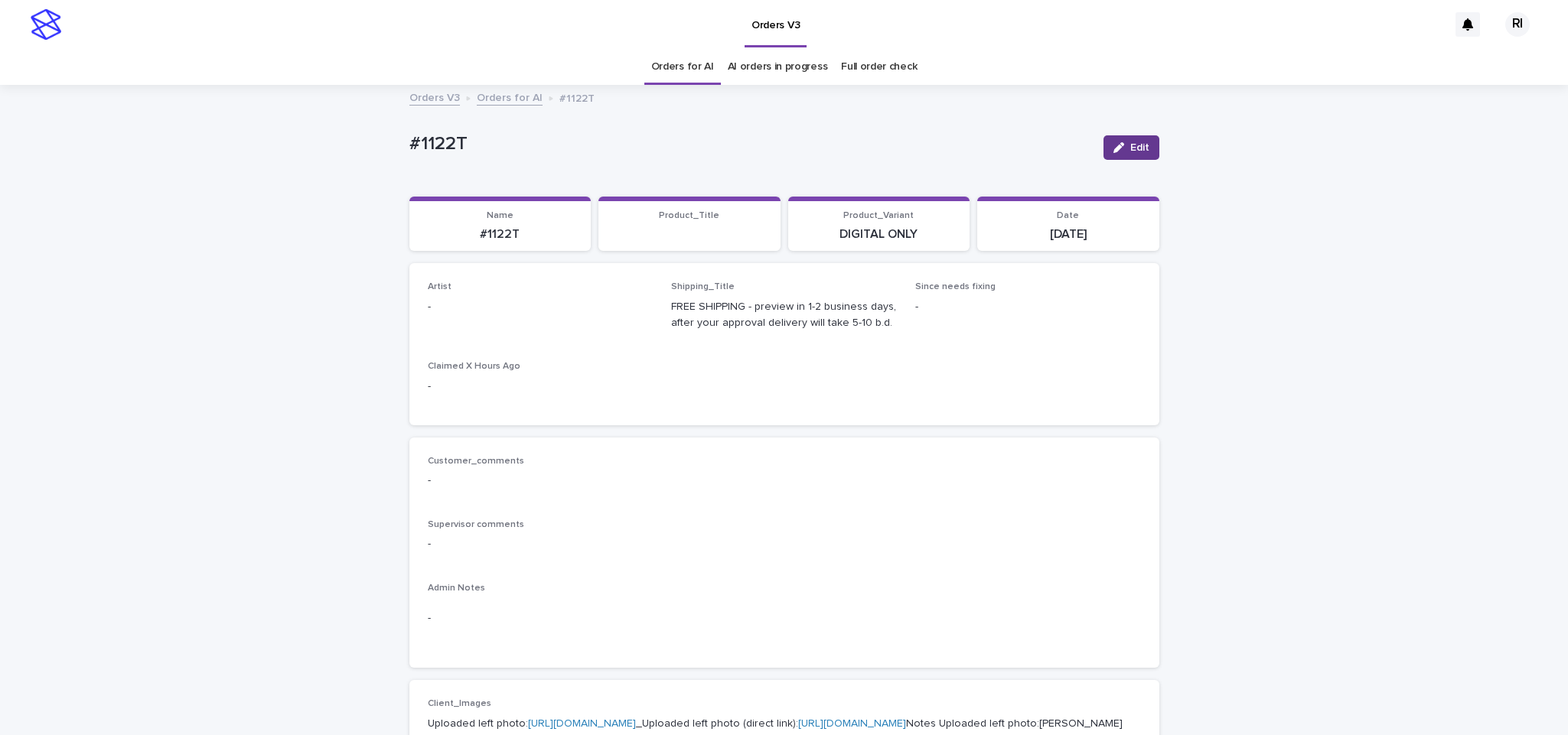
click at [1114, 149] on icon "button" at bounding box center [1119, 148] width 11 height 11
paste input "****"
type input "****"
click at [1119, 138] on button "Save" at bounding box center [1126, 147] width 65 height 24
click at [1117, 133] on div "Edit" at bounding box center [1128, 147] width 62 height 61
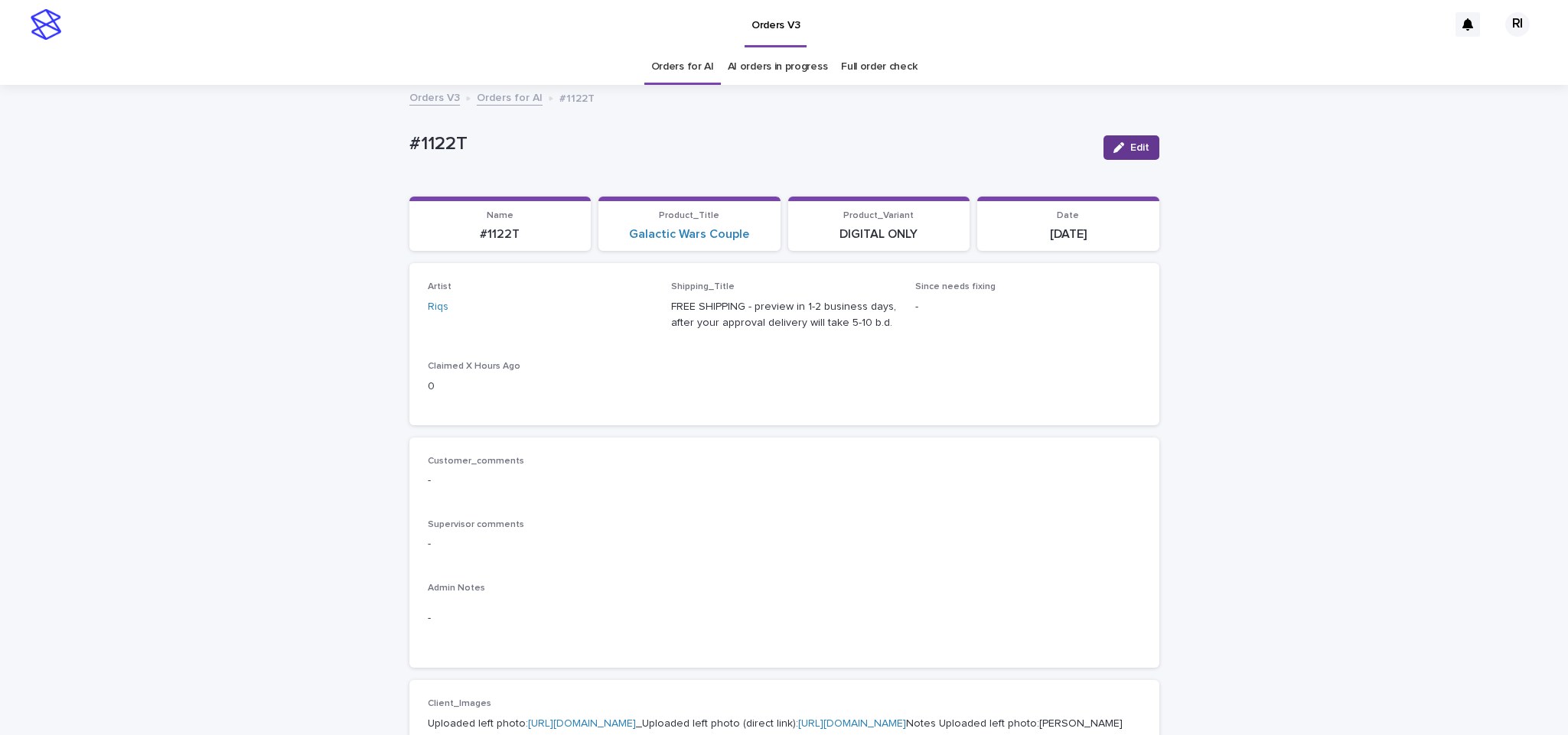
click at [1131, 148] on span "Edit" at bounding box center [1140, 148] width 19 height 11
type input "****"
click at [549, 373] on div "EmersonHernandez" at bounding box center [531, 371] width 224 height 26
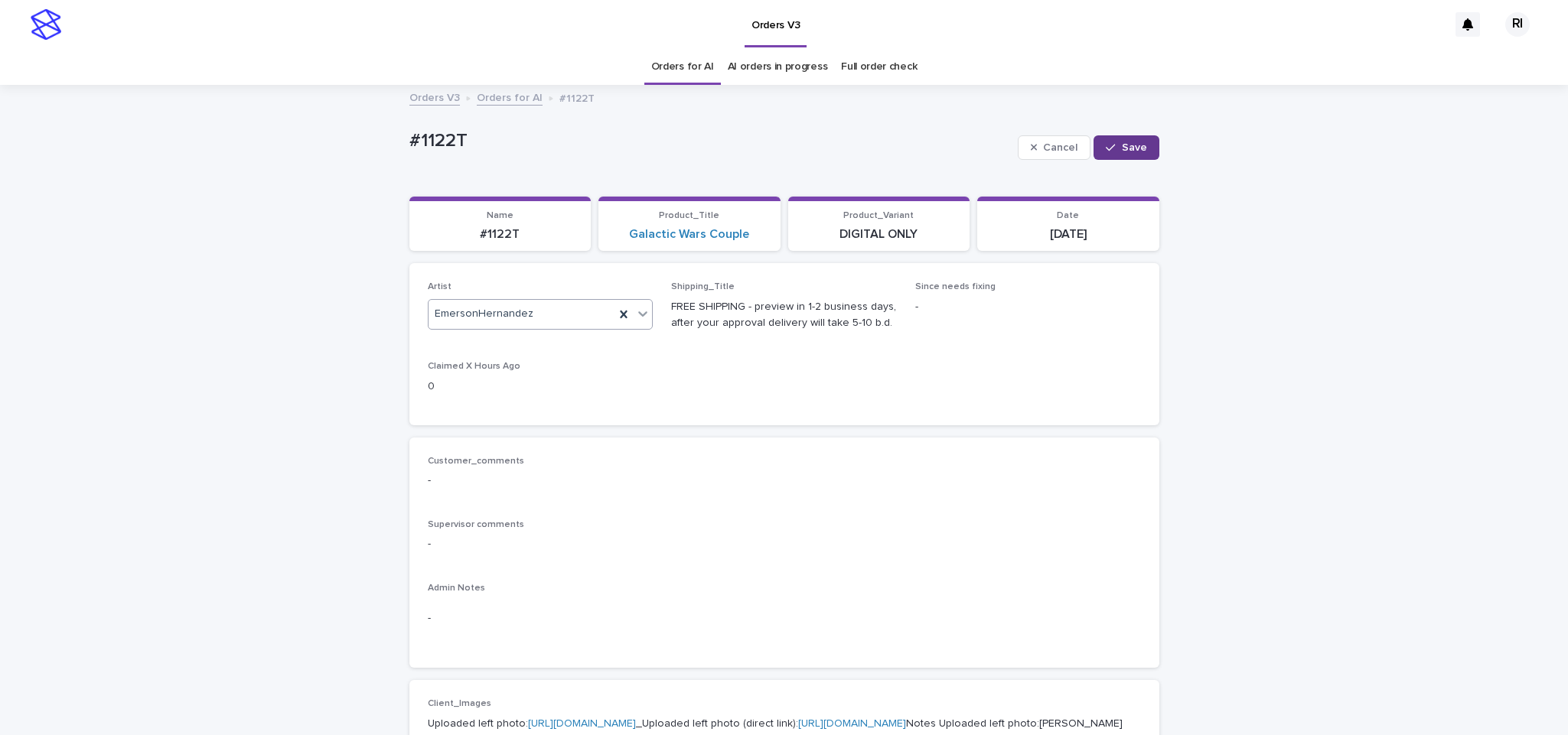
click at [1130, 142] on span "Save" at bounding box center [1135, 148] width 25 height 11
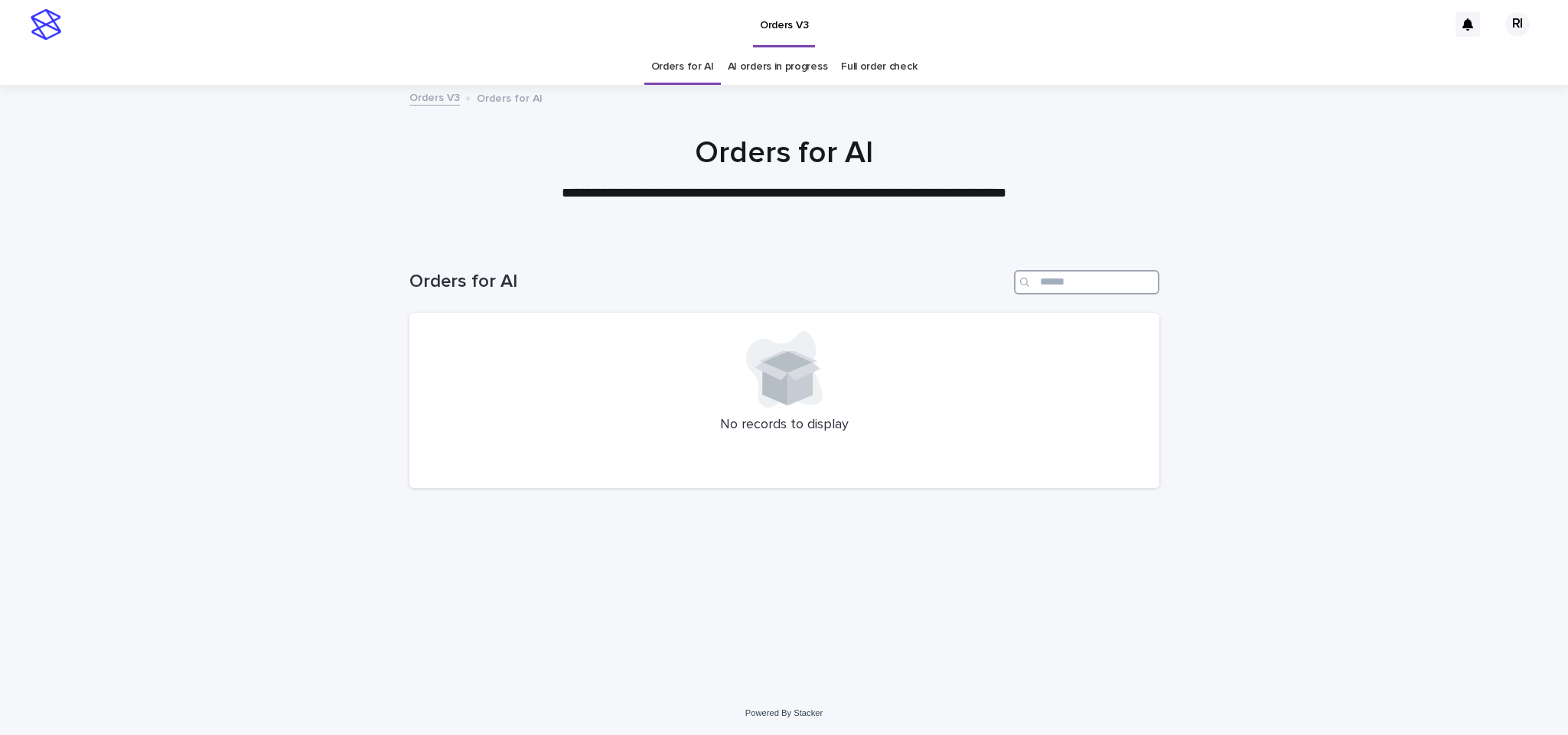
click at [1098, 292] on input "Search" at bounding box center [1086, 282] width 146 height 24
paste input "****"
type input "****"
click at [694, 79] on link "Orders for AI" at bounding box center [682, 67] width 63 height 36
click at [669, 69] on link "Orders for AI" at bounding box center [682, 67] width 63 height 36
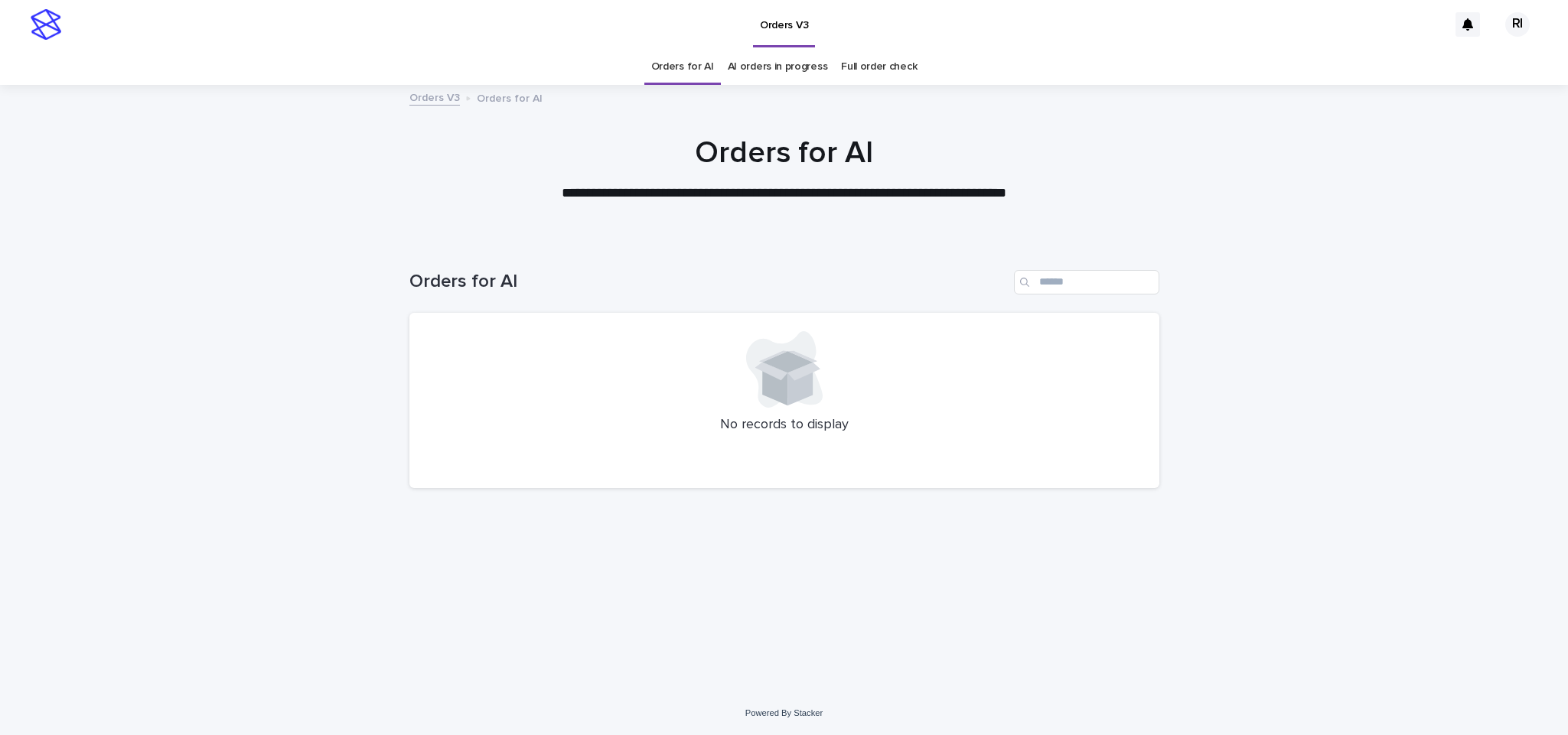
click at [685, 74] on link "Orders for AI" at bounding box center [682, 67] width 63 height 36
click at [689, 75] on link "Orders for AI" at bounding box center [682, 67] width 63 height 36
click at [486, 498] on div "Orders for AI No records to display" at bounding box center [784, 370] width 750 height 261
click at [682, 69] on link "Orders for AI" at bounding box center [682, 67] width 63 height 36
click at [684, 67] on link "Orders for AI" at bounding box center [682, 67] width 63 height 36
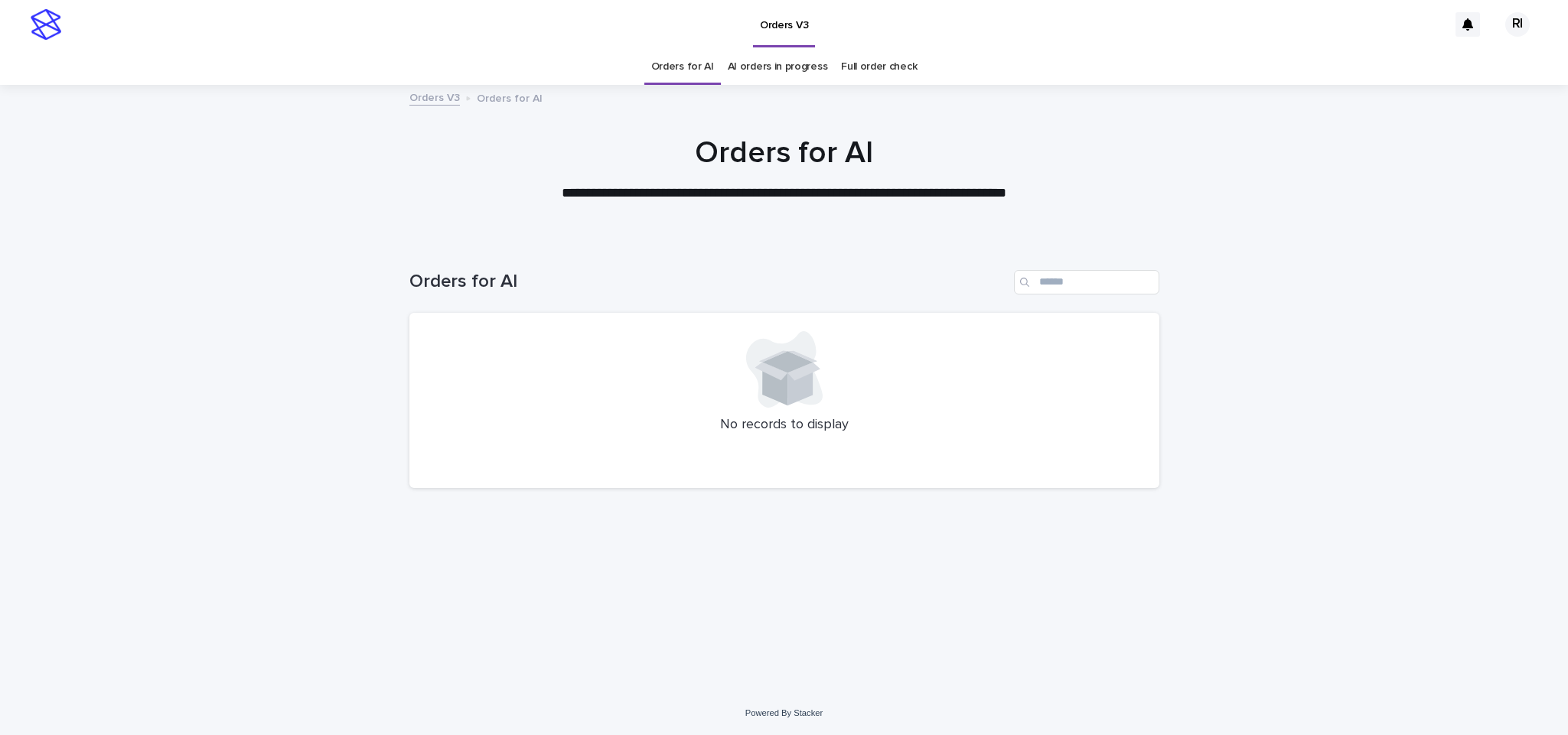
click at [700, 69] on link "Orders for AI" at bounding box center [682, 67] width 63 height 36
click at [698, 71] on link "Orders for AI" at bounding box center [682, 67] width 63 height 36
click at [563, 439] on div "No records to display" at bounding box center [784, 401] width 750 height 176
click at [692, 73] on link "Orders for AI" at bounding box center [682, 67] width 63 height 36
click at [699, 65] on link "Orders for AI" at bounding box center [682, 67] width 63 height 36
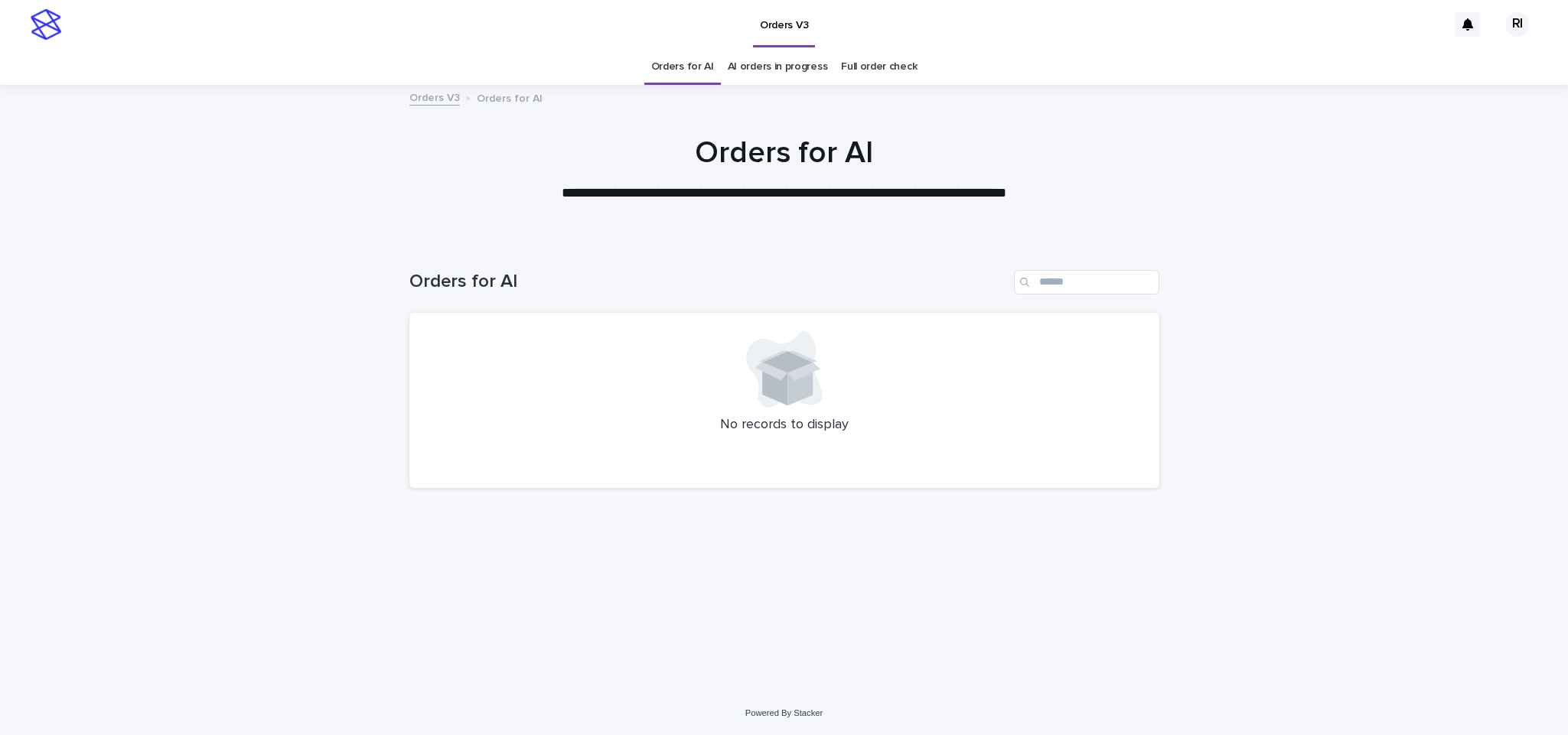
click at [692, 65] on link "Orders for AI" at bounding box center [682, 67] width 63 height 36
click at [581, 387] on div at bounding box center [784, 369] width 714 height 76
click at [694, 61] on link "Orders for AI" at bounding box center [682, 67] width 63 height 36
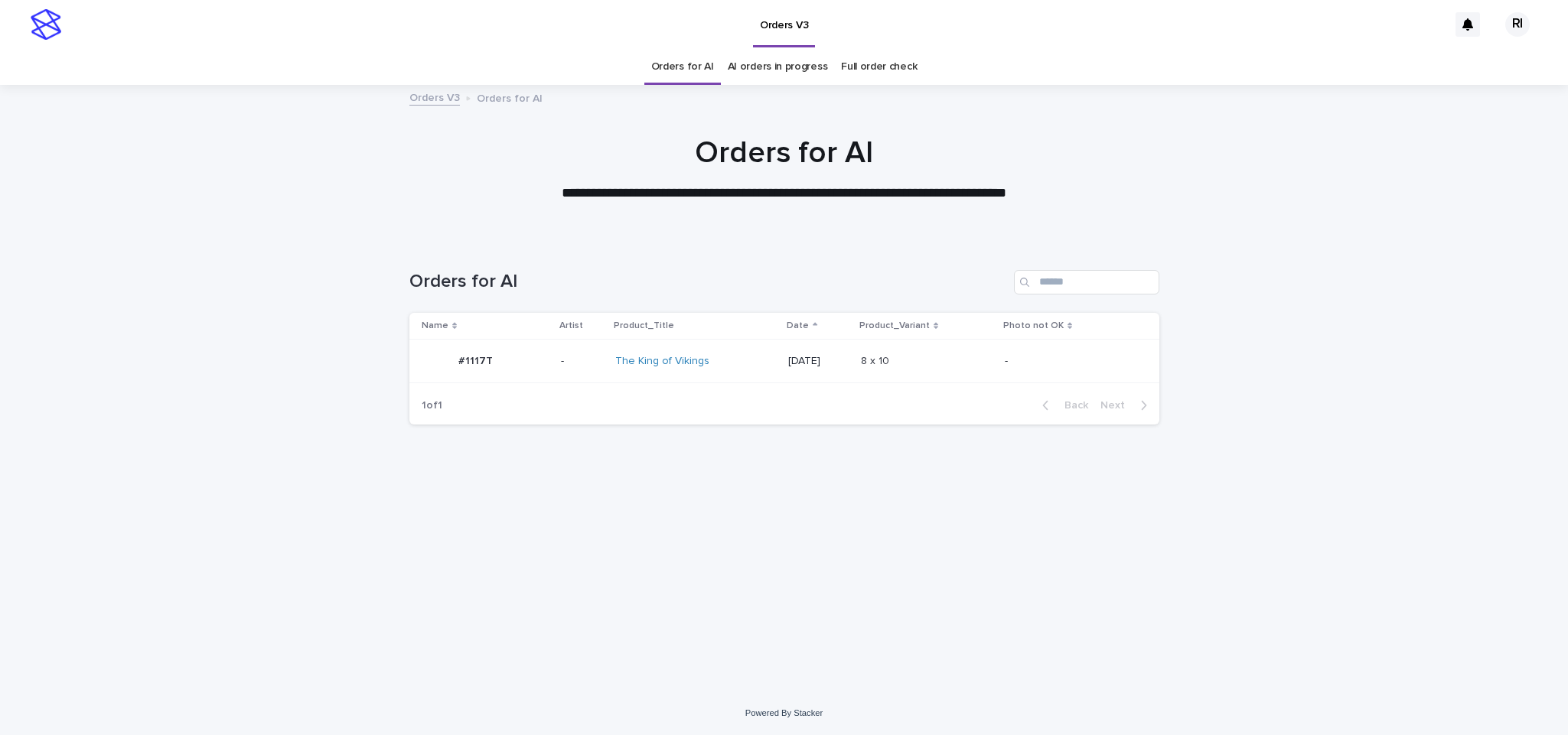
click at [1032, 363] on p "-" at bounding box center [1068, 361] width 128 height 13
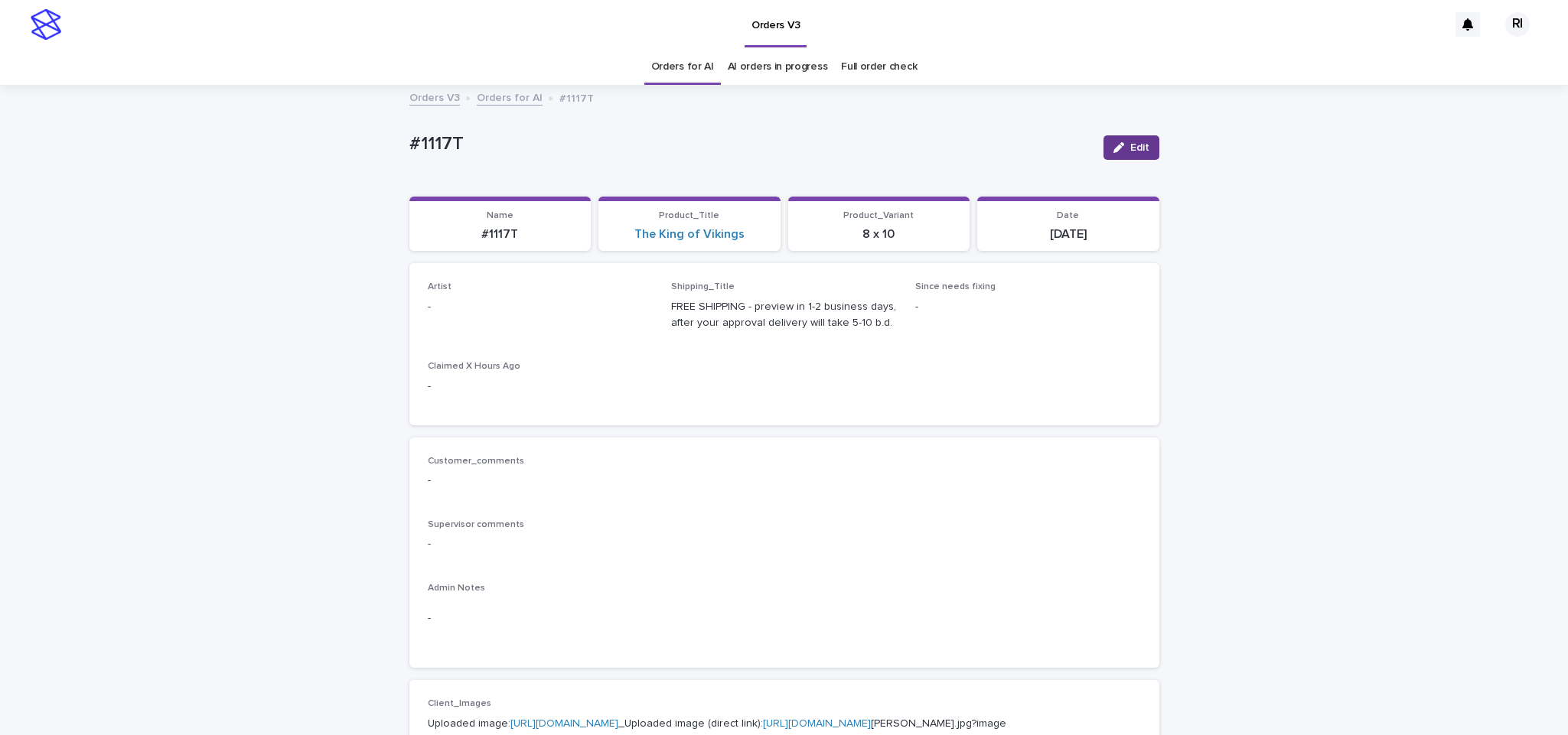
click at [1114, 142] on icon "button" at bounding box center [1119, 148] width 11 height 11
paste input "****"
type input "****"
click at [1107, 147] on icon "button" at bounding box center [1110, 147] width 9 height 7
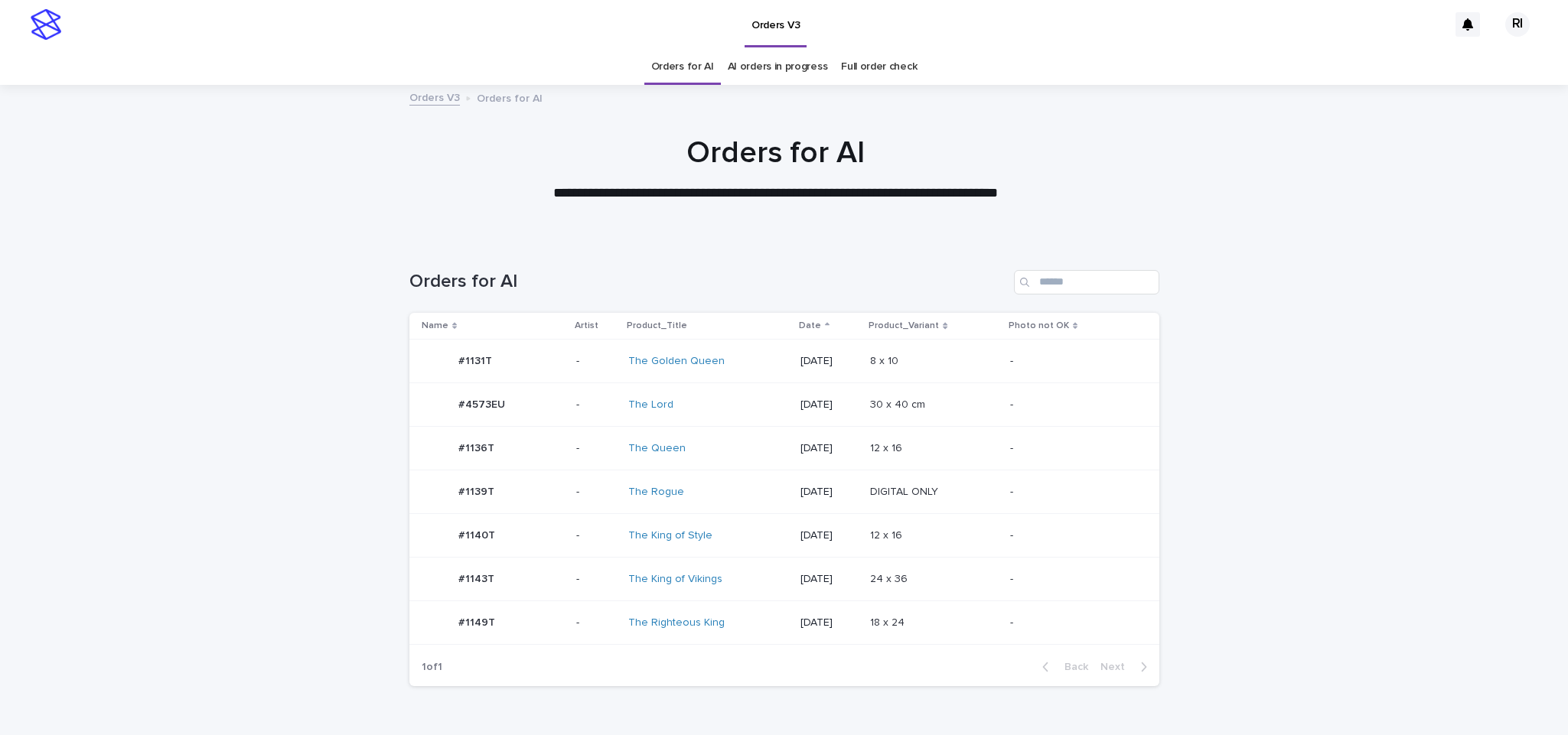
click at [992, 343] on td "8 x 10 8 x 10" at bounding box center [933, 362] width 139 height 44
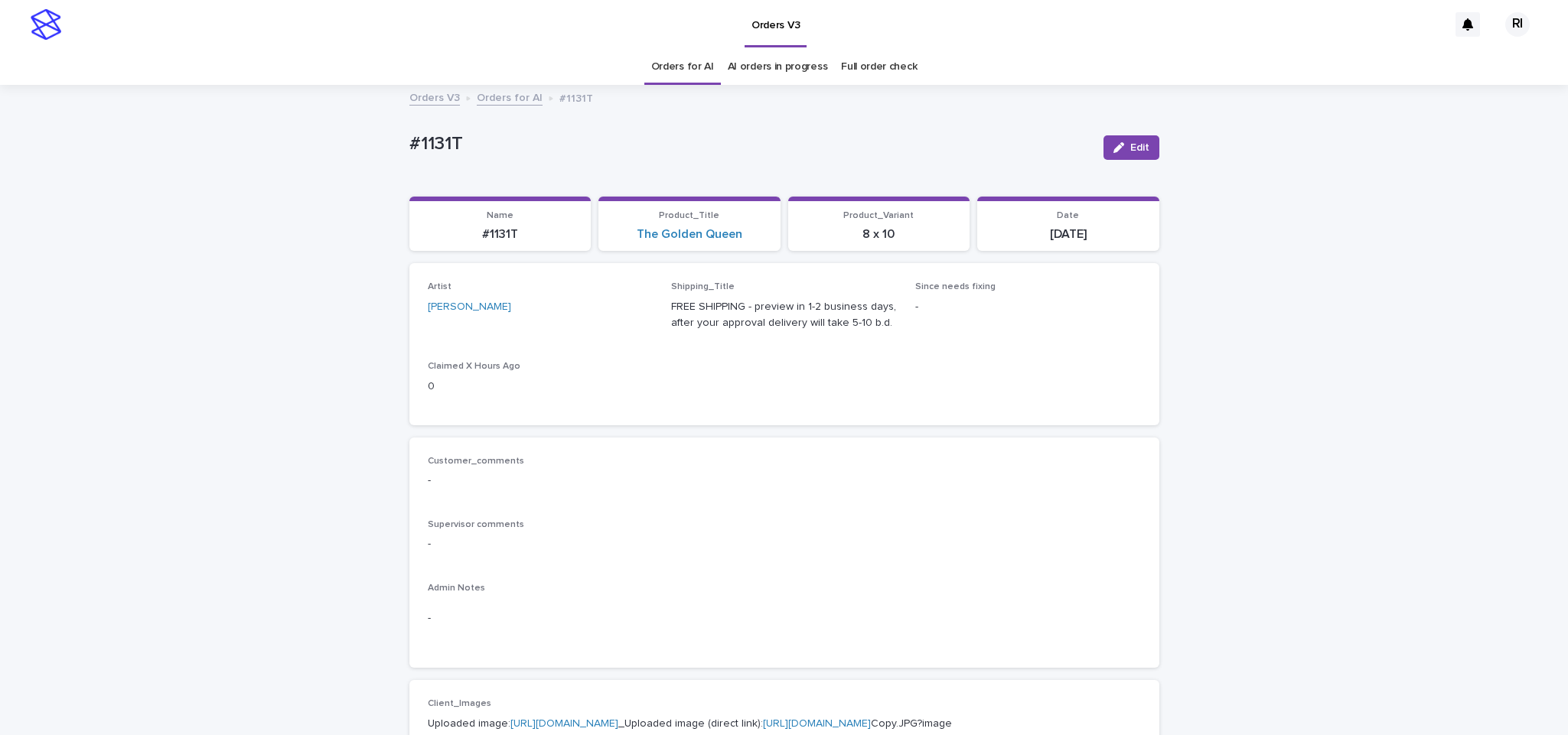
click at [1104, 141] on button "Edit" at bounding box center [1131, 147] width 56 height 24
click at [668, 75] on link "Orders for AI" at bounding box center [682, 67] width 63 height 36
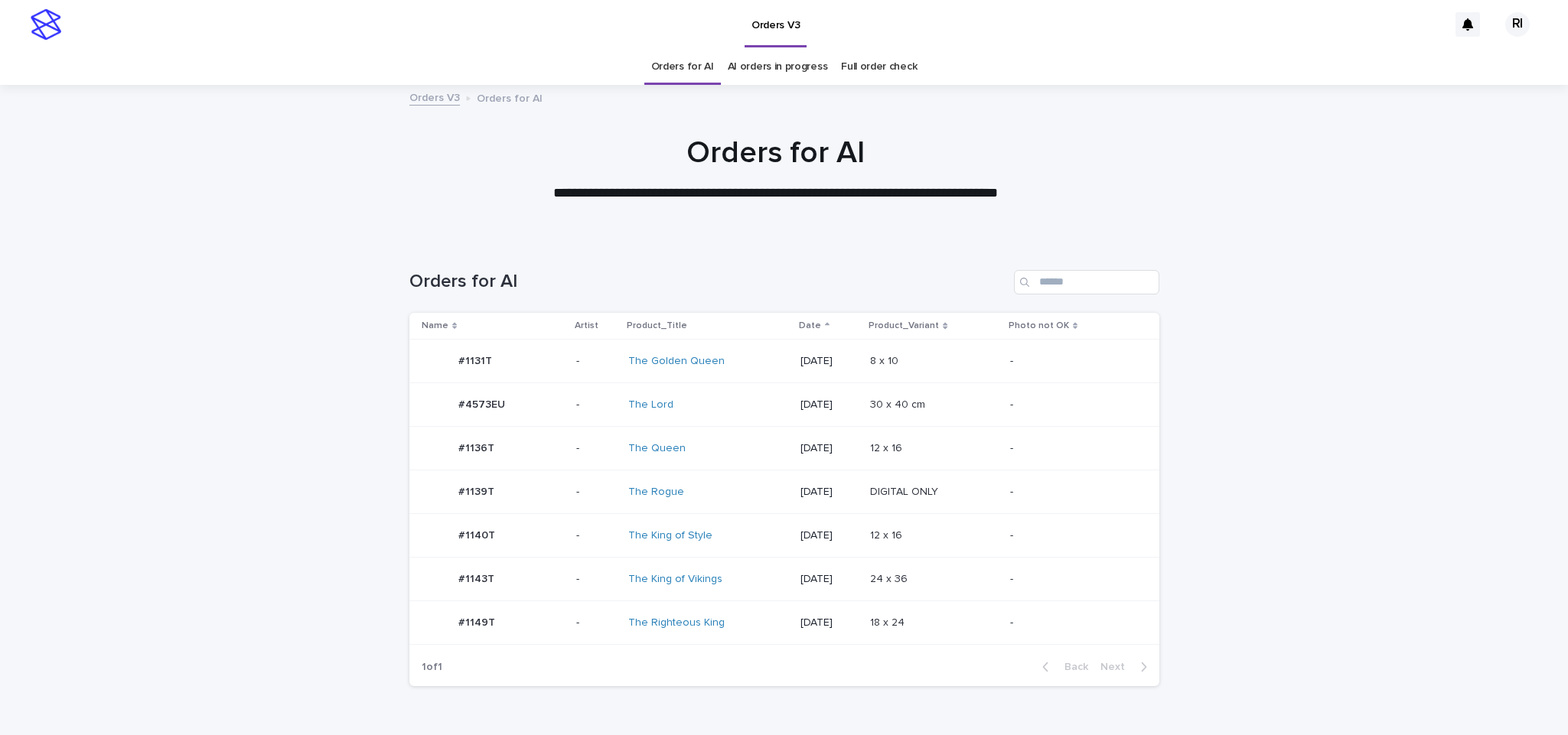
click at [1001, 639] on div "Loading... Saving… Loading... Saving… Orders for AI Name Artist Product_Title D…" at bounding box center [784, 488] width 765 height 497
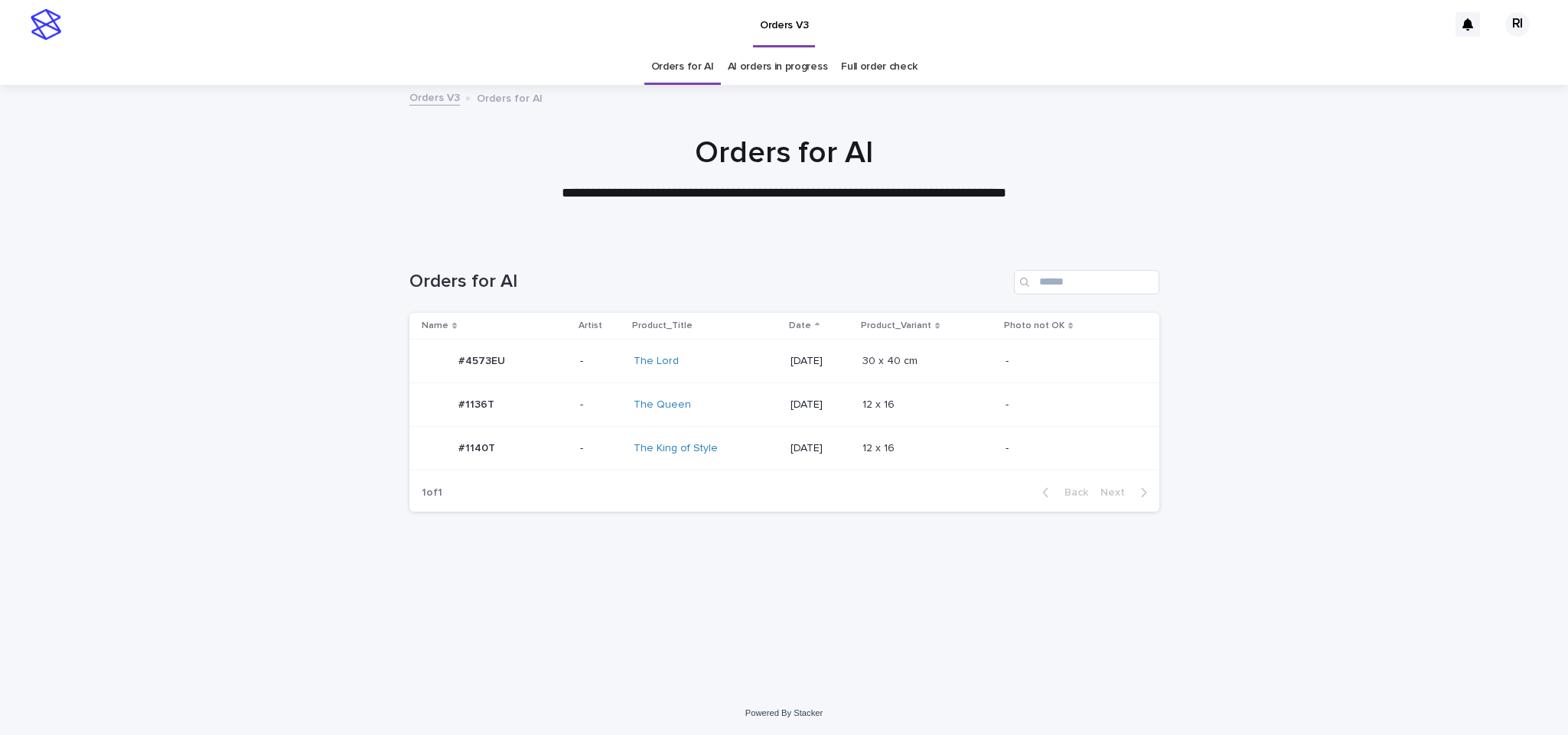
click at [952, 440] on div "12 x 16 12 x 16" at bounding box center [928, 449] width 131 height 25
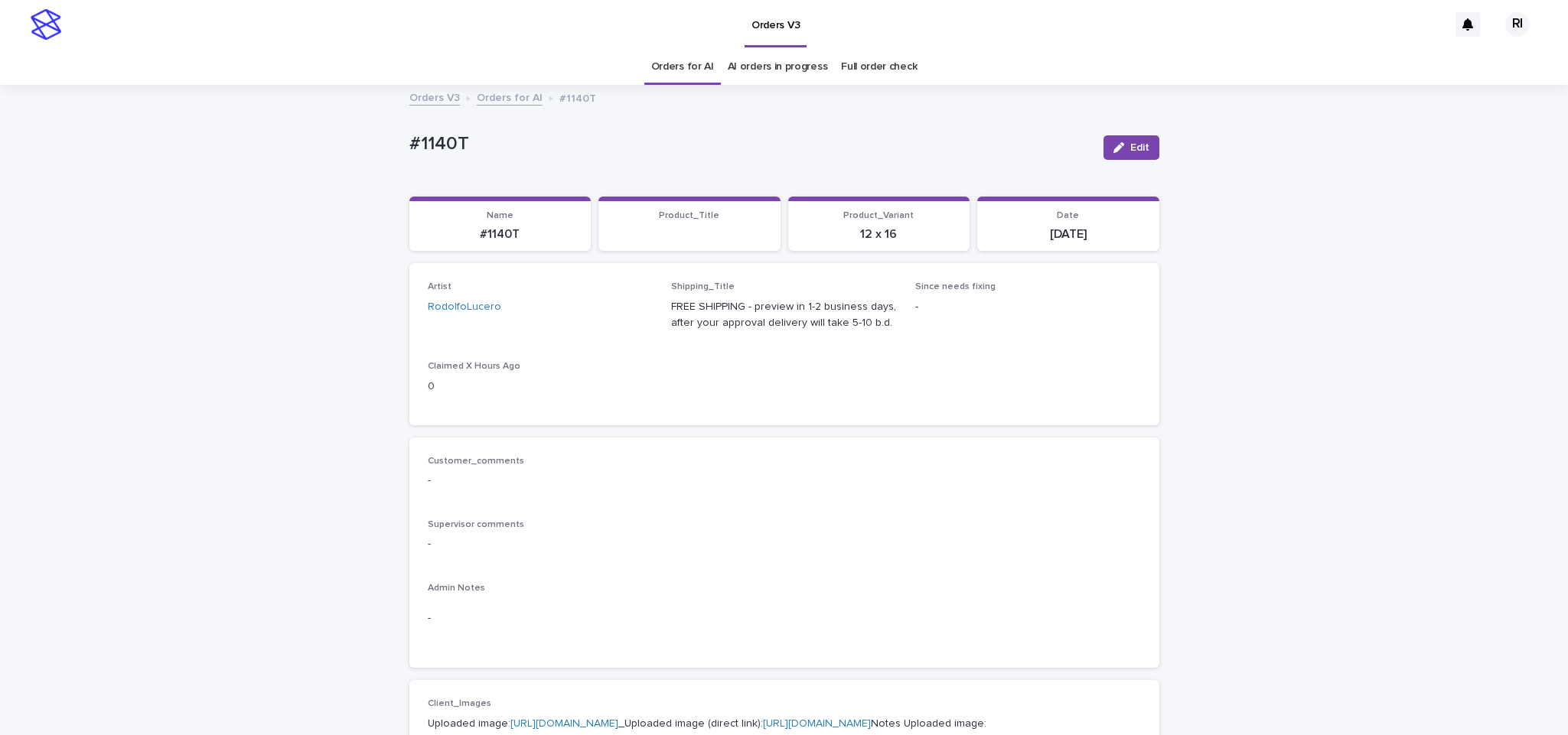
click at [1121, 155] on button "Edit" at bounding box center [1131, 147] width 56 height 24
click at [680, 75] on link "Orders for AI" at bounding box center [682, 67] width 63 height 36
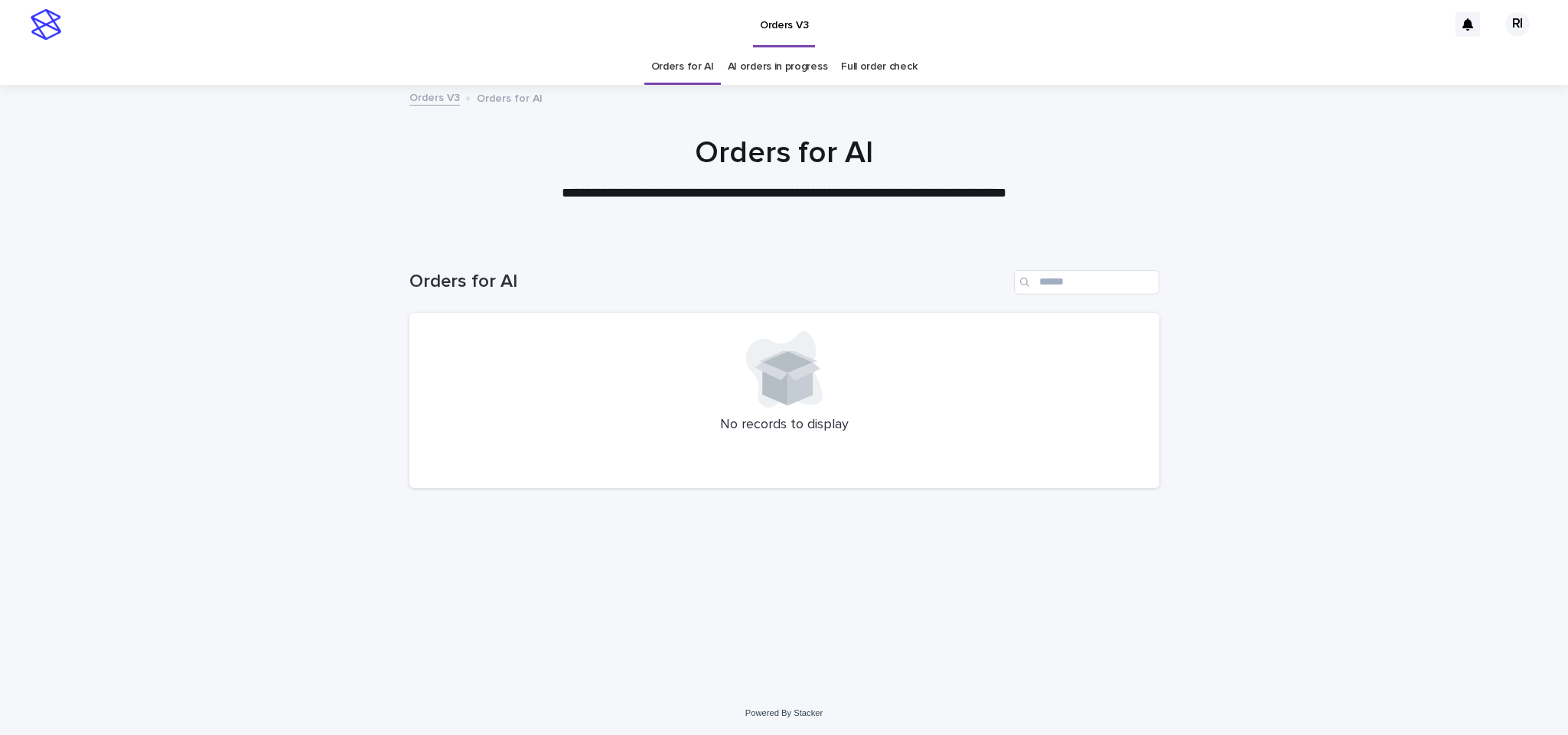
click at [679, 69] on link "Orders for AI" at bounding box center [682, 67] width 63 height 36
click at [686, 63] on link "Orders for AI" at bounding box center [682, 67] width 63 height 36
click at [699, 65] on link "Orders for AI" at bounding box center [682, 67] width 63 height 36
click at [701, 67] on link "Orders for AI" at bounding box center [682, 67] width 63 height 36
click at [701, 78] on link "Orders for AI" at bounding box center [682, 67] width 63 height 36
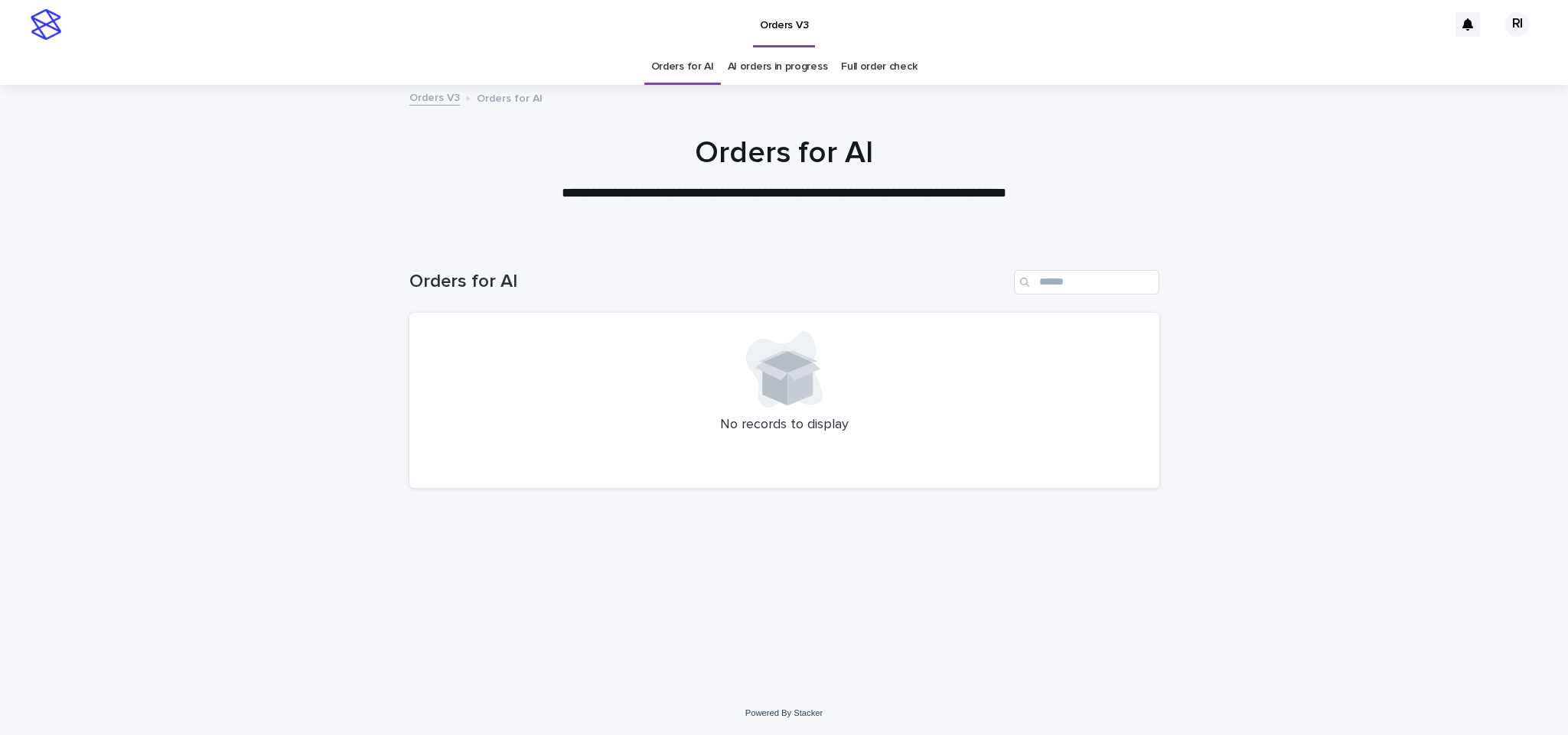
click at [705, 73] on link "Orders for AI" at bounding box center [682, 67] width 63 height 36
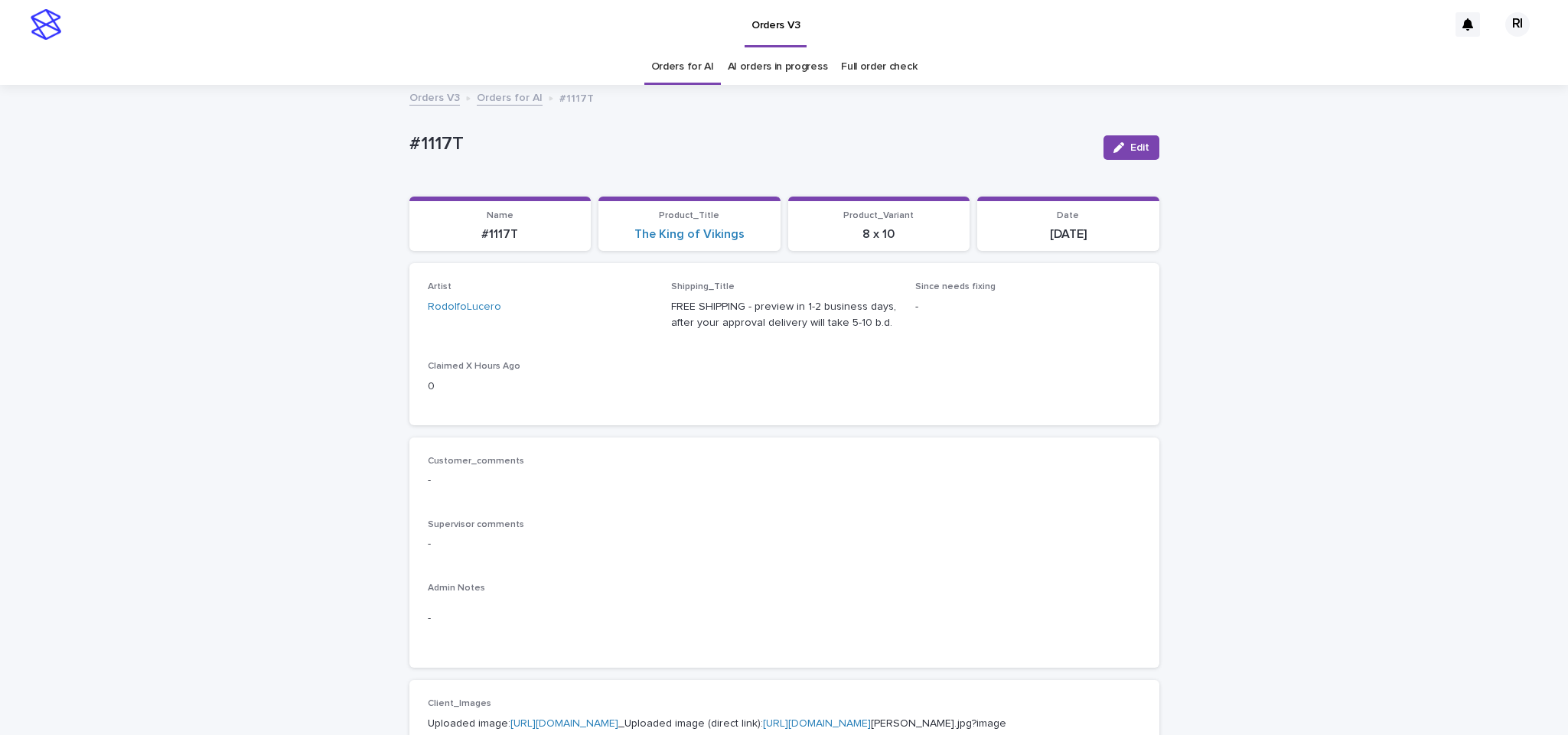
click at [1103, 142] on button "Edit" at bounding box center [1131, 147] width 56 height 24
type input "****"
click at [613, 352] on div "Riqs" at bounding box center [531, 345] width 224 height 26
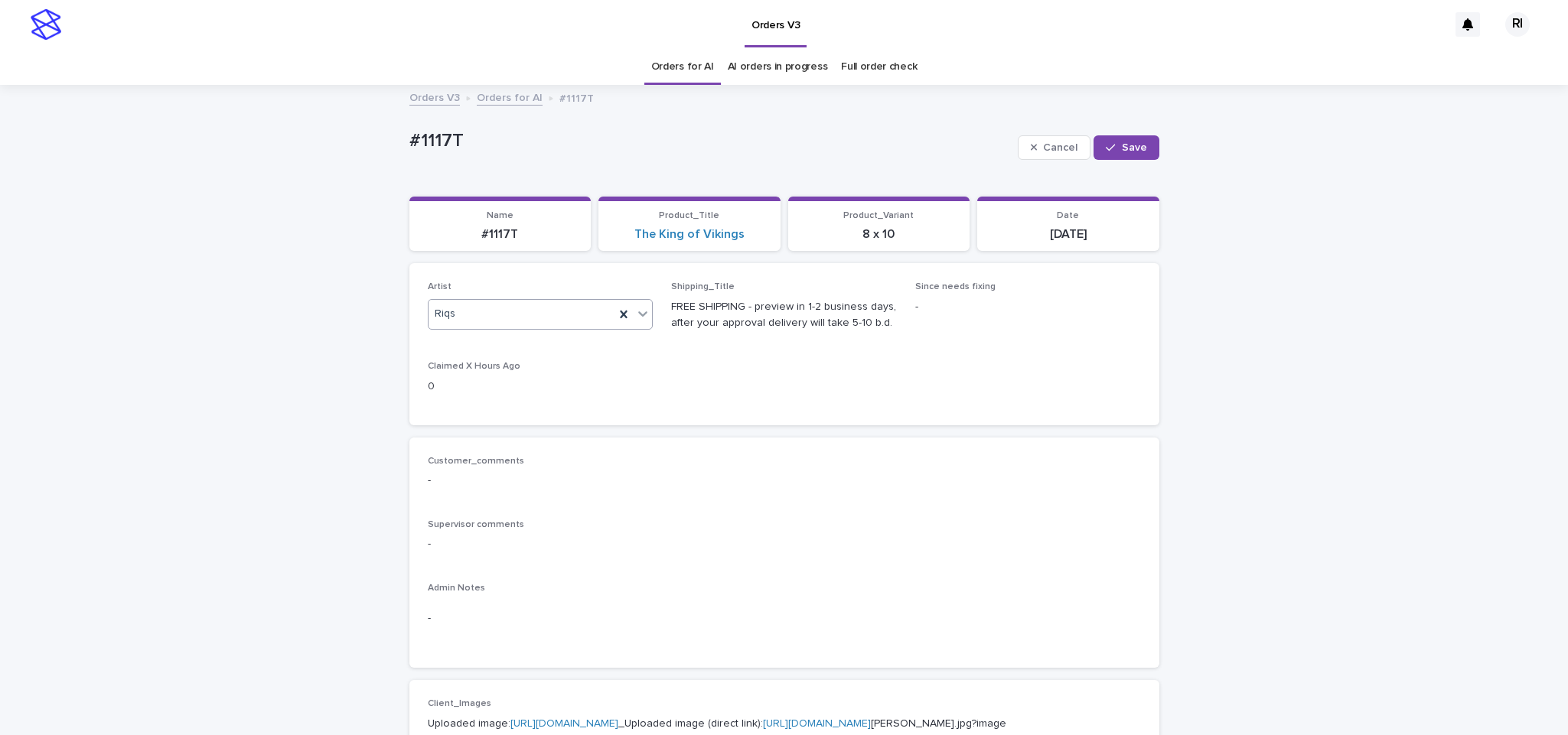
click at [1122, 152] on span "Save" at bounding box center [1135, 148] width 25 height 11
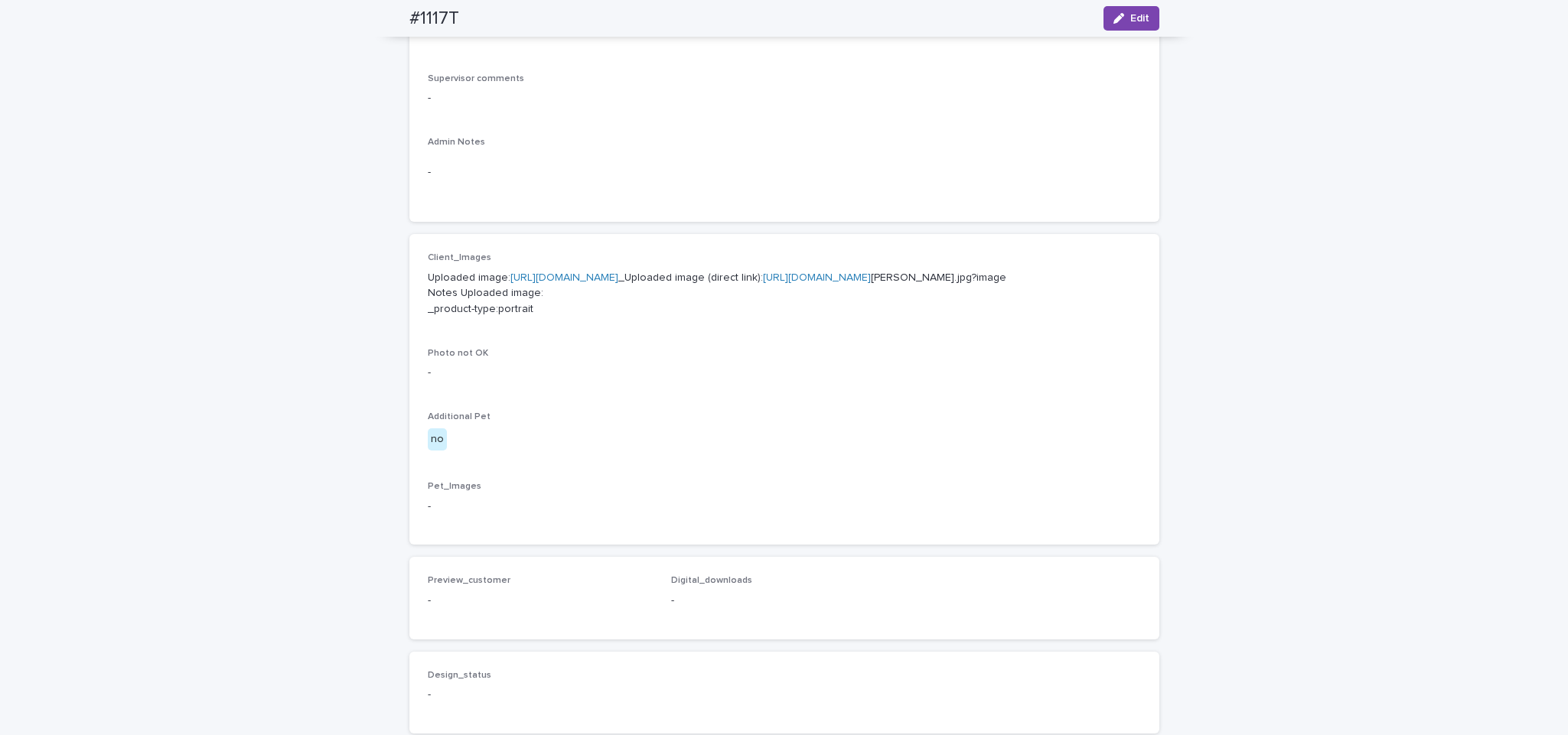
scroll to position [120, 0]
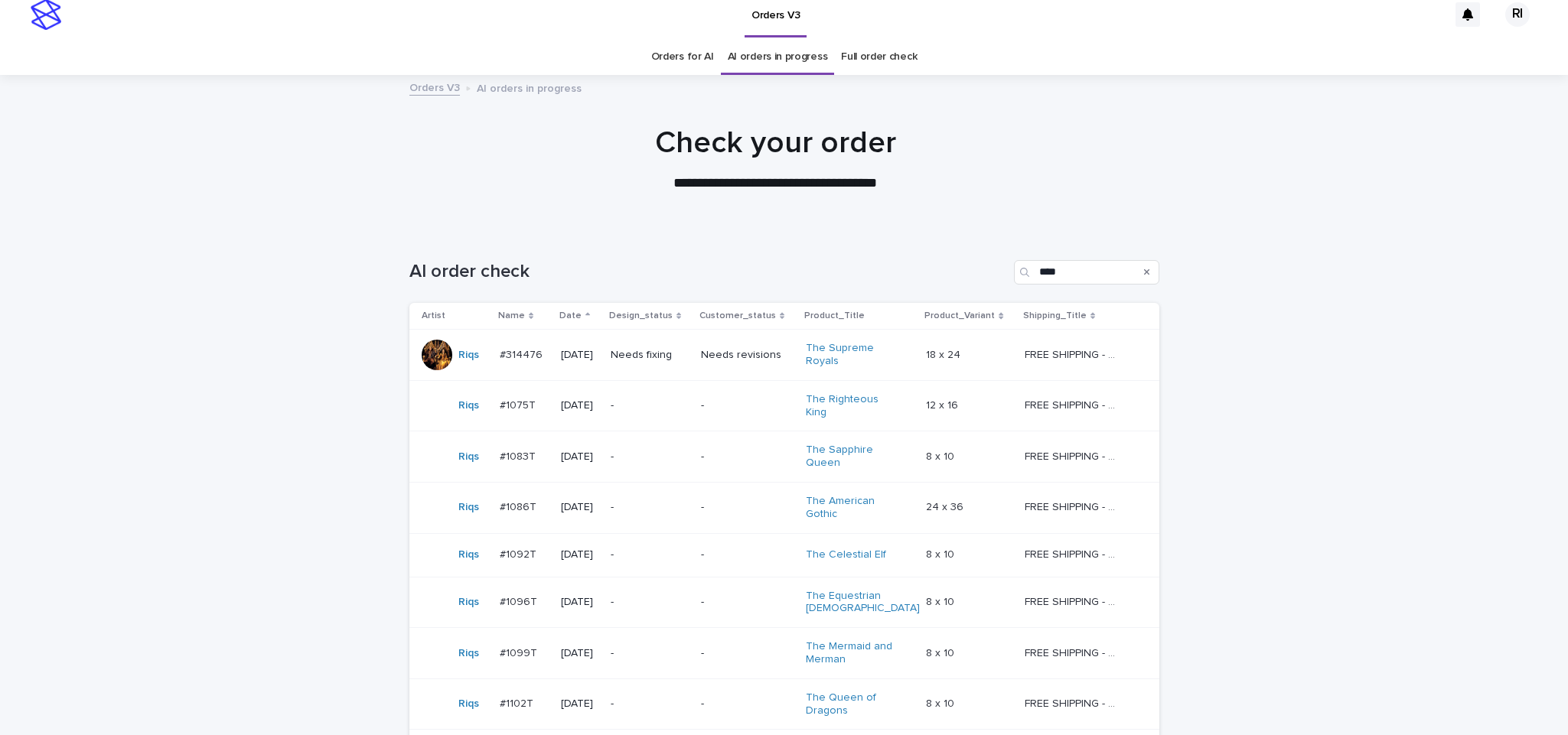
scroll to position [3, 0]
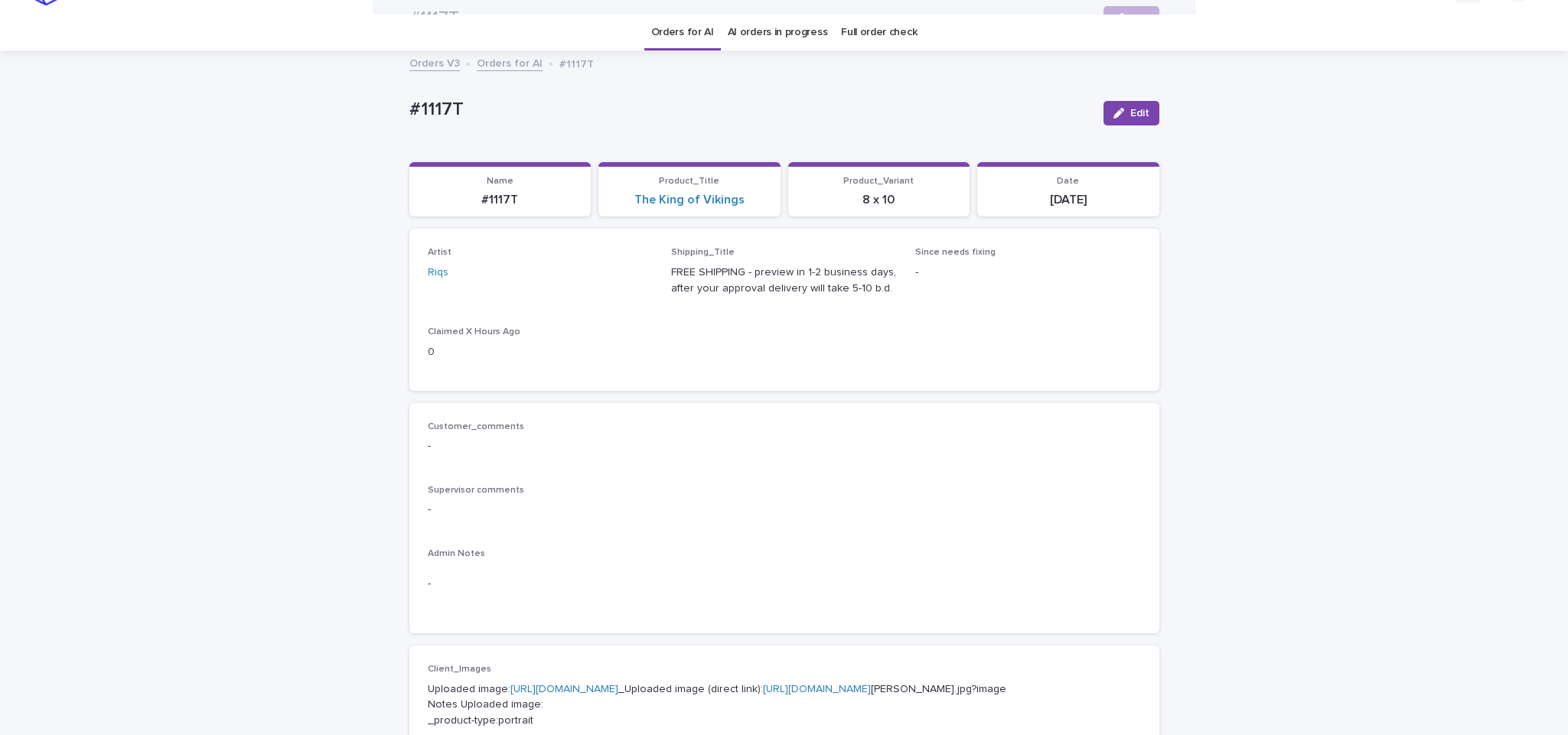
scroll to position [10, 0]
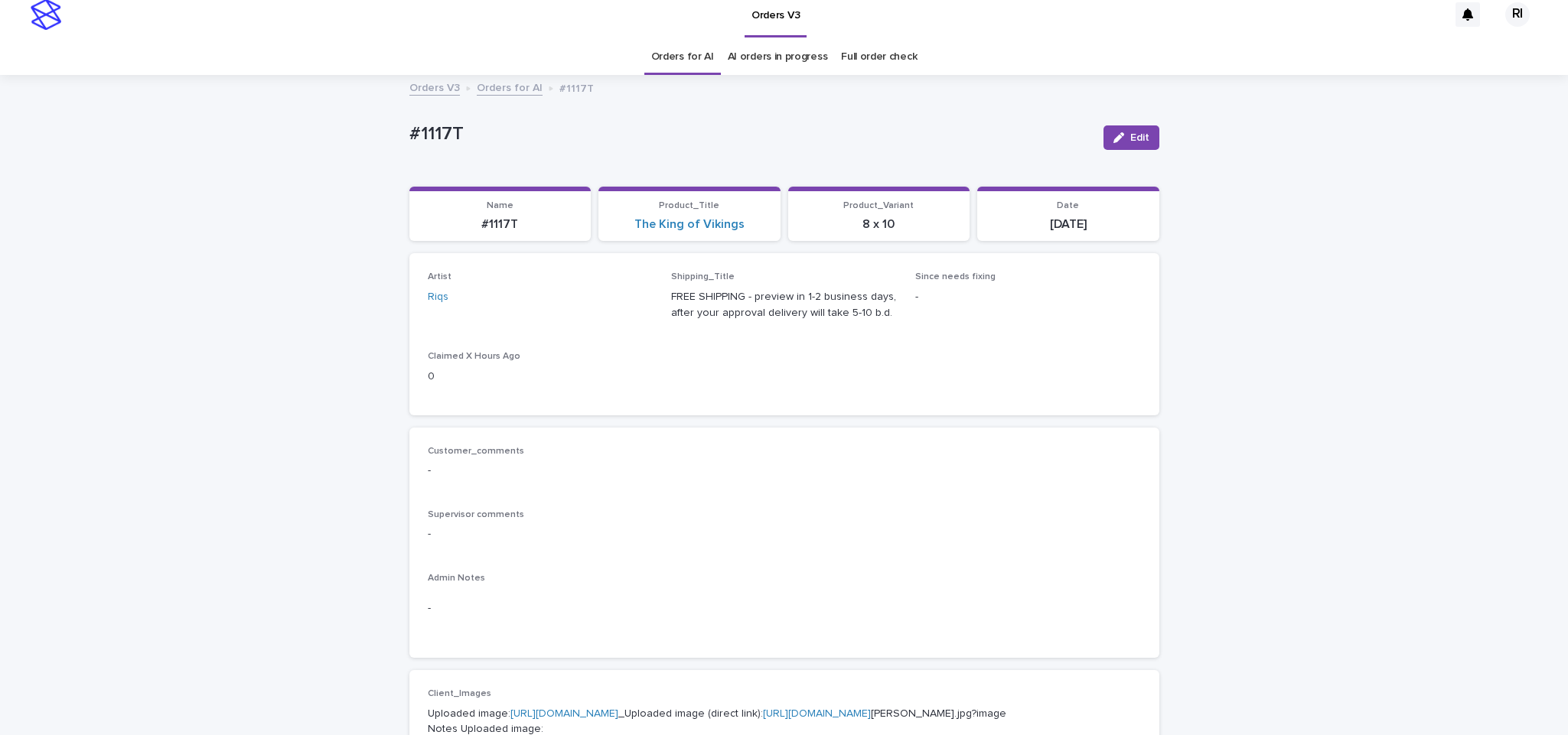
click at [503, 88] on link "Orders for AI" at bounding box center [510, 86] width 66 height 18
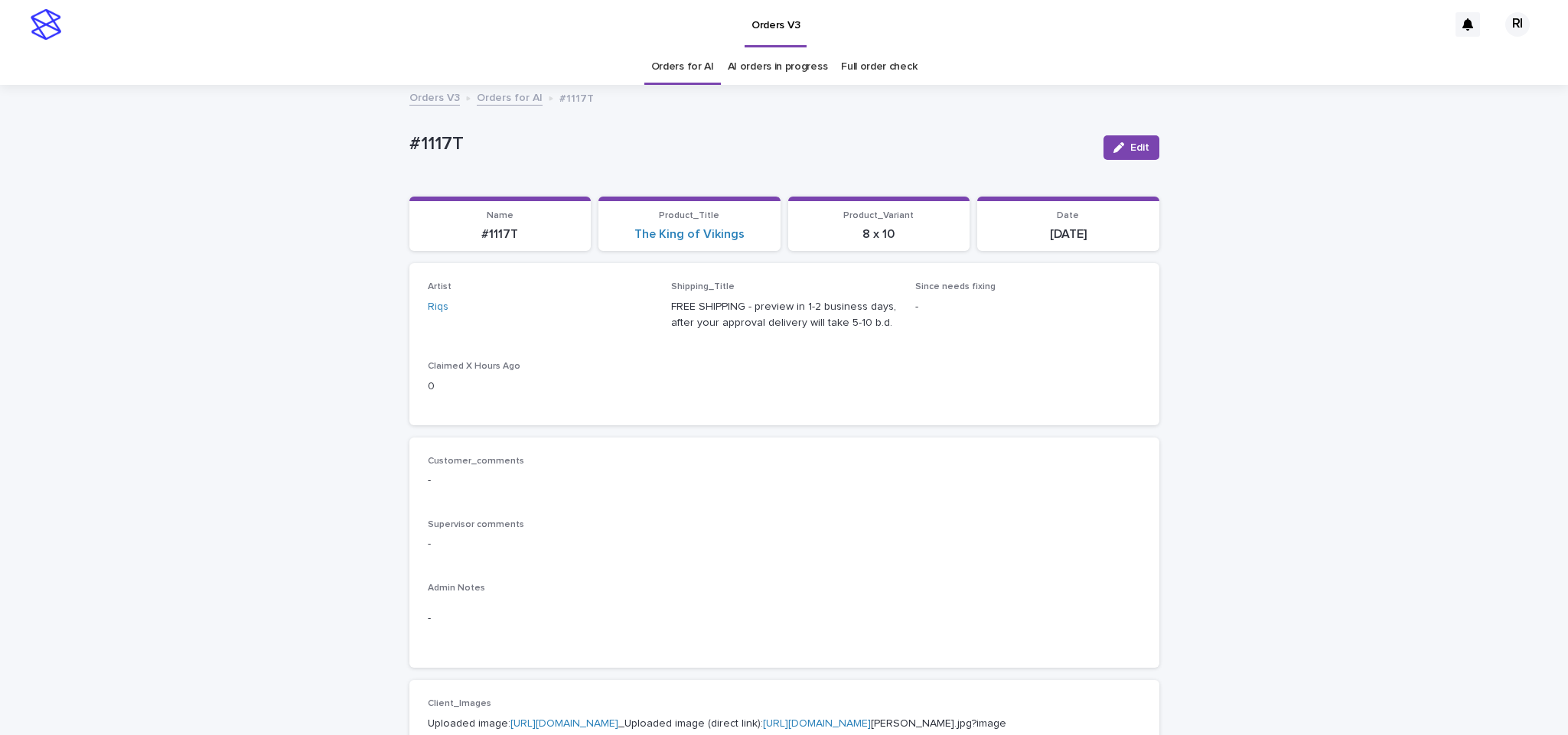
scroll to position [49, 0]
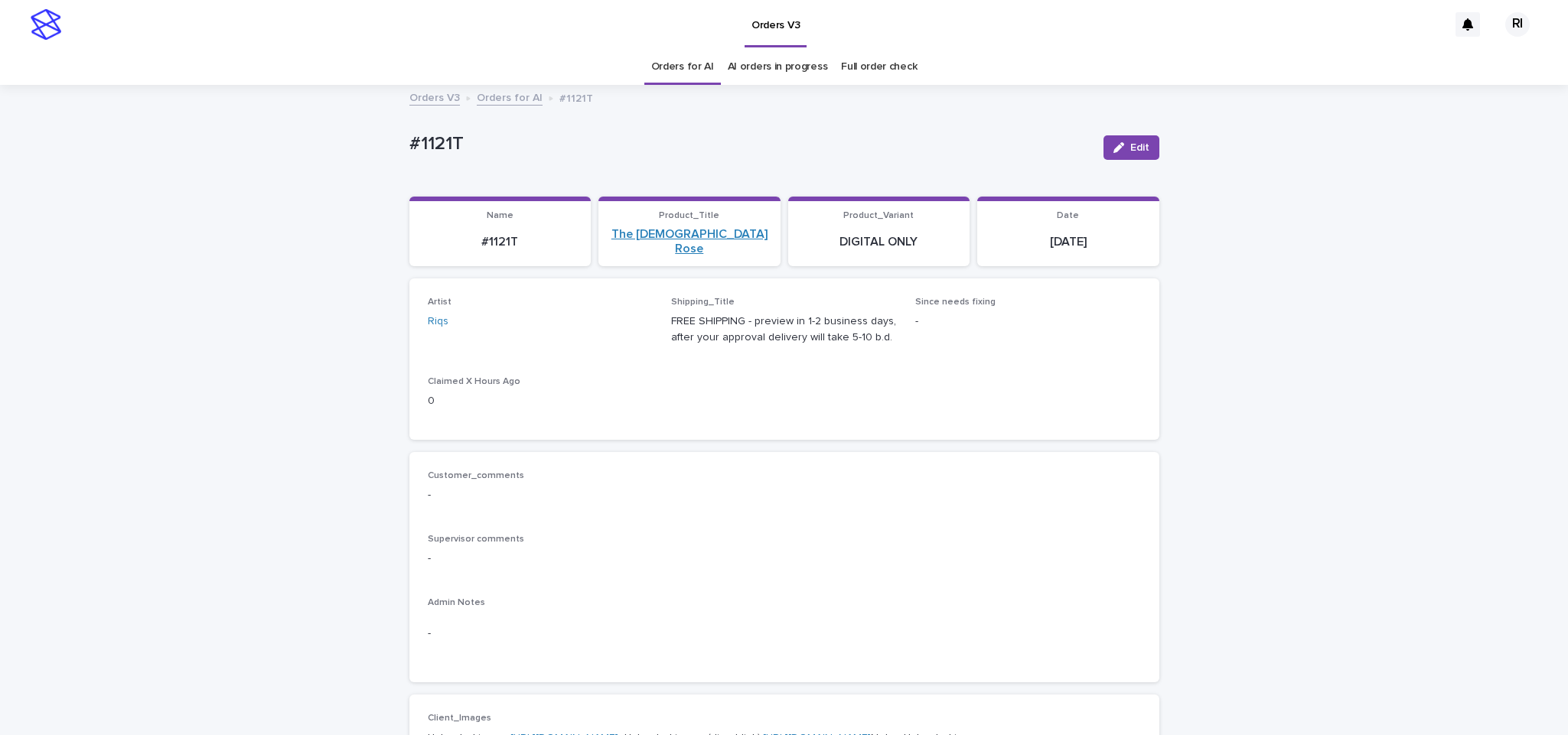
scroll to position [2, 0]
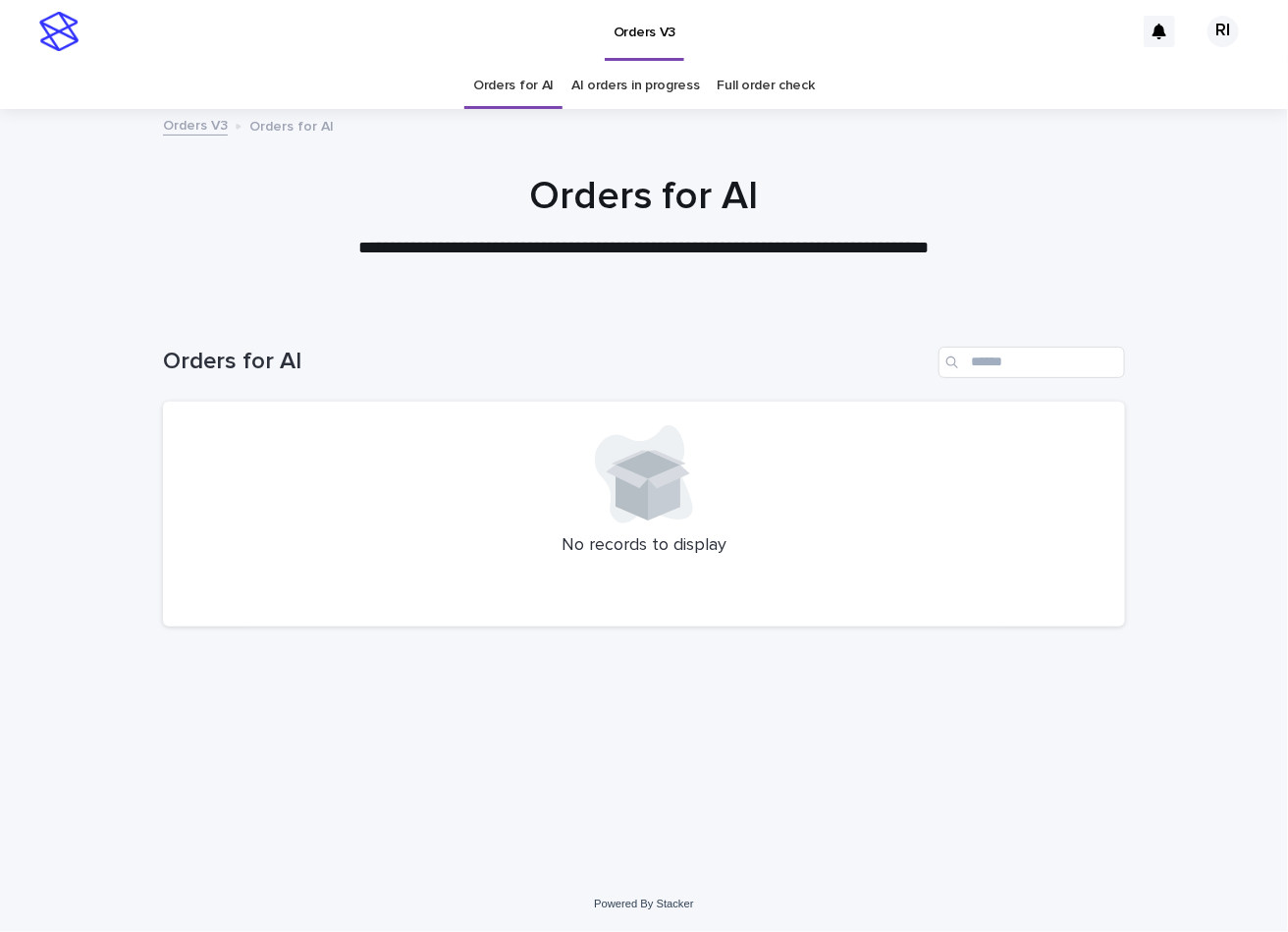
click at [356, 320] on div "Orders for AI" at bounding box center [644, 355] width 963 height 94
click at [574, 243] on p "**********" at bounding box center [644, 249] width 786 height 26
click at [338, 417] on div "No records to display" at bounding box center [644, 514] width 963 height 226
